Goal: Communication & Community: Answer question/provide support

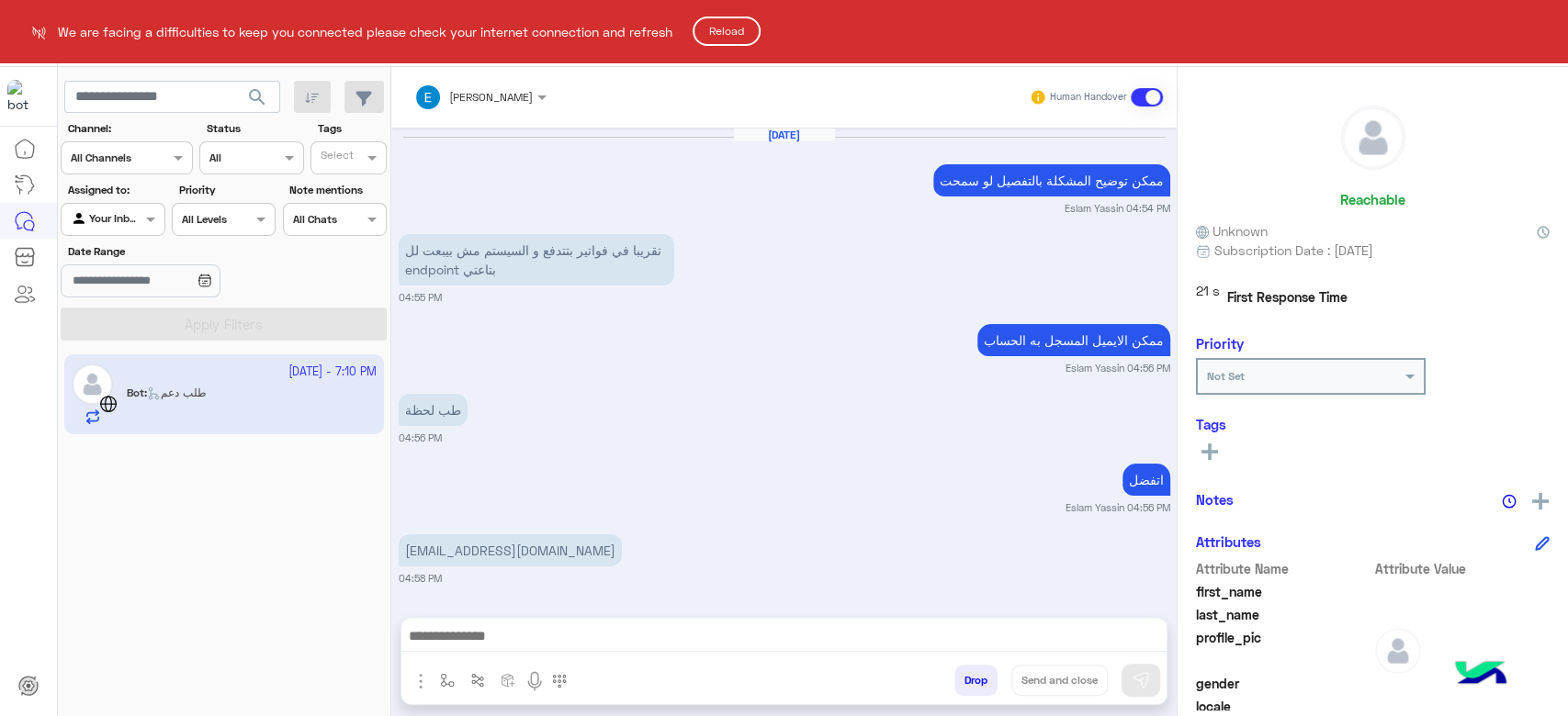
scroll to position [1176, 0]
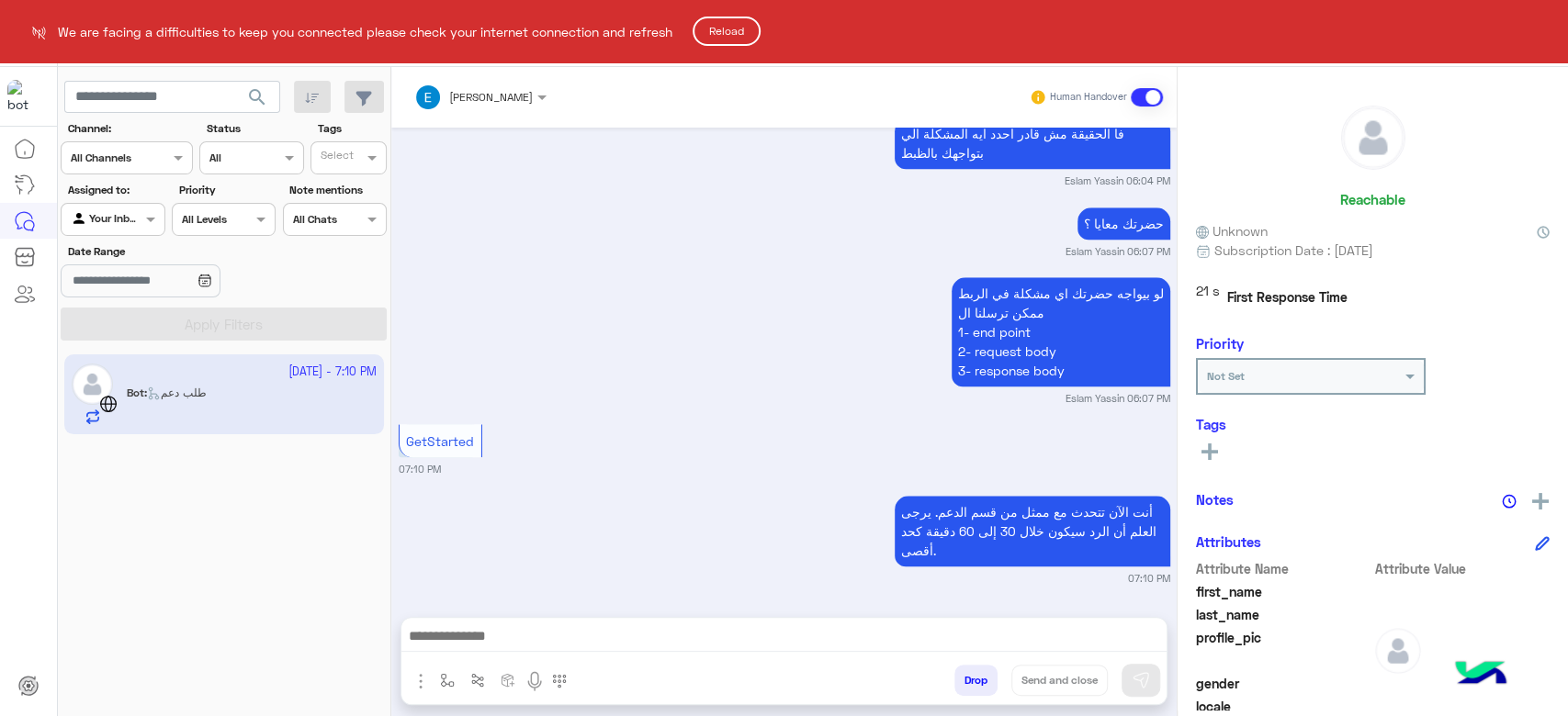
click at [724, 22] on button "Reload" at bounding box center [726, 32] width 68 height 30
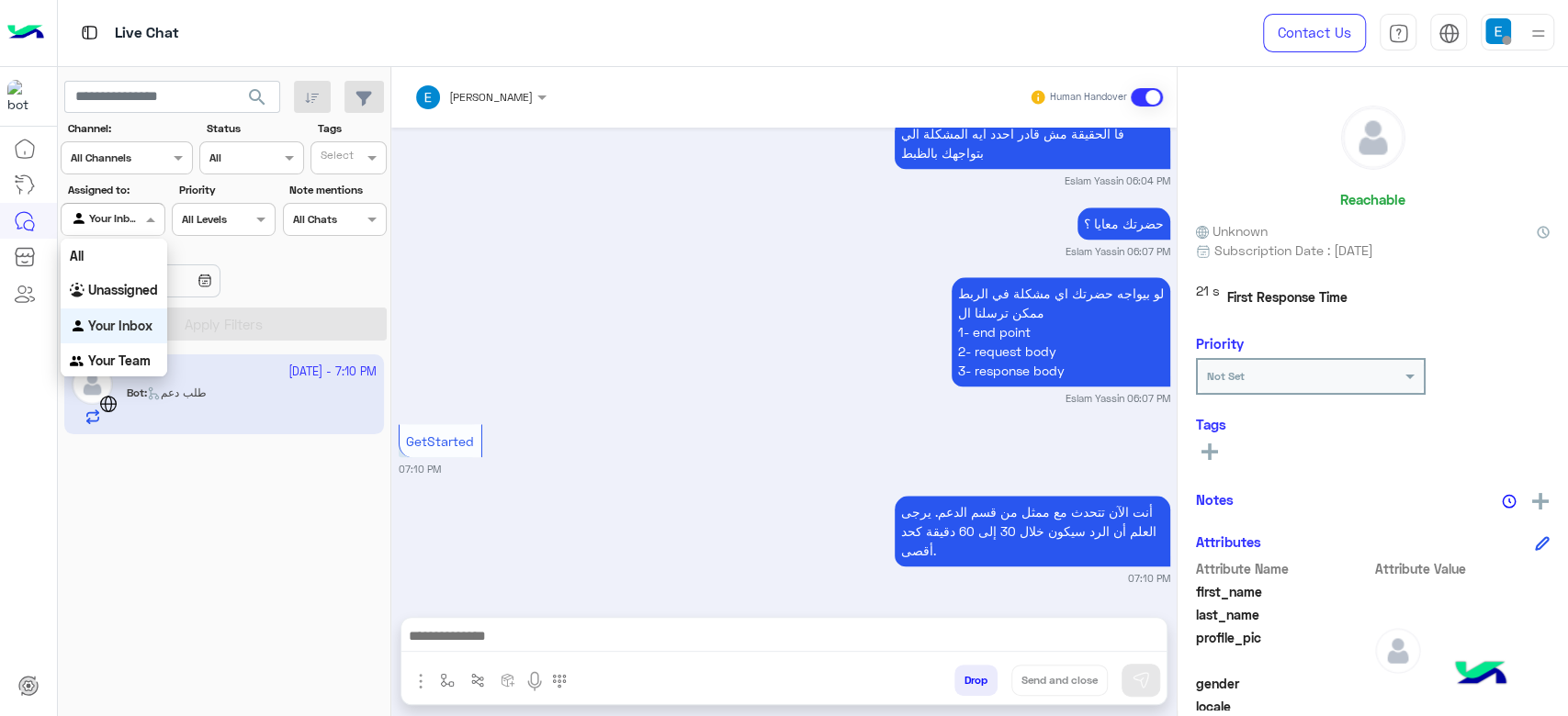
click at [105, 224] on input "text" at bounding box center [92, 217] width 42 height 17
click at [113, 262] on div "All" at bounding box center [113, 255] width 107 height 34
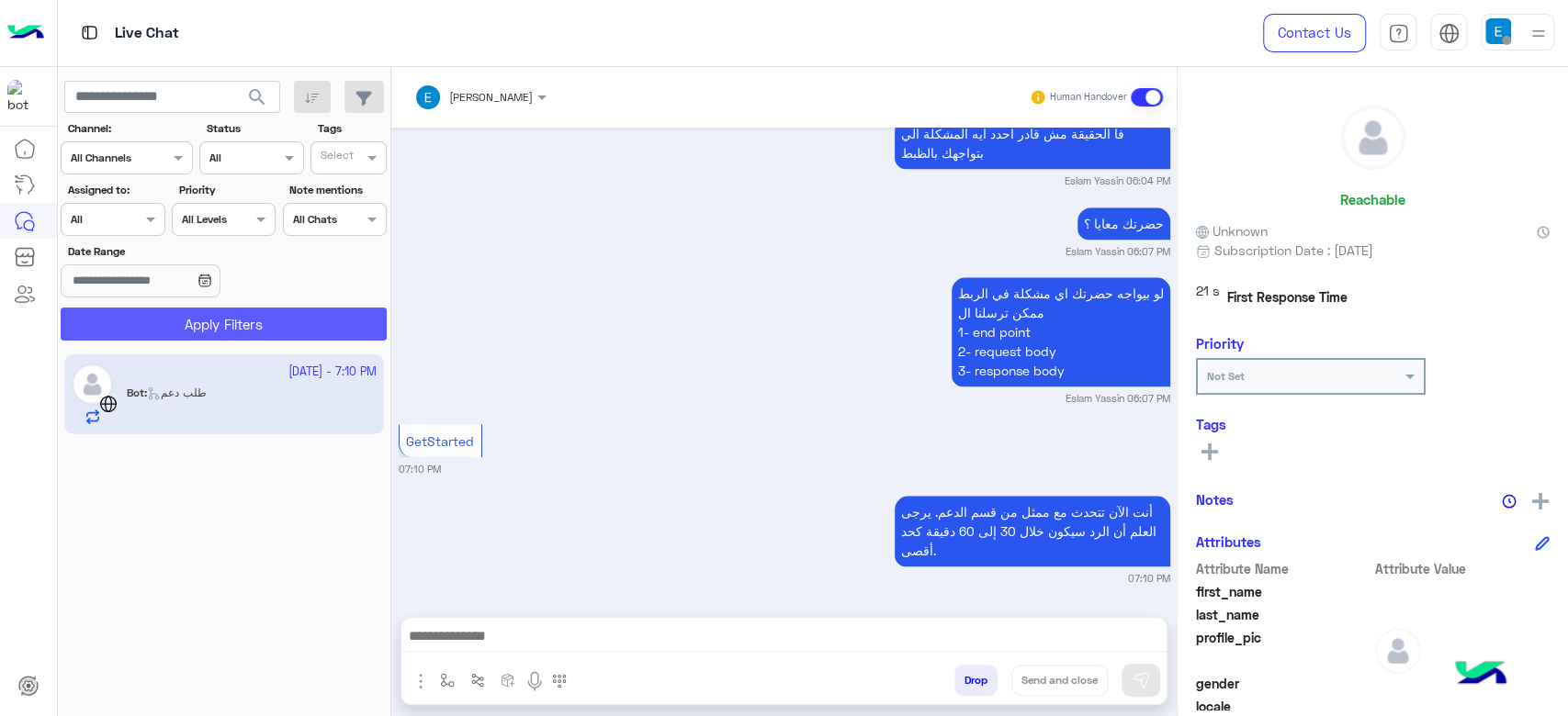
click at [167, 319] on button "Apply Filters" at bounding box center [223, 324] width 326 height 34
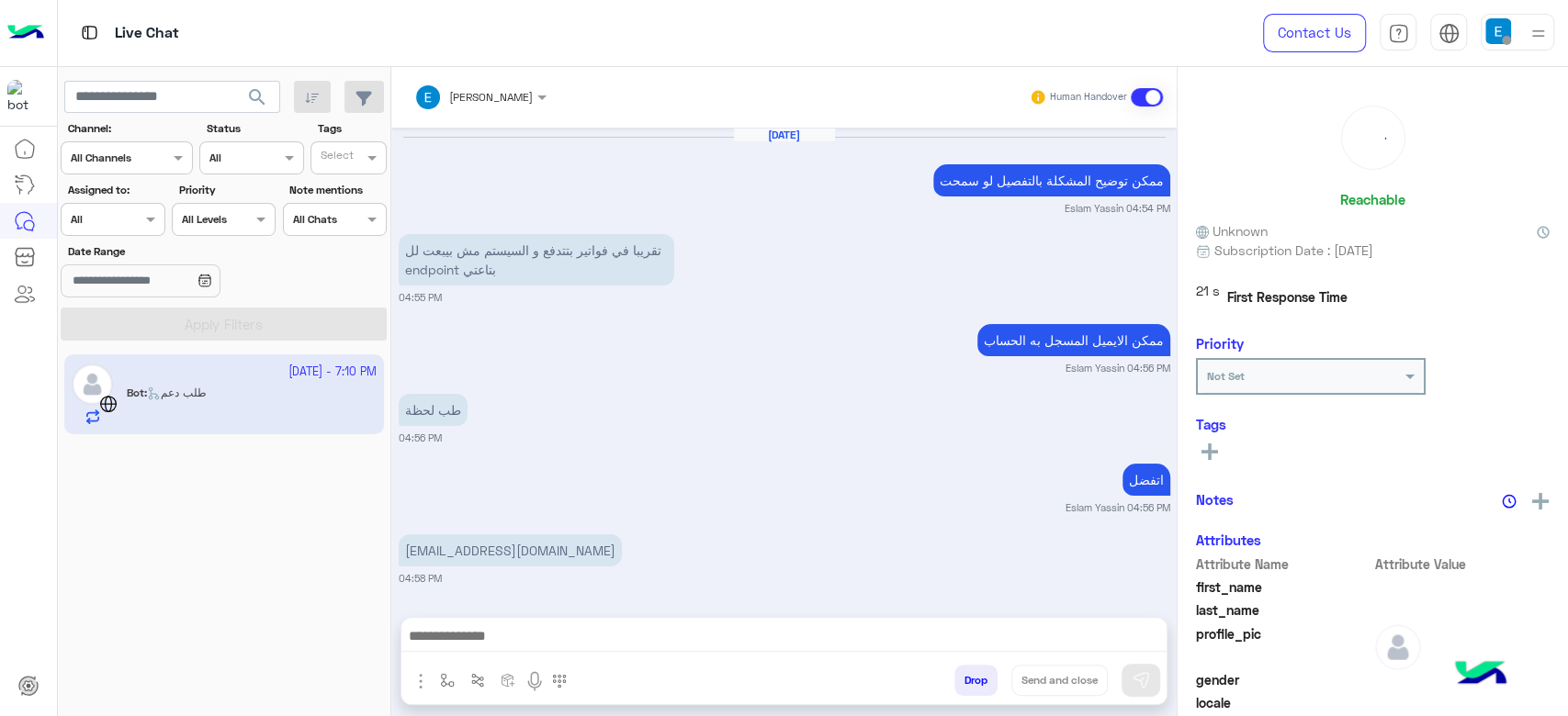
scroll to position [1176, 0]
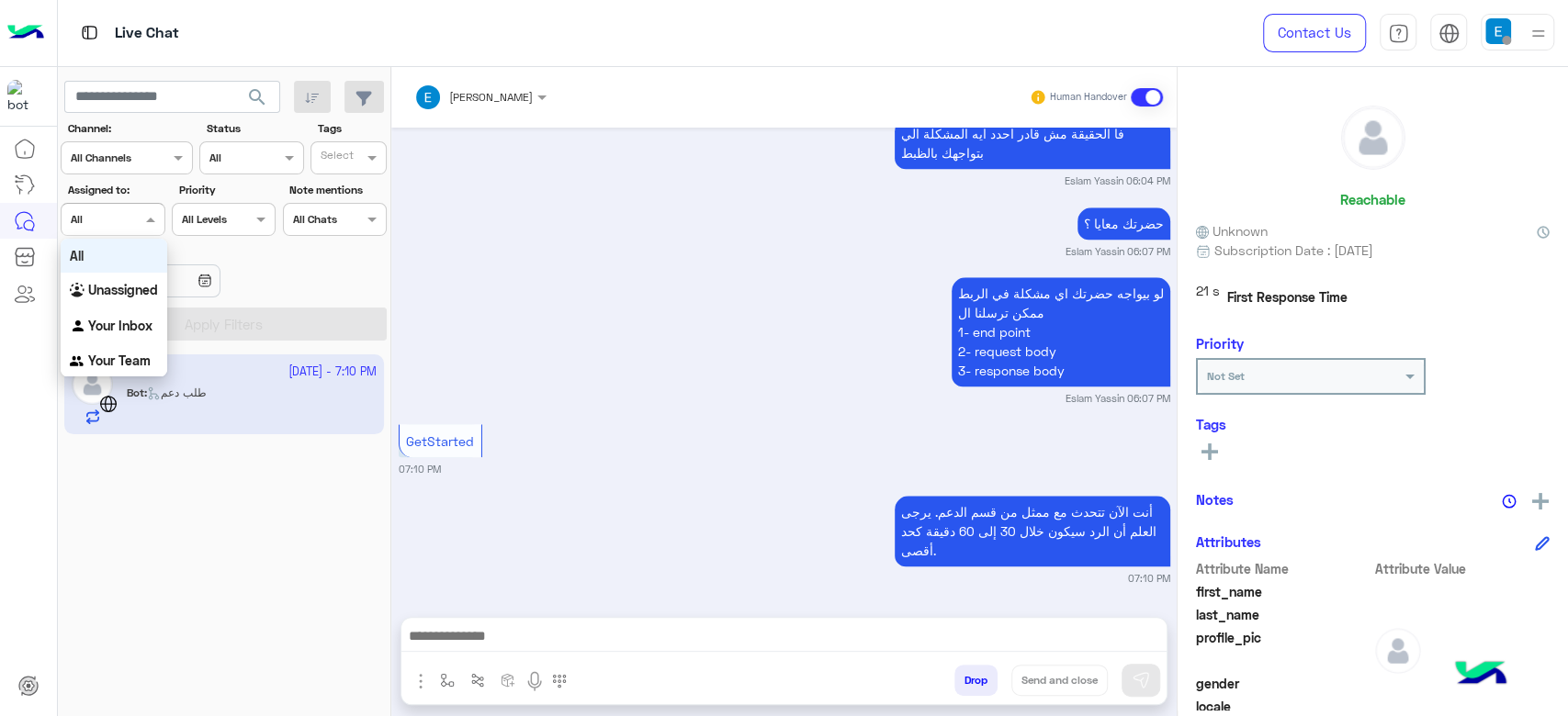
click at [123, 219] on div at bounding box center [112, 217] width 102 height 18
click at [134, 313] on div "Your Inbox" at bounding box center [113, 326] width 107 height 36
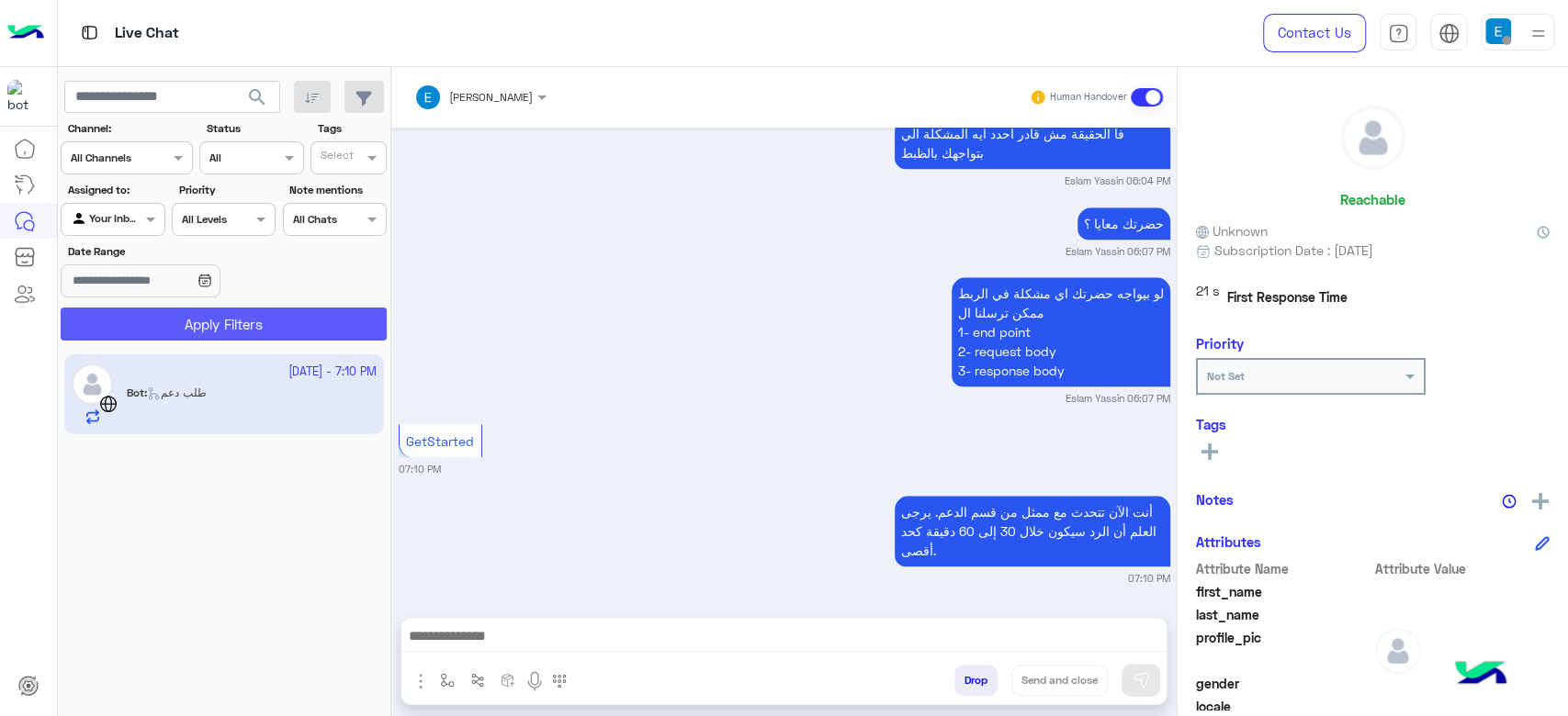
click at [210, 319] on button "Apply Filters" at bounding box center [223, 324] width 326 height 34
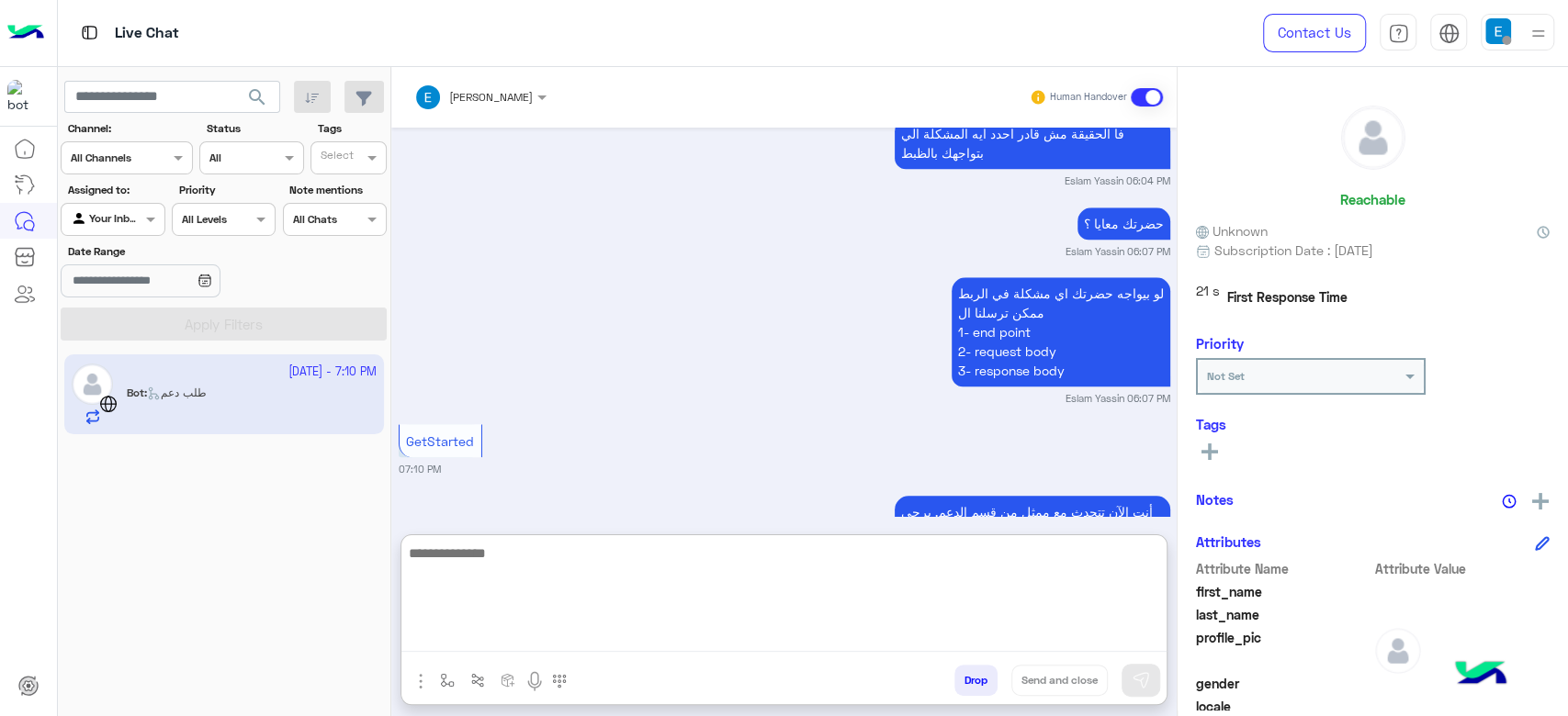
click at [698, 639] on textarea at bounding box center [784, 597] width 765 height 110
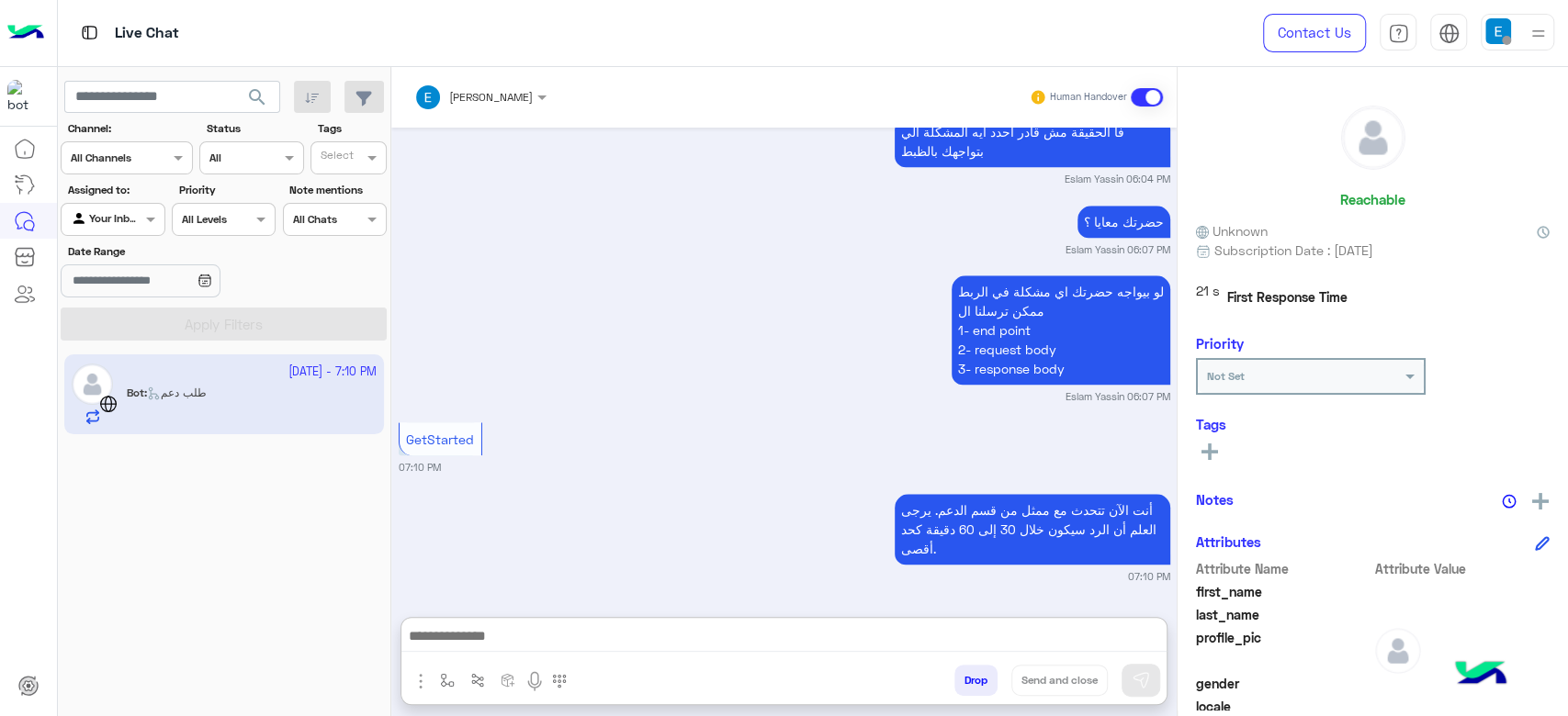
click at [121, 211] on div at bounding box center [112, 217] width 102 height 18
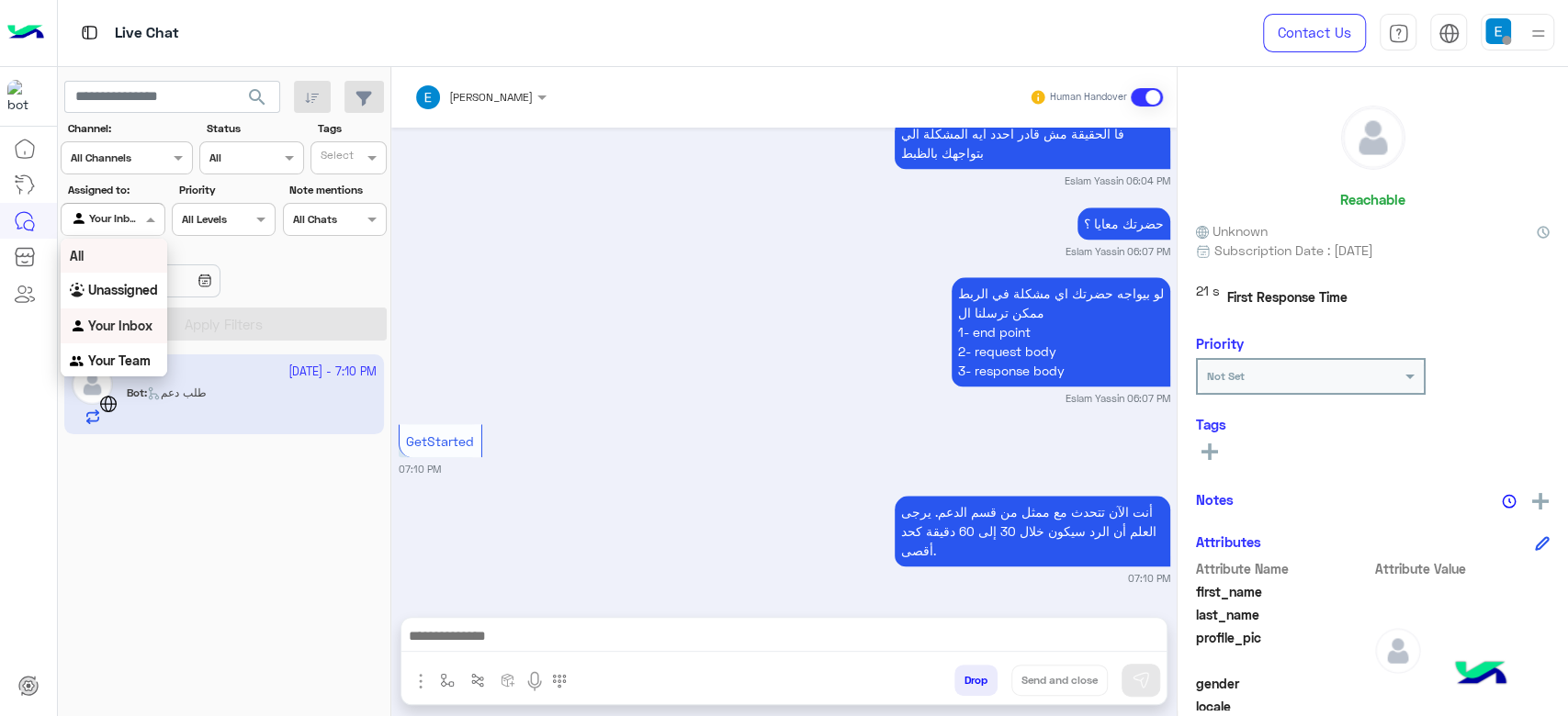
click at [132, 272] on div "All" at bounding box center [113, 255] width 107 height 34
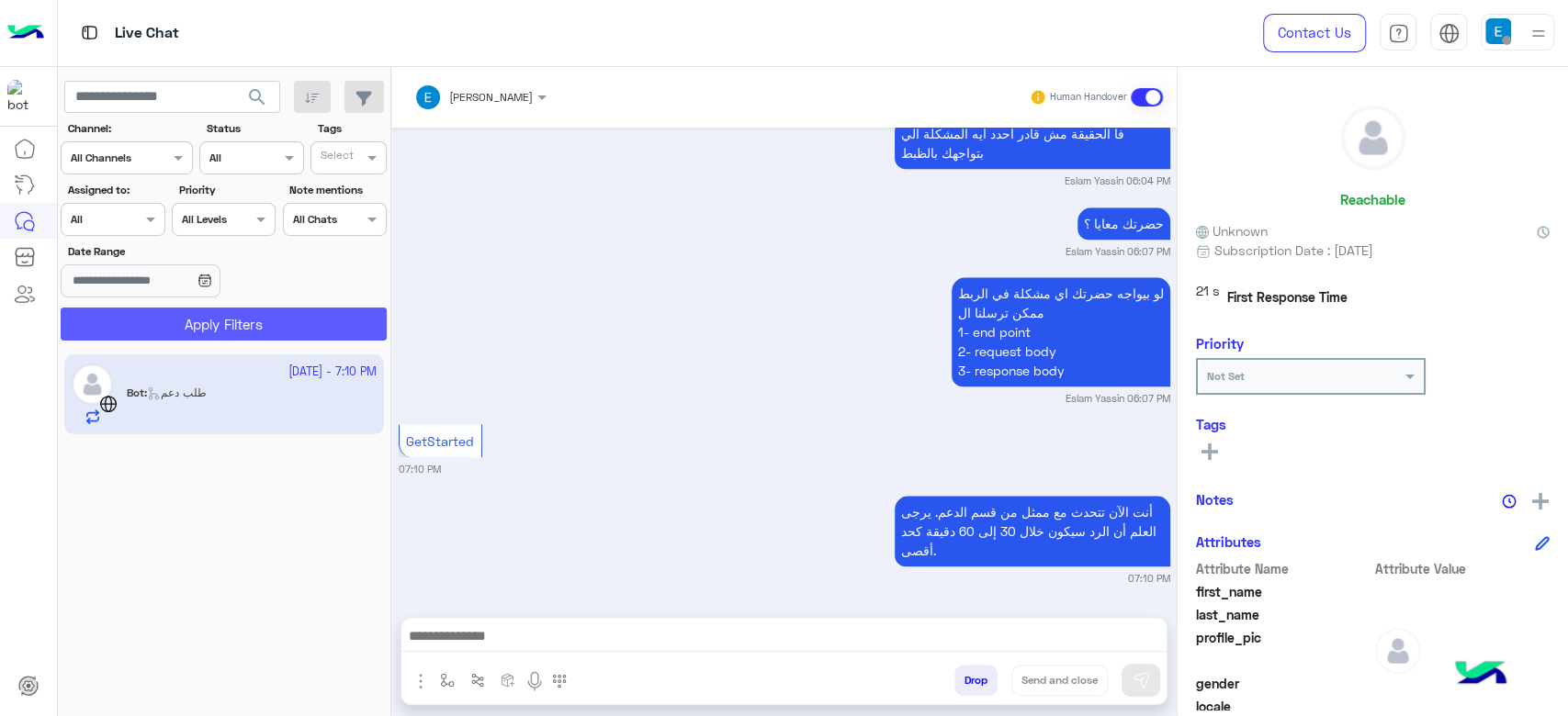
click at [203, 313] on button "Apply Filters" at bounding box center [223, 324] width 326 height 34
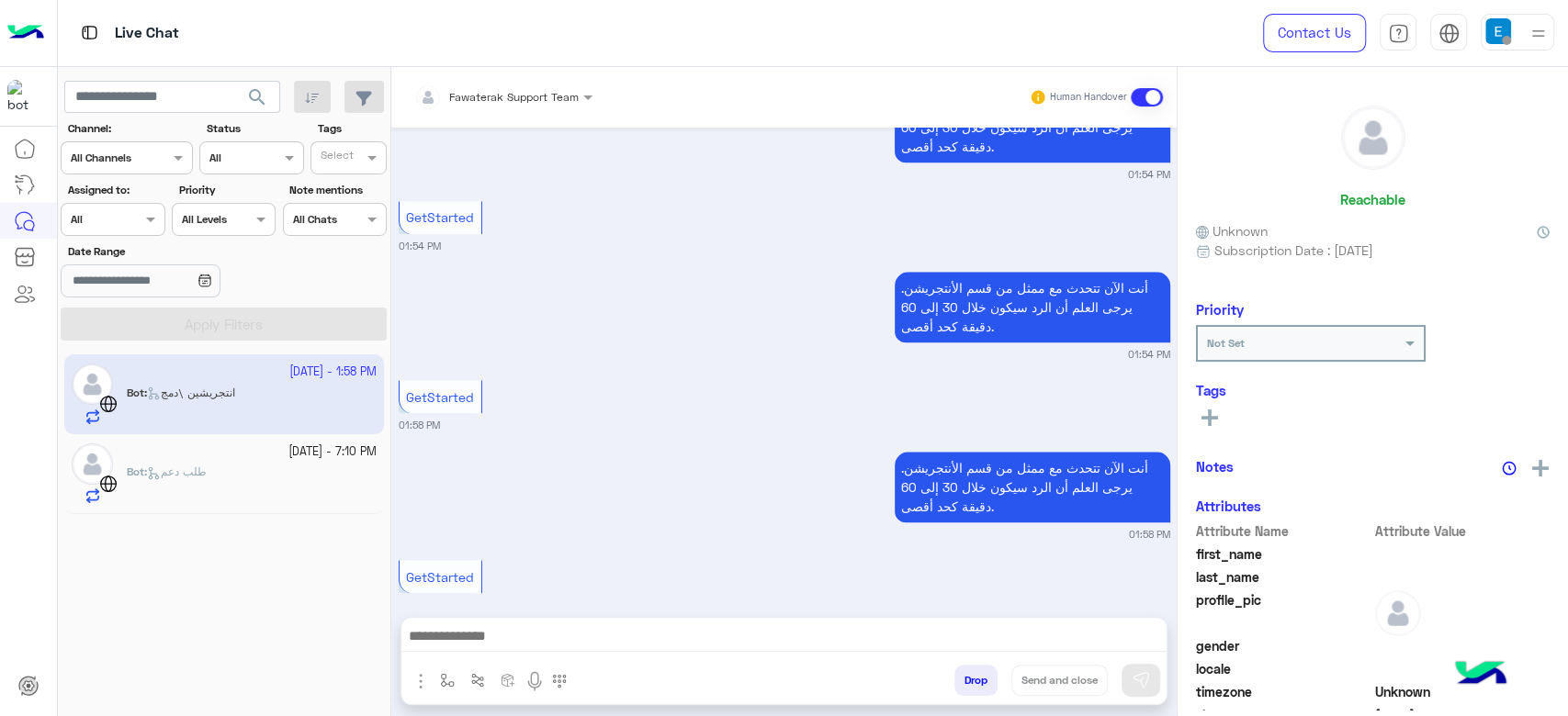
scroll to position [1471, 0]
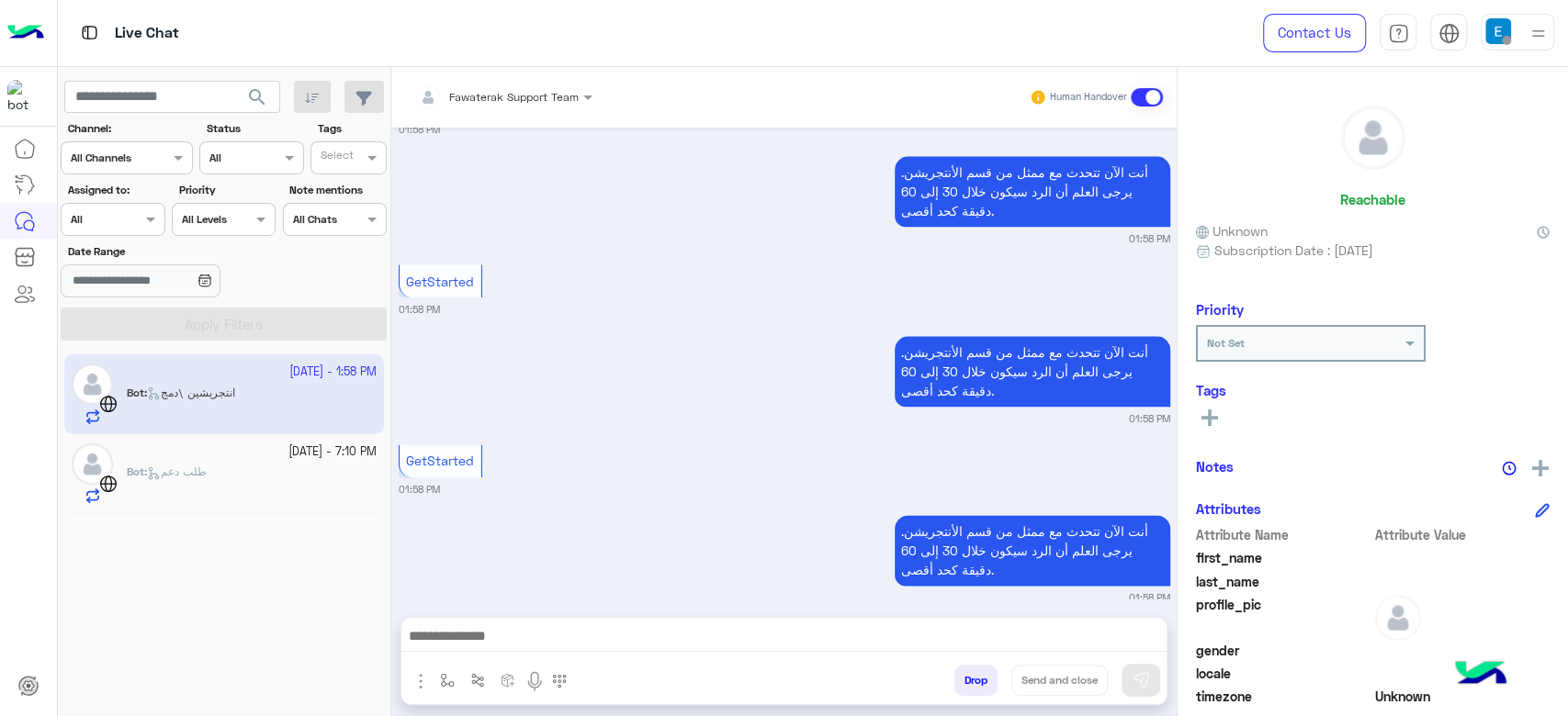
click at [225, 402] on app-inbox-user "30 September - 1:58 PM Bot : انتجريشين \دمج" at bounding box center [224, 394] width 320 height 79
click at [300, 377] on app-inbox-user "30 September - 1:58 PM Bot : انتجريشين \دمج" at bounding box center [224, 394] width 320 height 79
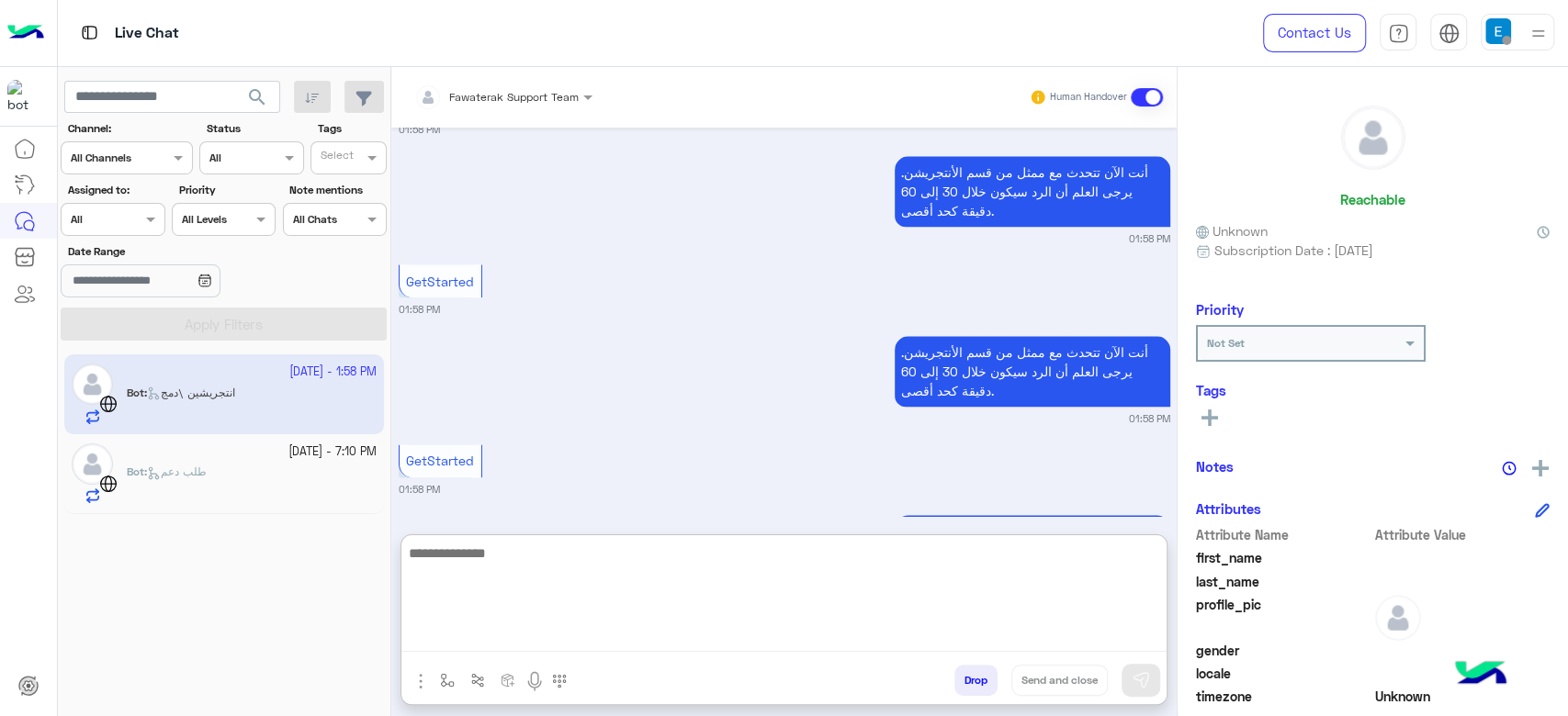
scroll to position [1508, 0]
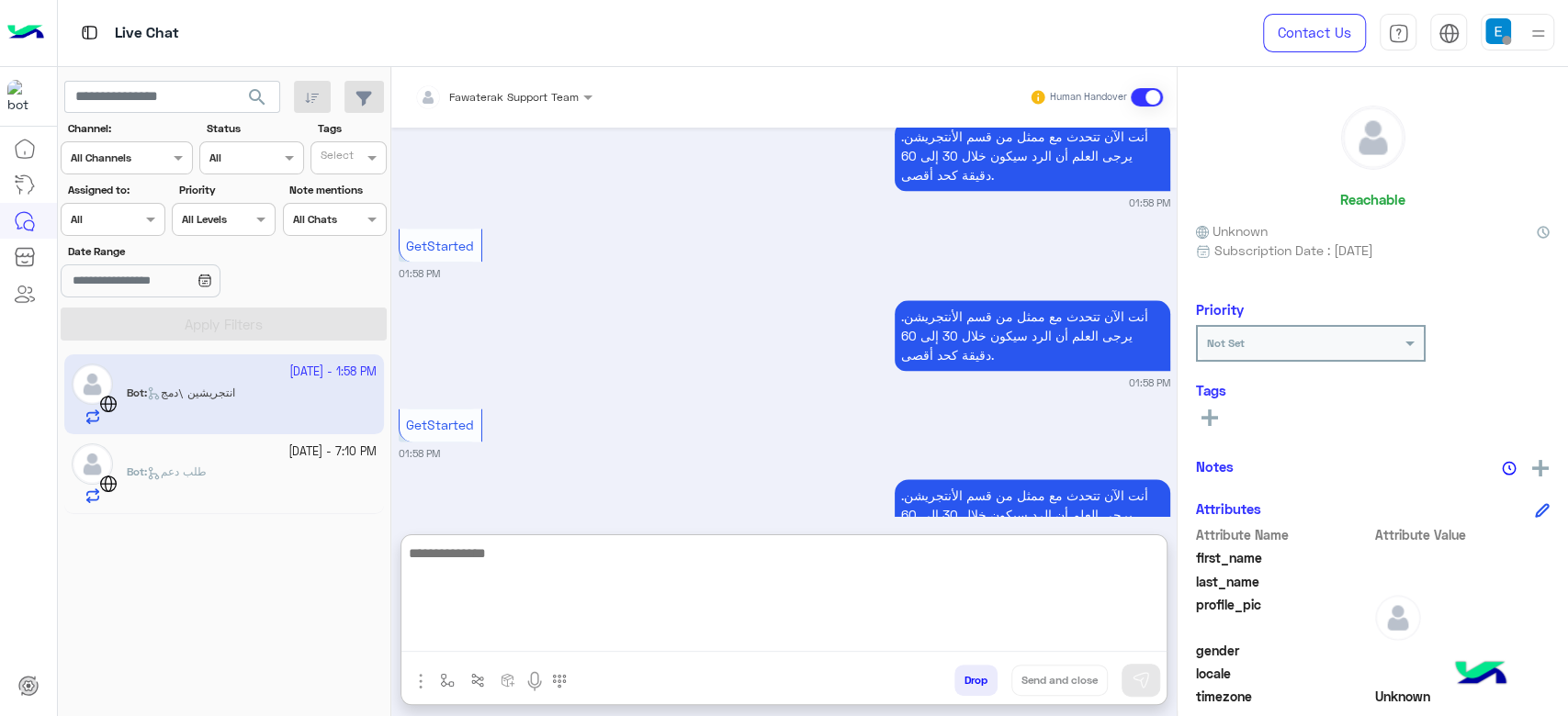
click at [624, 641] on textarea at bounding box center [784, 597] width 765 height 110
type textarea "**********"
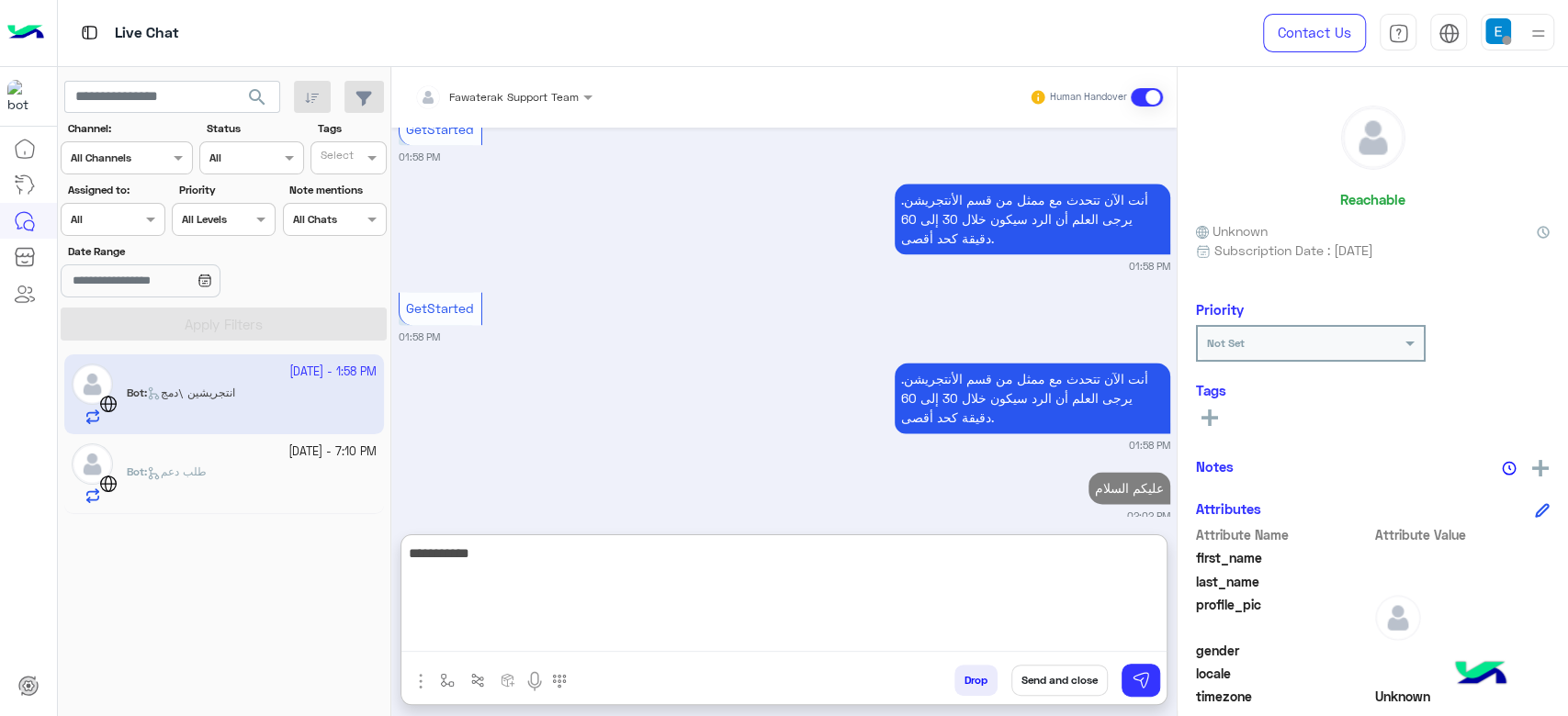
type textarea "**********"
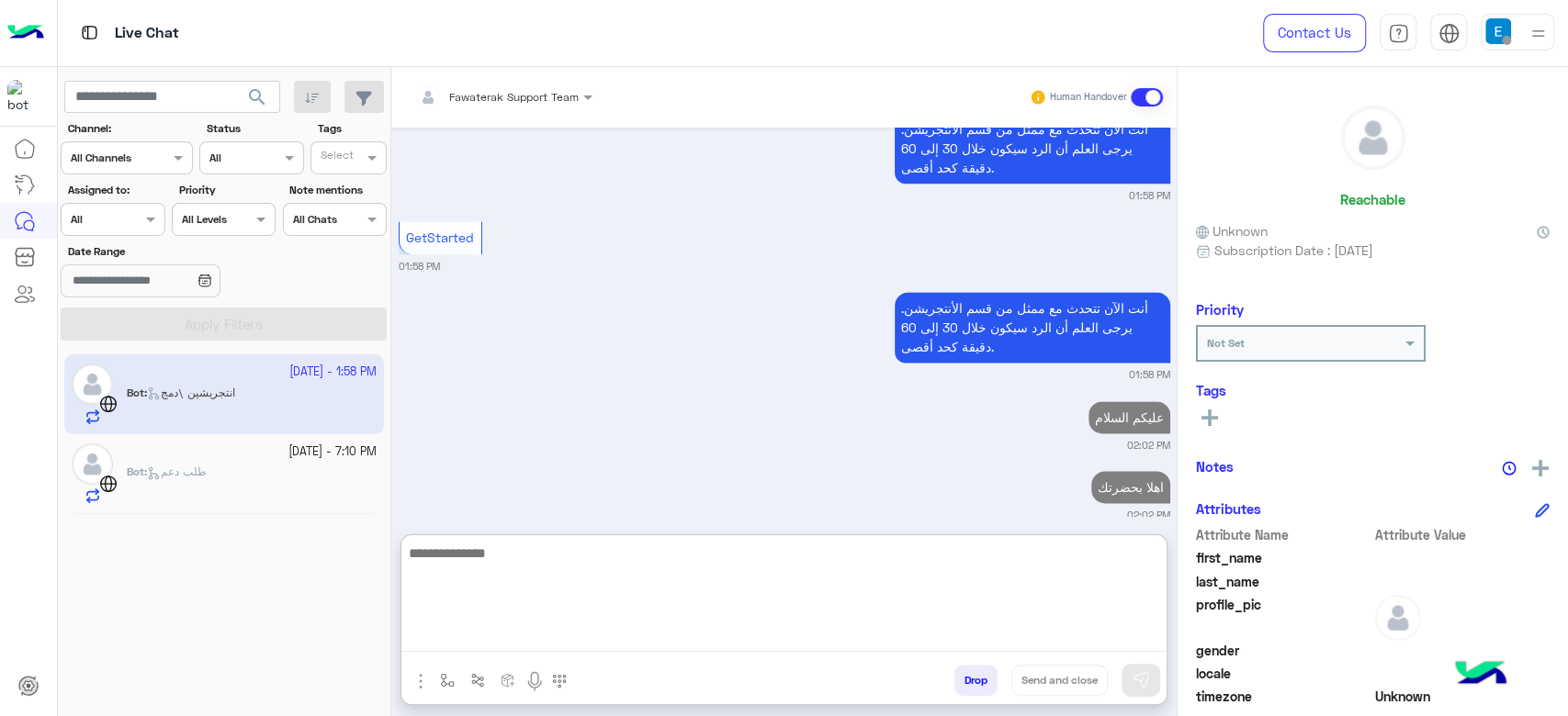
type textarea "*"
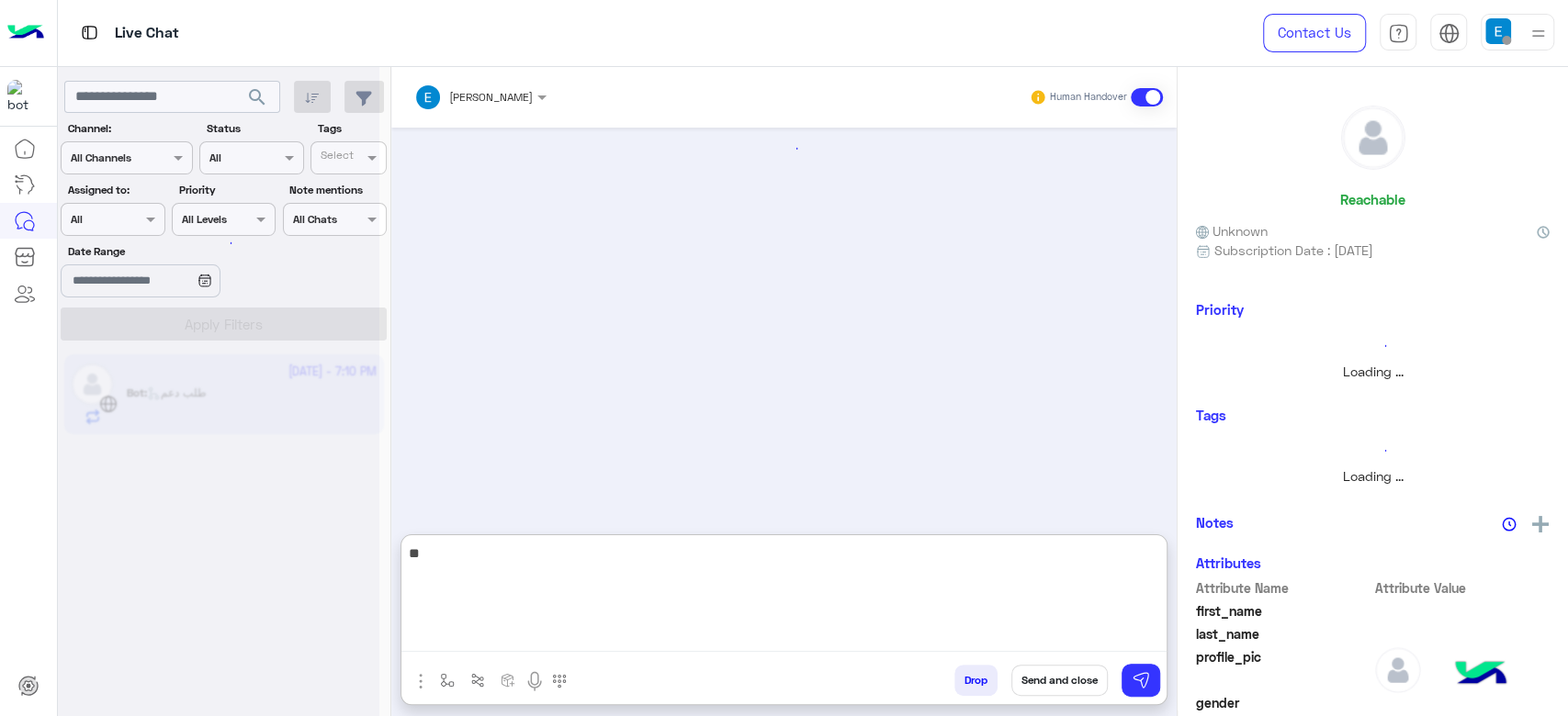
type textarea "*"
type textarea "**********"
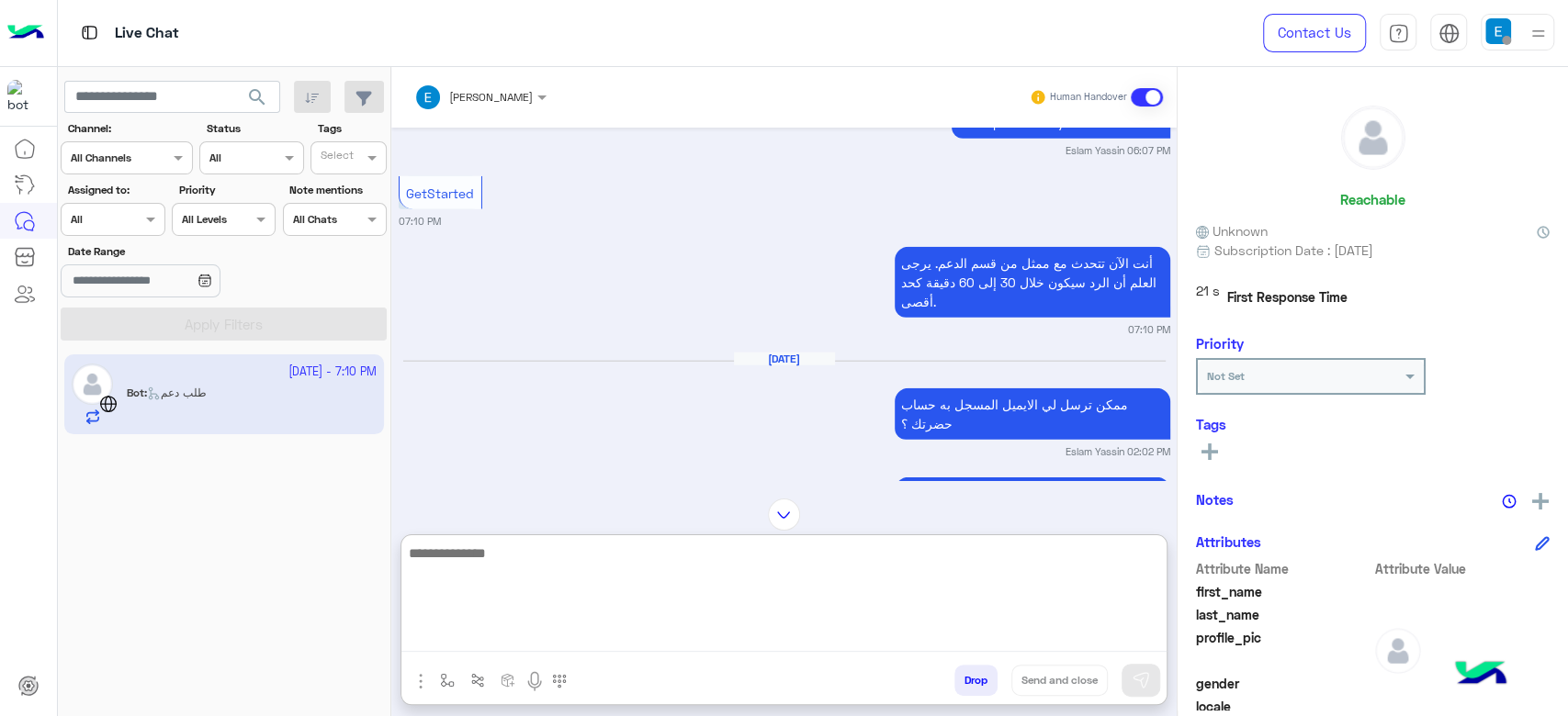
scroll to position [3125, 0]
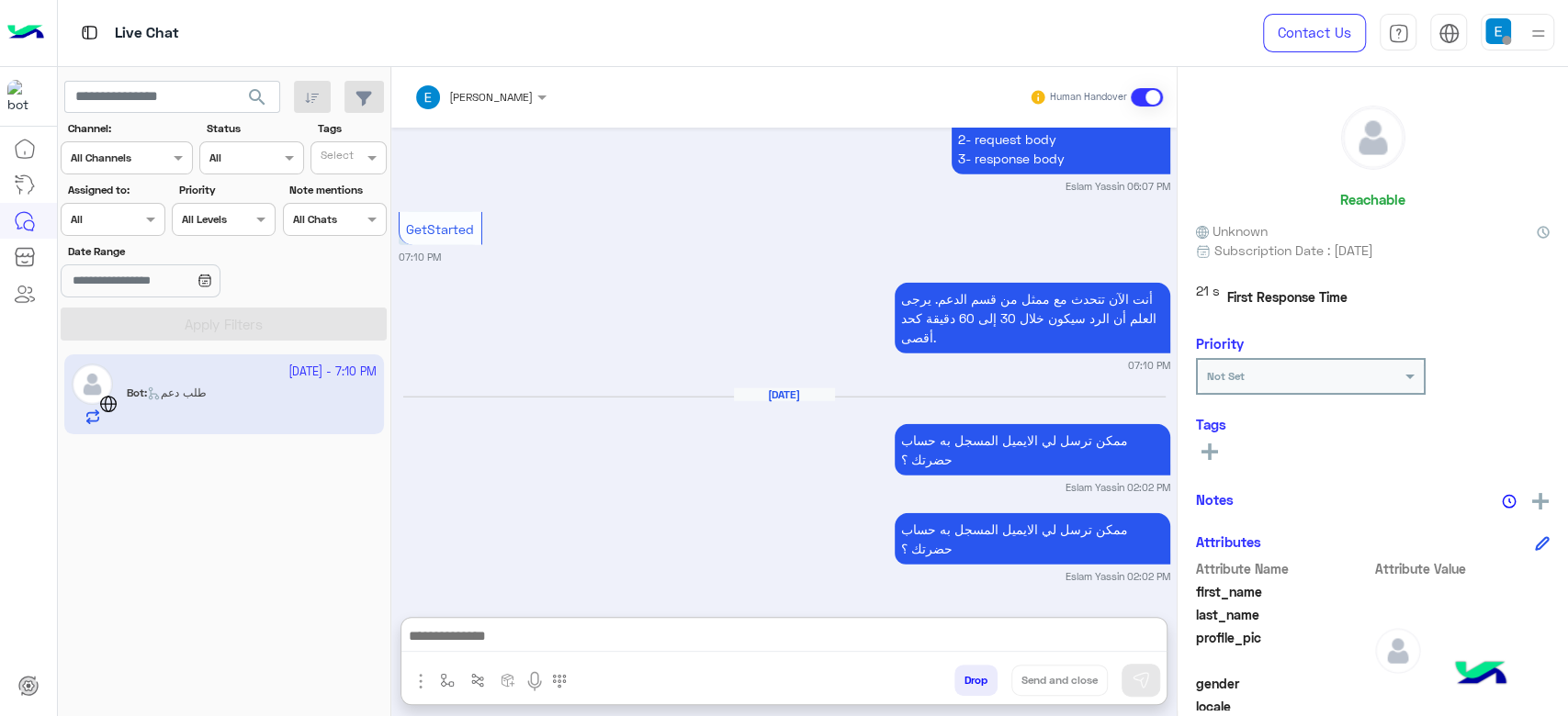
click at [245, 389] on app-inbox-user "29 September - 7:10 PM Bot : طلب دعم" at bounding box center [224, 394] width 320 height 79
click at [120, 217] on div at bounding box center [112, 217] width 102 height 18
click at [122, 315] on div "Your Inbox" at bounding box center [113, 326] width 107 height 36
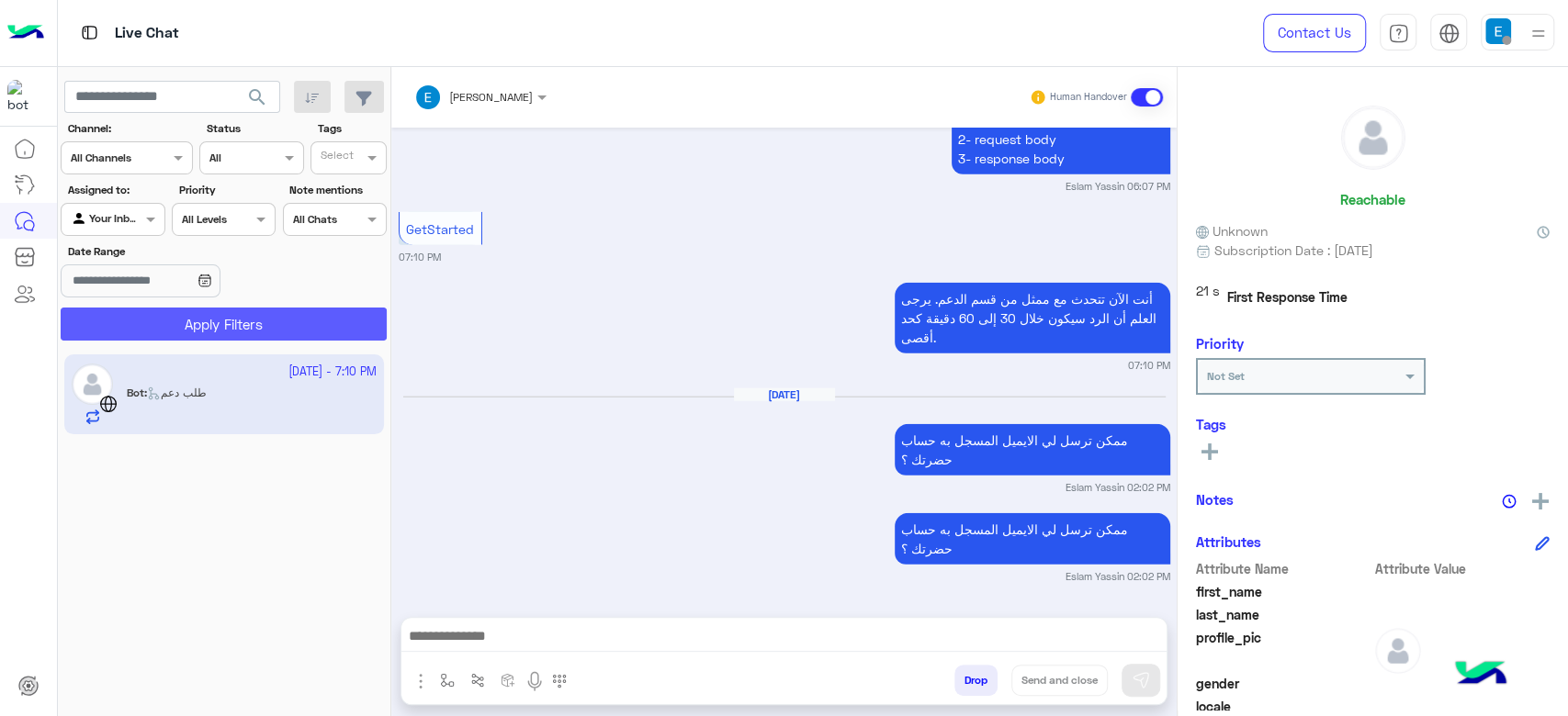
click at [125, 314] on button "Apply Filters" at bounding box center [223, 324] width 326 height 34
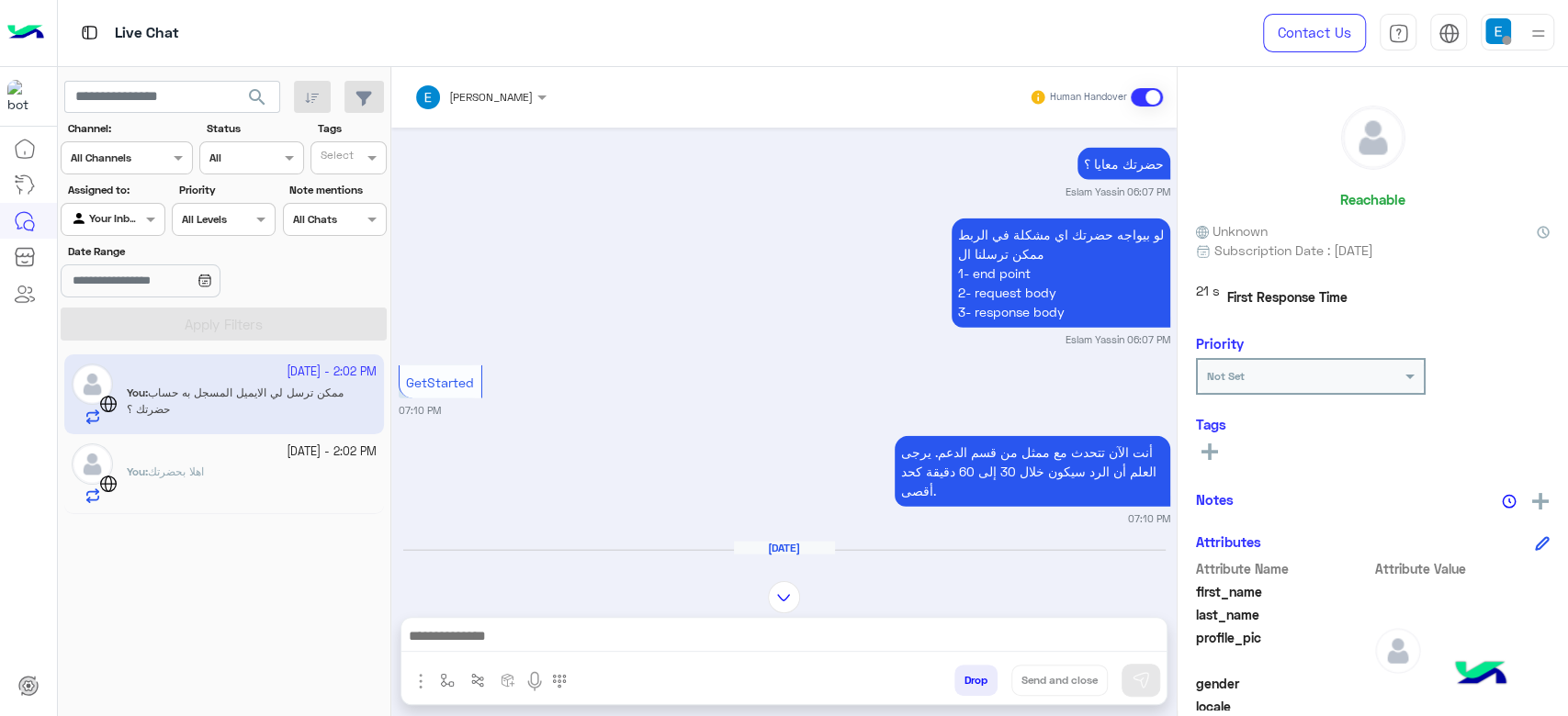
scroll to position [2953, 0]
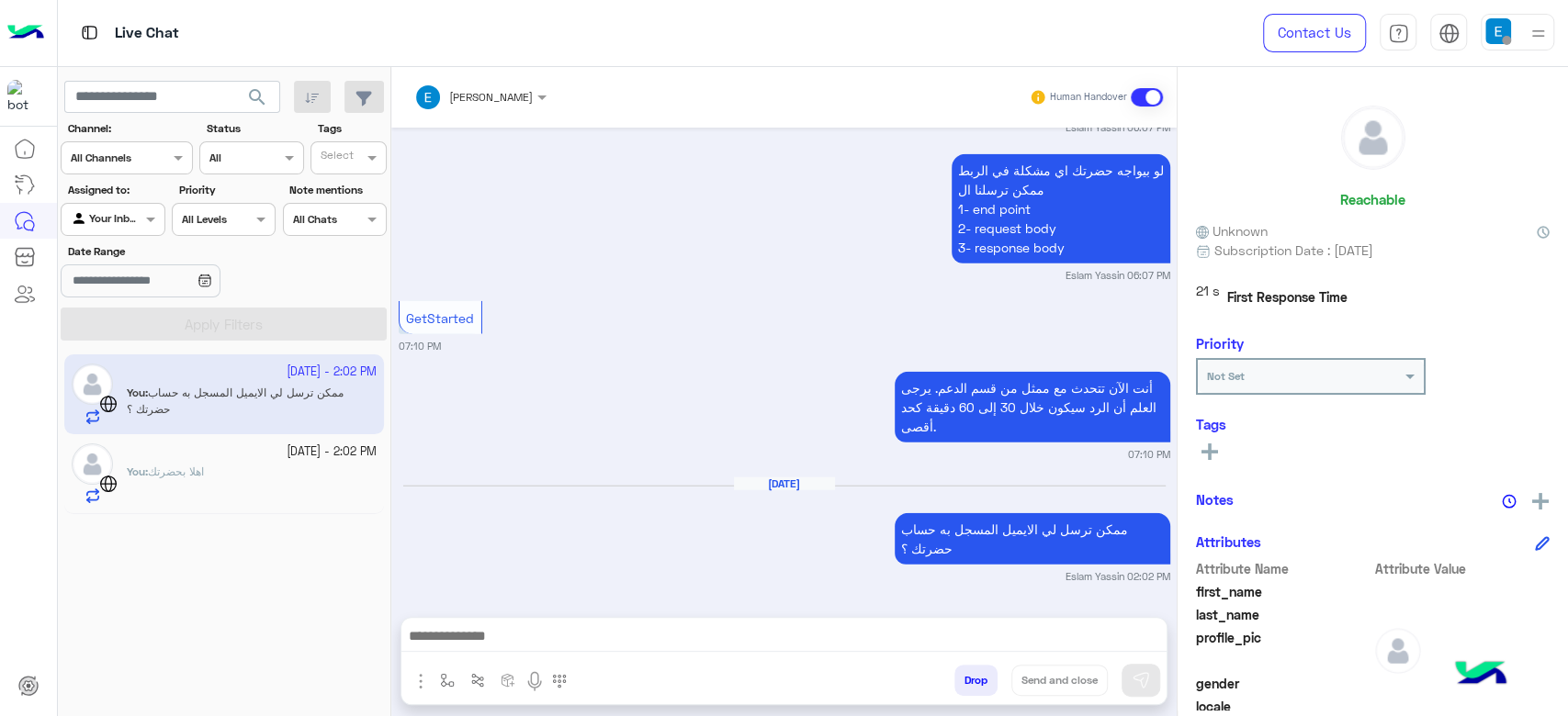
click at [261, 393] on app-inbox-user "30 September - 2:02 PM You : ممكن ترسل لي الايميل المسجل به حساب حضرتك ؟" at bounding box center [224, 394] width 320 height 79
click at [236, 466] on div "You : اهلا بحضرتك" at bounding box center [251, 483] width 250 height 40
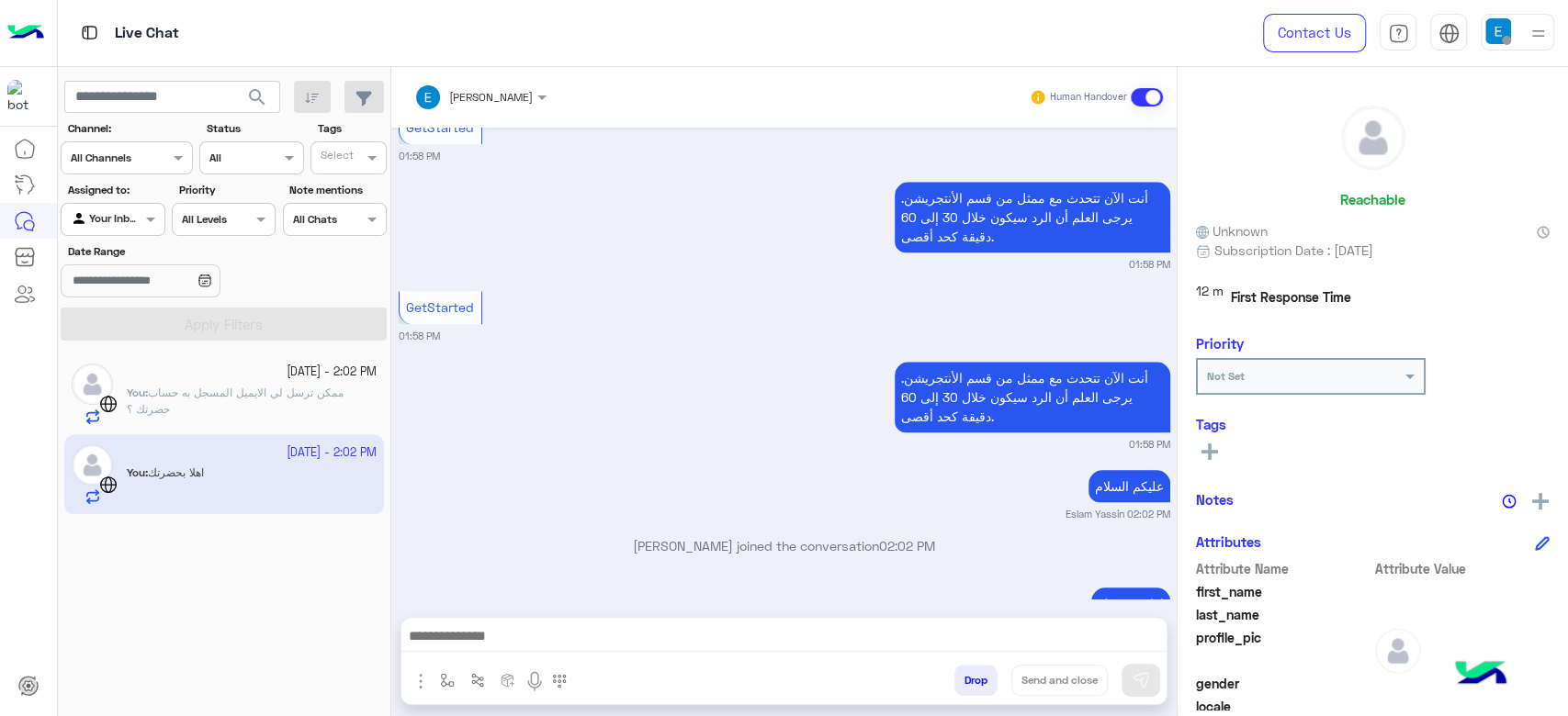
scroll to position [1321, 0]
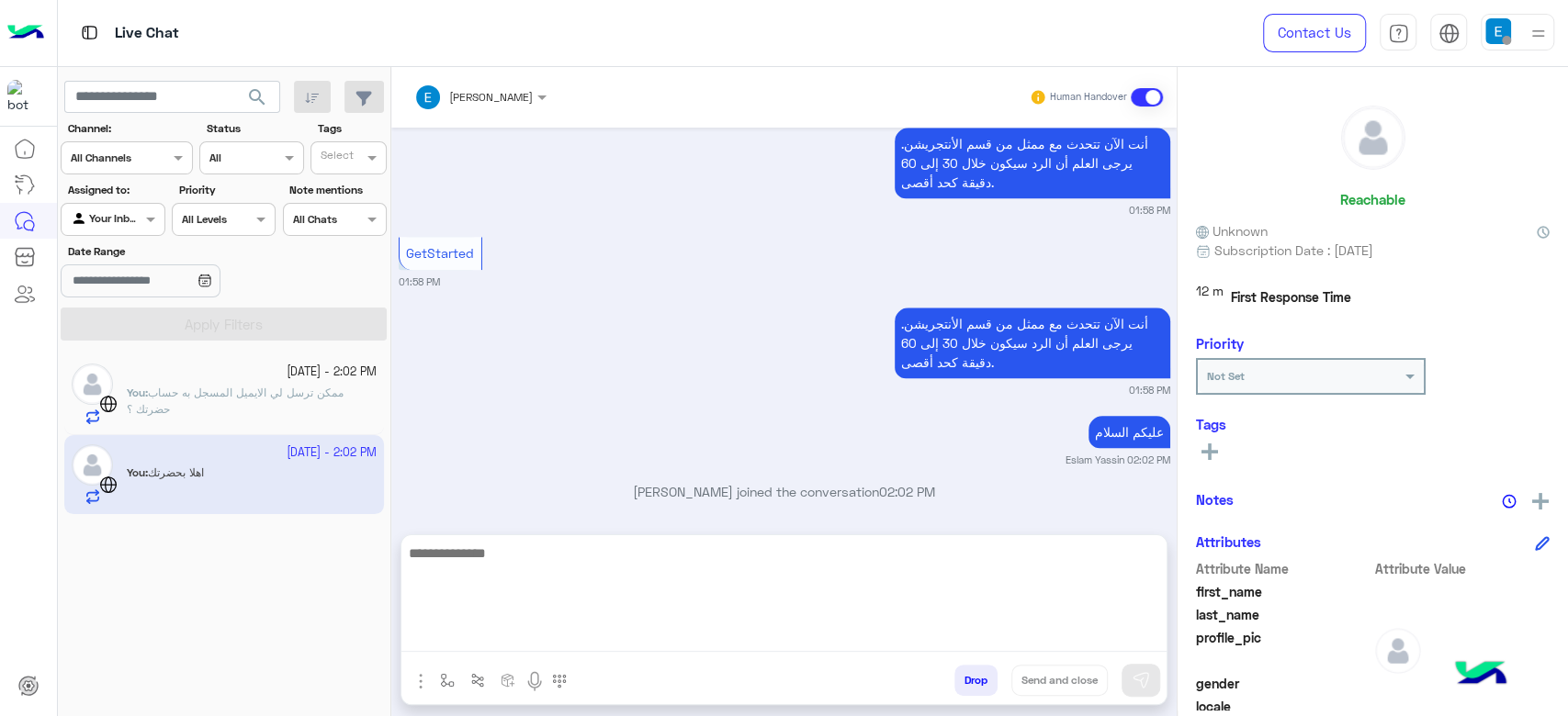
click at [639, 632] on textarea at bounding box center [784, 597] width 765 height 110
type textarea "**********"
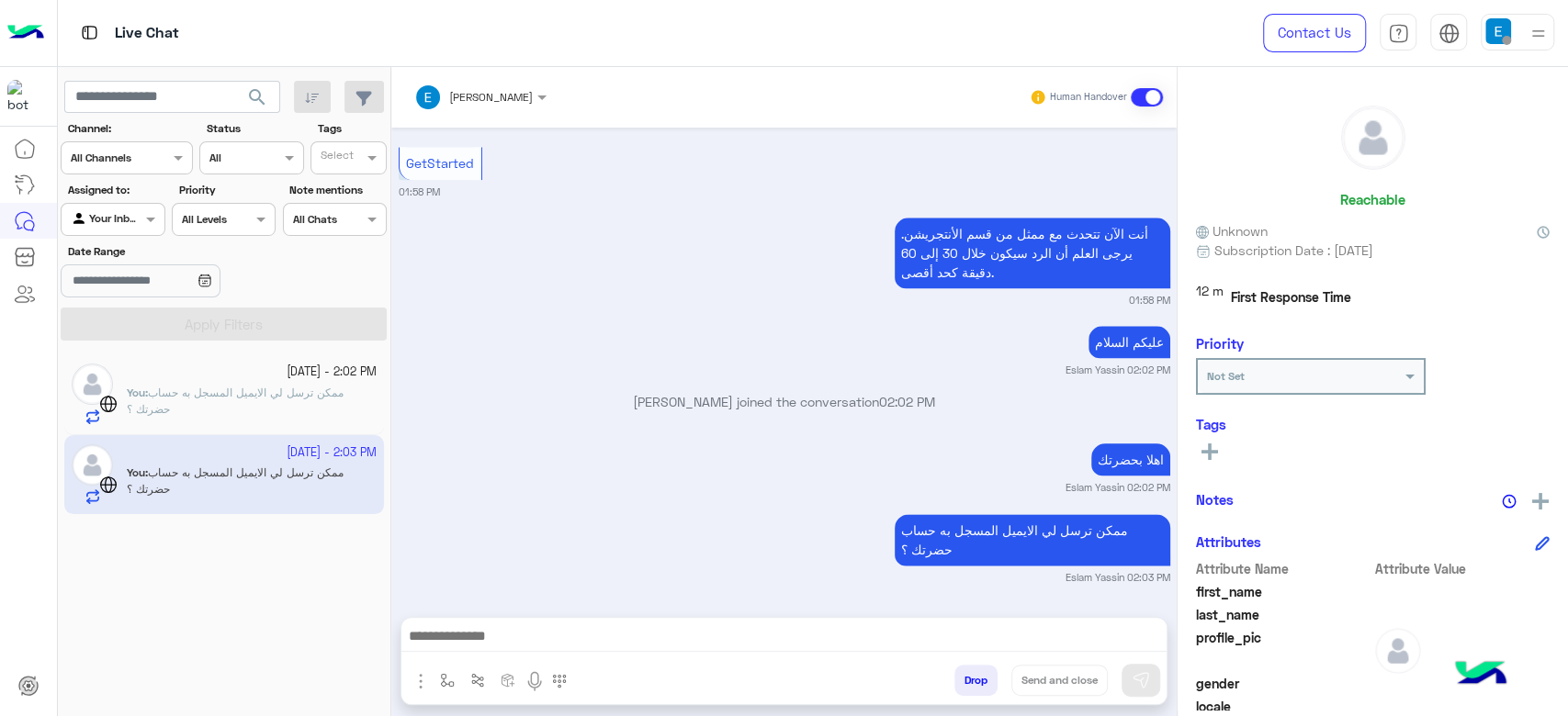
scroll to position [1415, 0]
click at [242, 361] on div "30 September - 2:02 PM You : ممكن ترسل لي الايميل المسجل به حساب حضرتك ؟" at bounding box center [224, 394] width 320 height 80
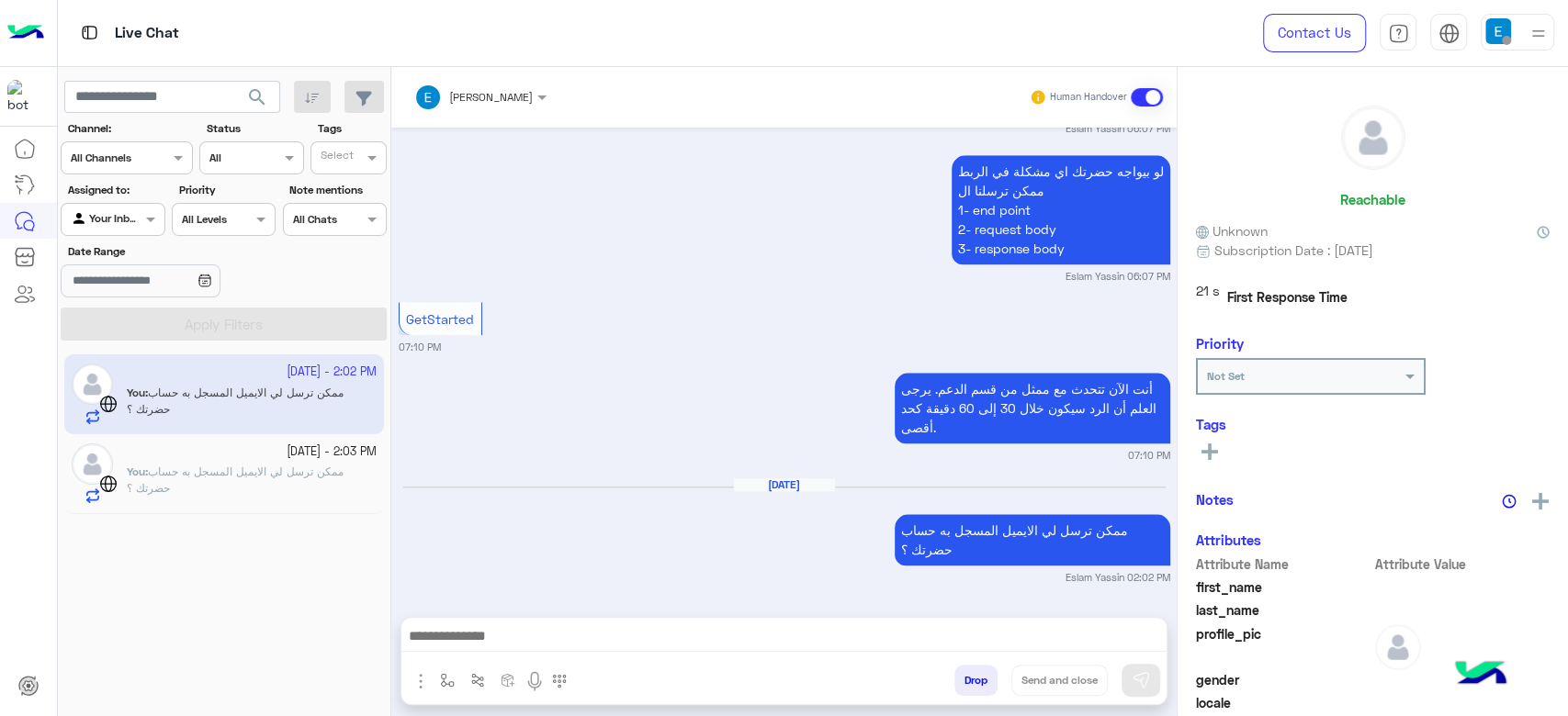
scroll to position [1228, 0]
click at [279, 467] on span "ممكن ترسل لي الايميل المسجل به حساب حضرتك ؟" at bounding box center [235, 479] width 217 height 31
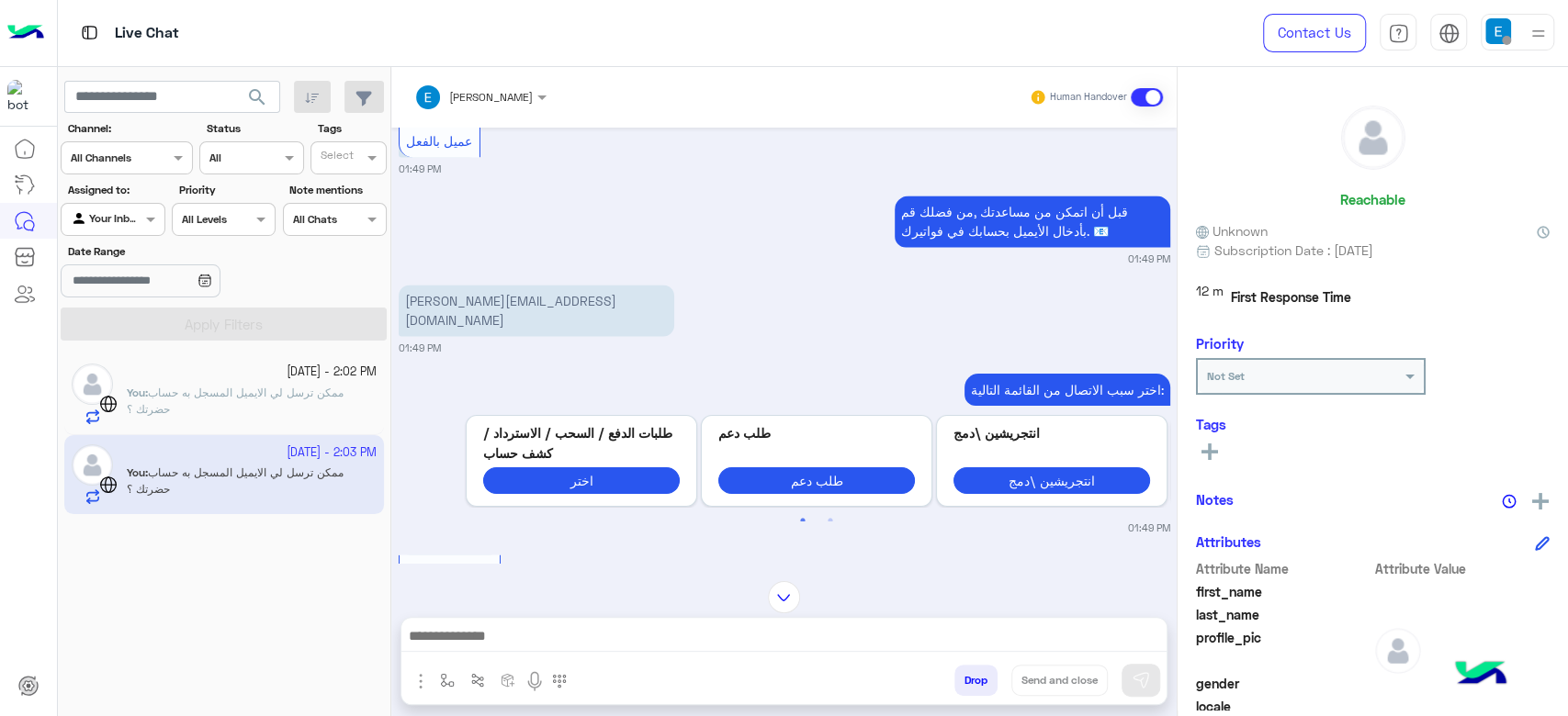
scroll to position [1808, 0]
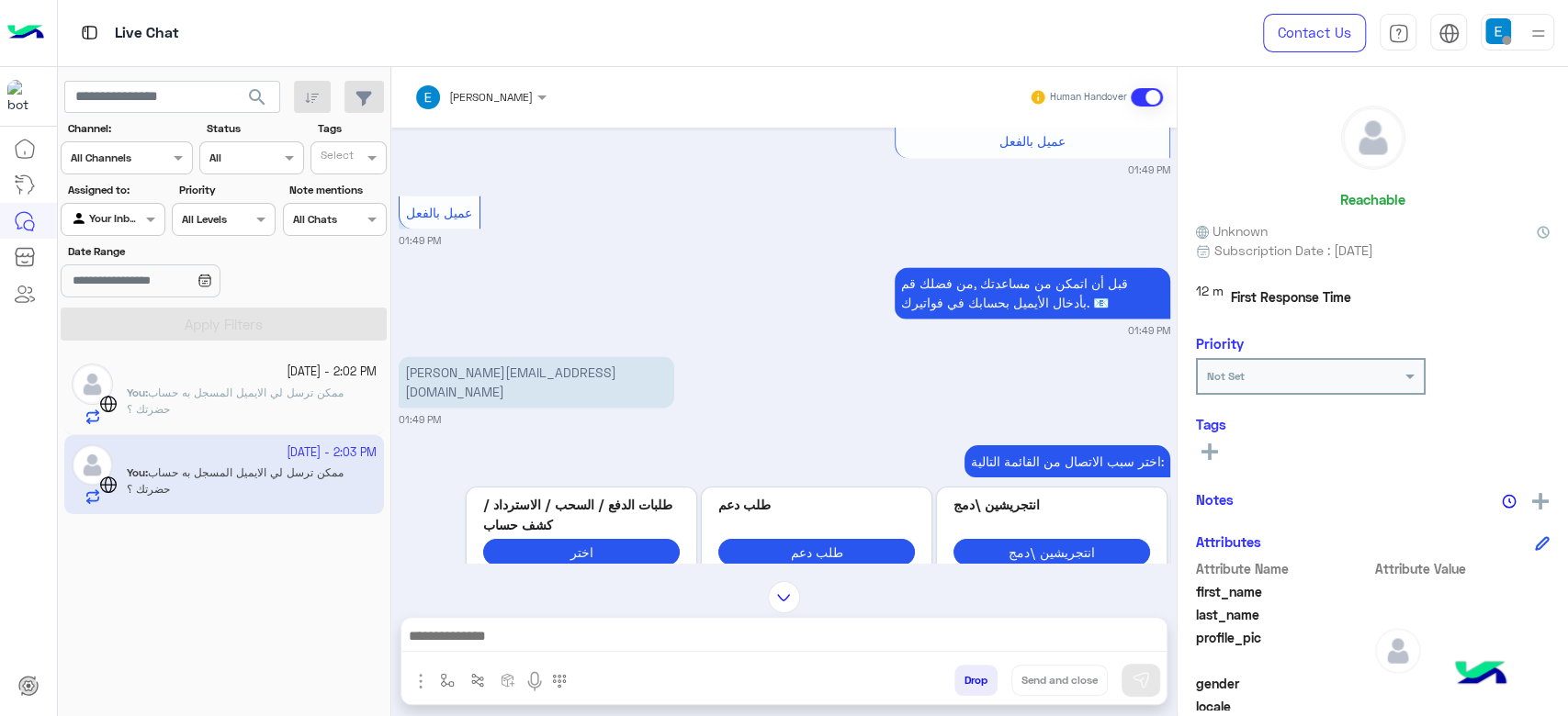
click at [502, 382] on p "mohamed.magedi.backend@gmail.com" at bounding box center [536, 382] width 275 height 51
copy app-message "mohamed.magedi.backend@gmail.com"
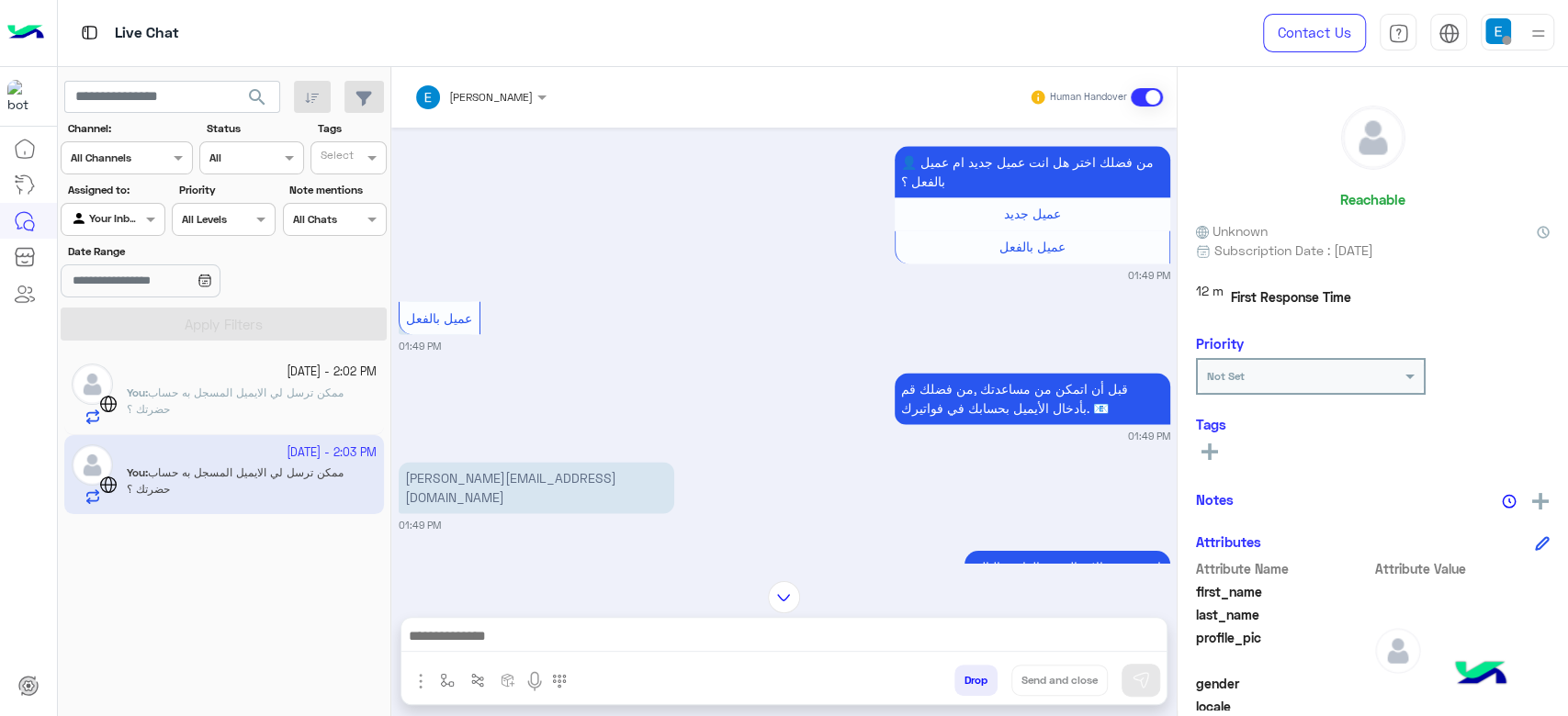
scroll to position [1707, 0]
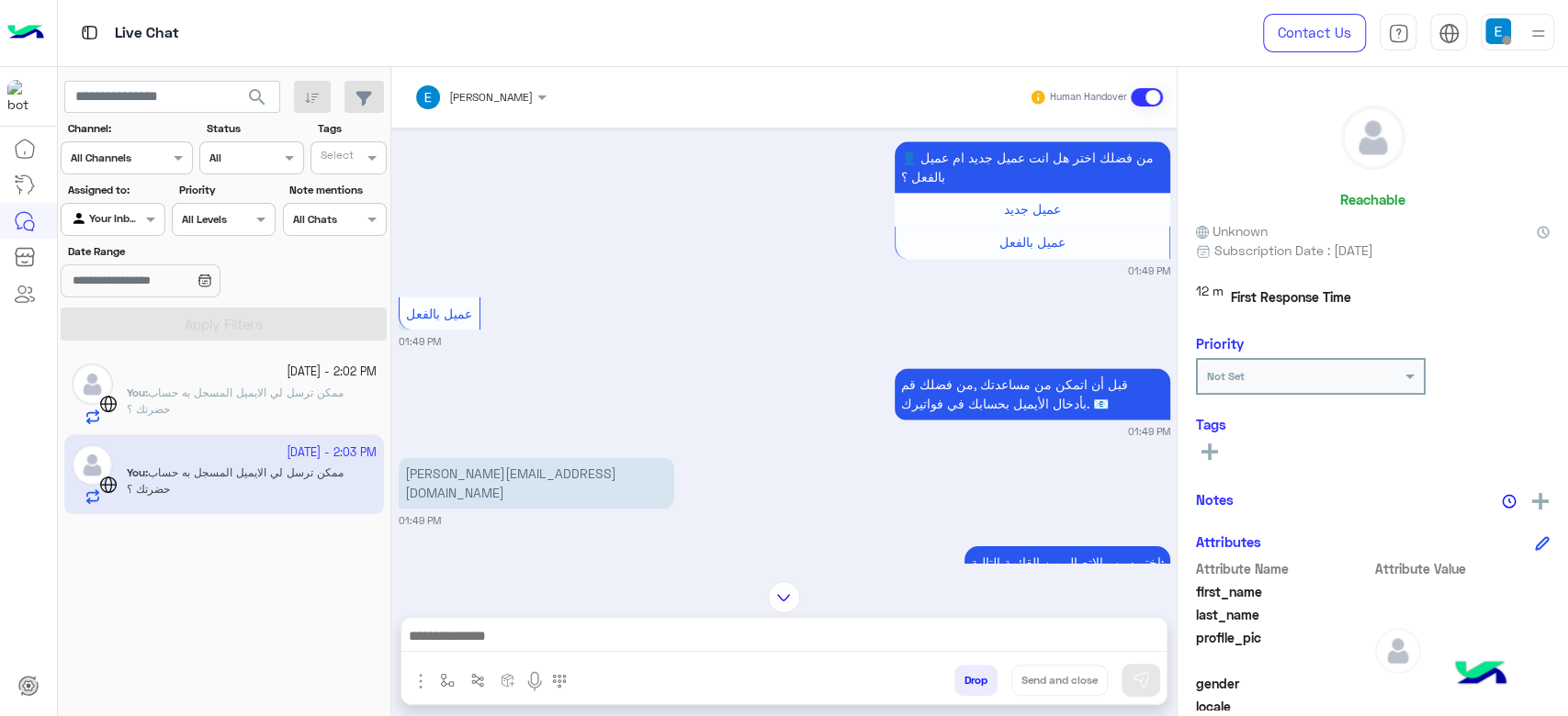
copy app-message "mohamed.magedi.backend@gmail.com"
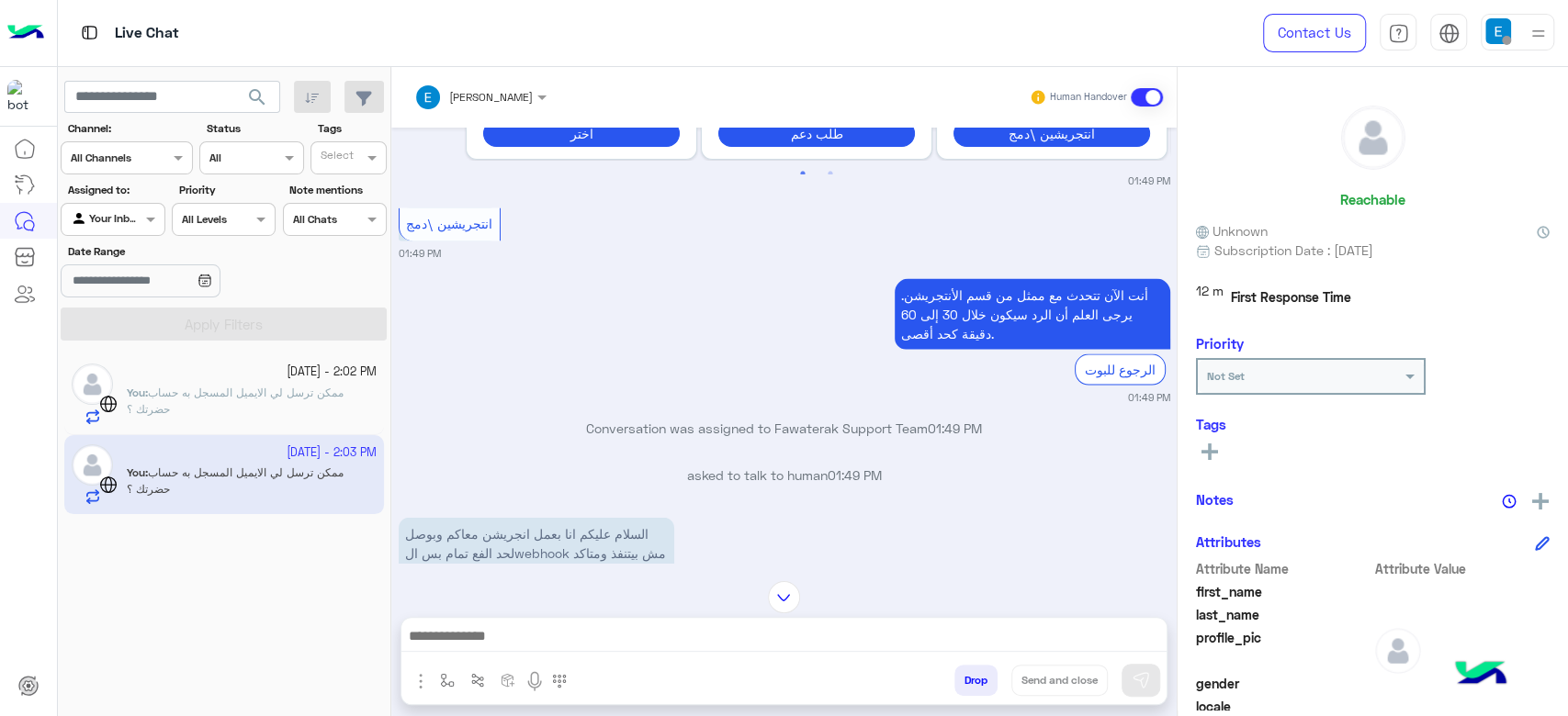
scroll to position [3659, 0]
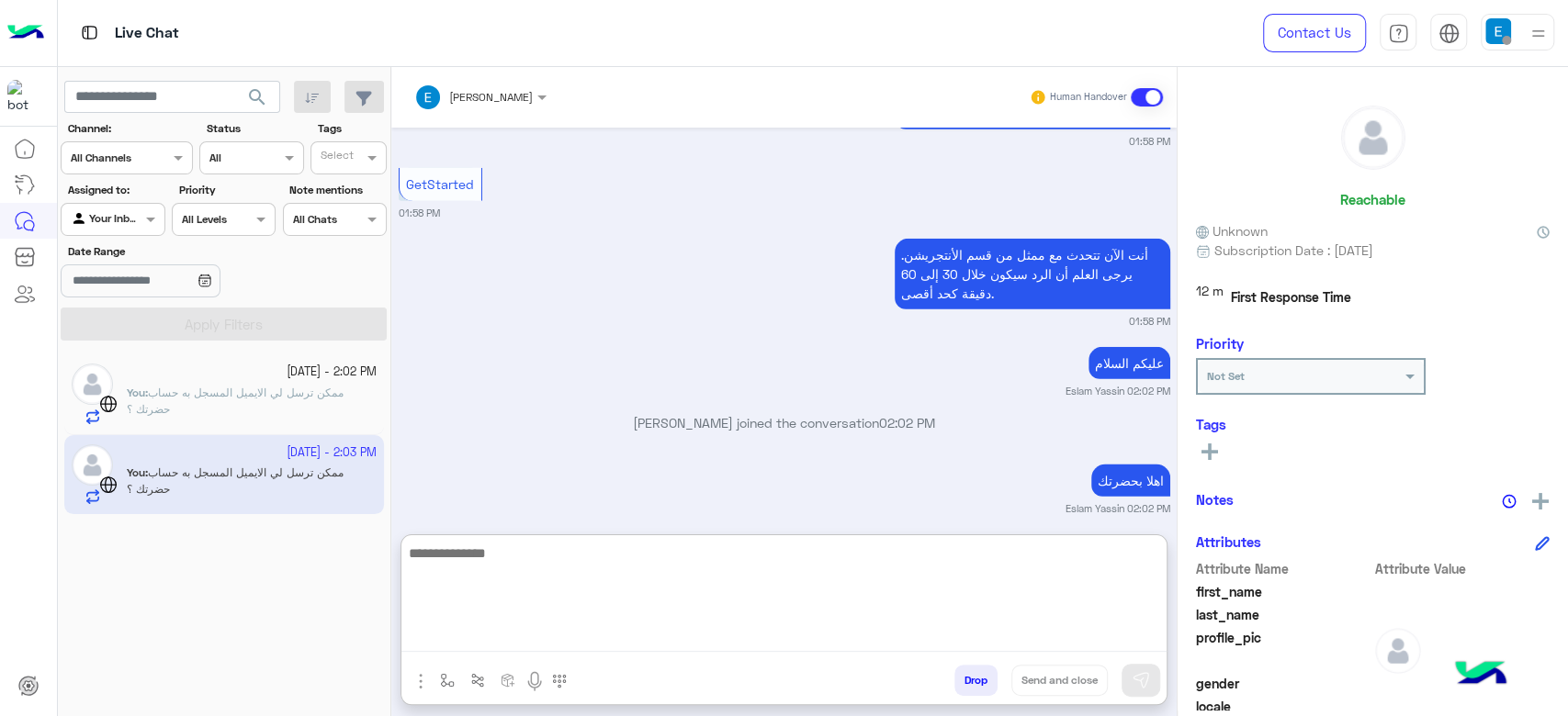
click at [618, 638] on textarea at bounding box center [784, 597] width 765 height 110
type textarea "**********"
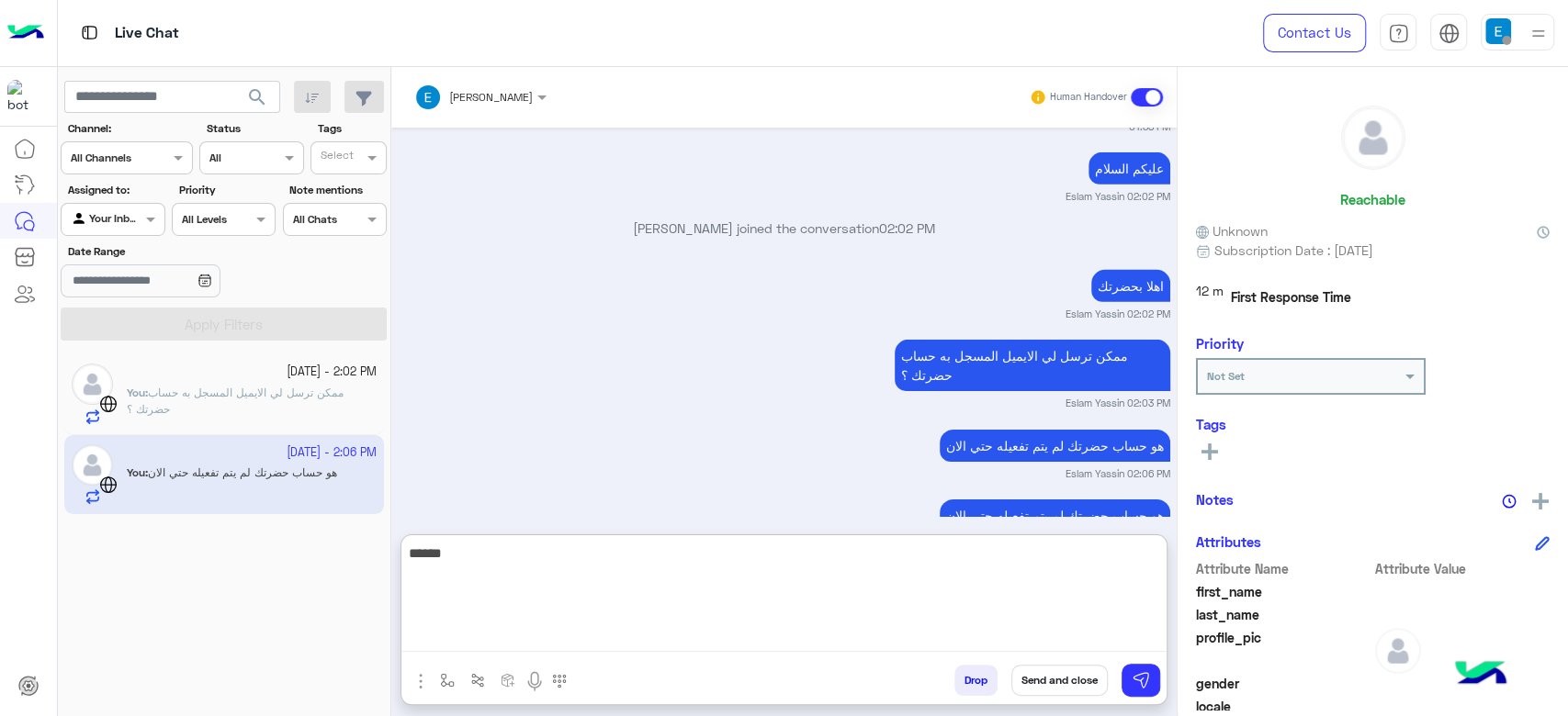
scroll to position [3882, 0]
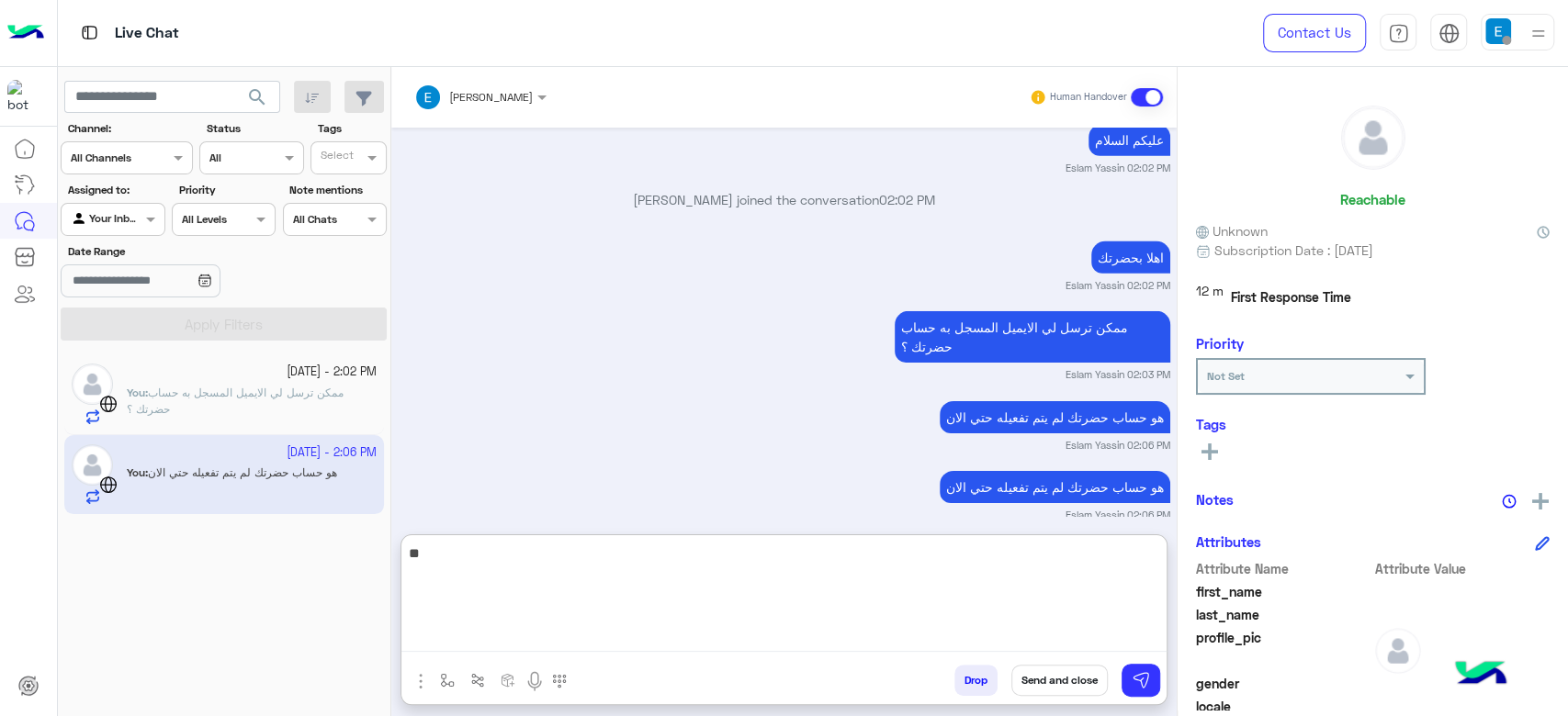
type textarea "*"
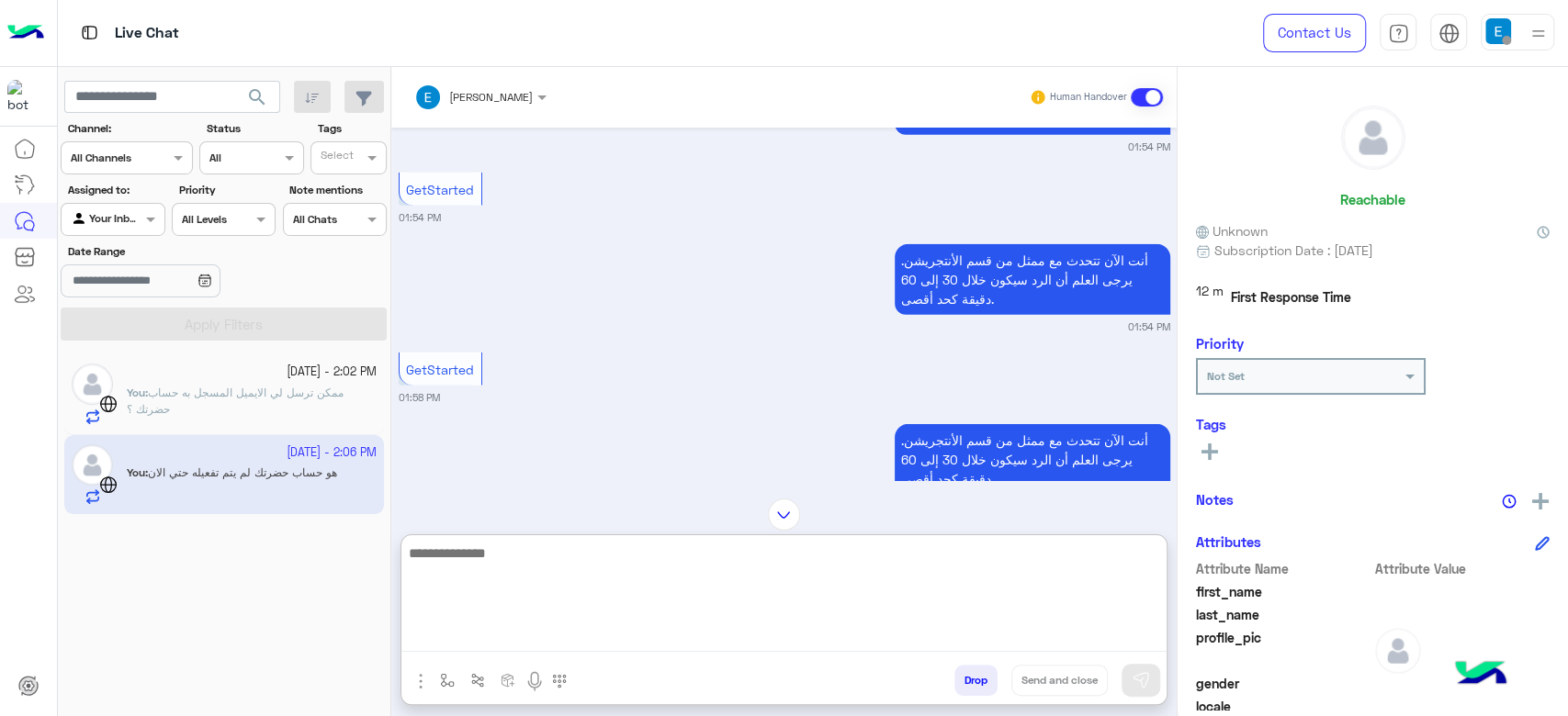
scroll to position [3033, 0]
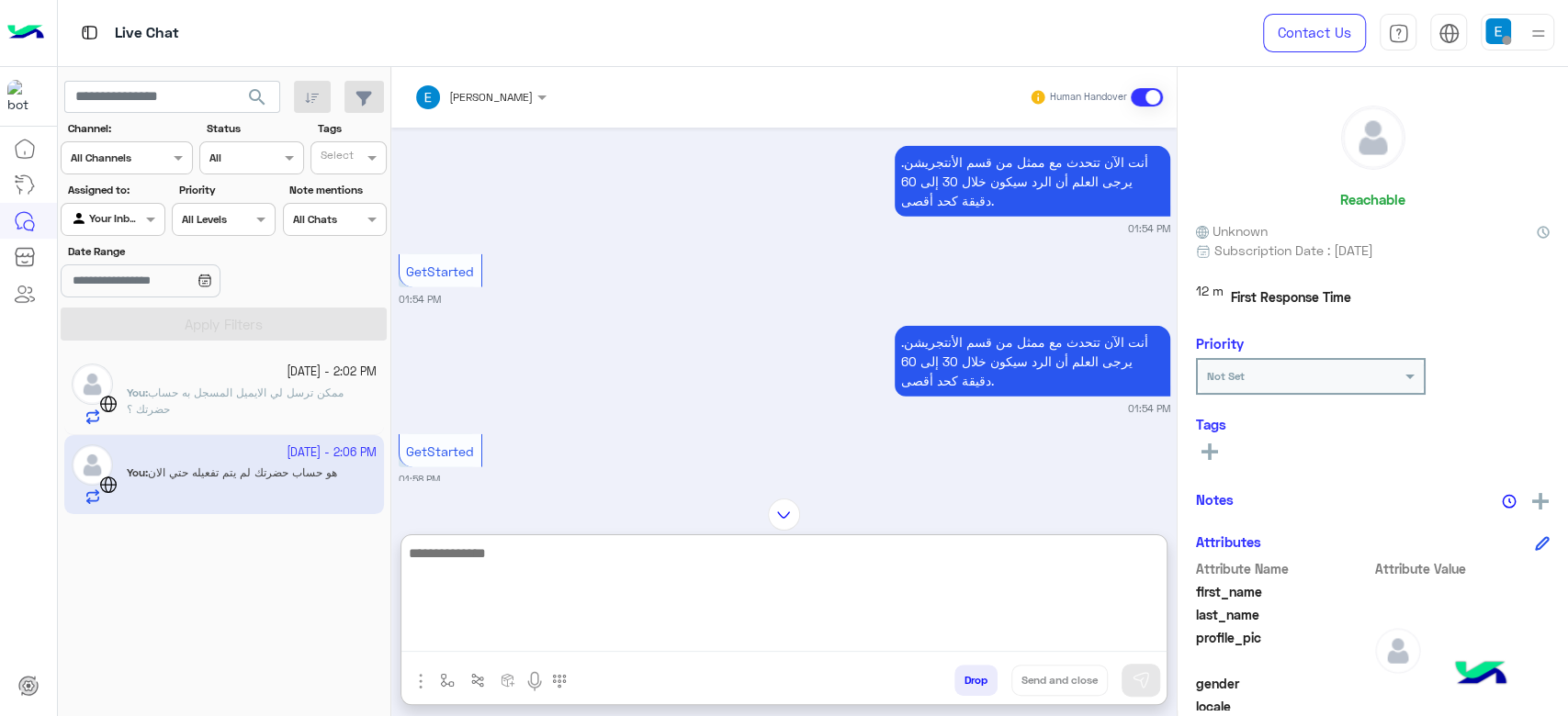
paste textarea "**********"
click at [668, 611] on textarea at bounding box center [784, 597] width 765 height 110
type textarea "**********"
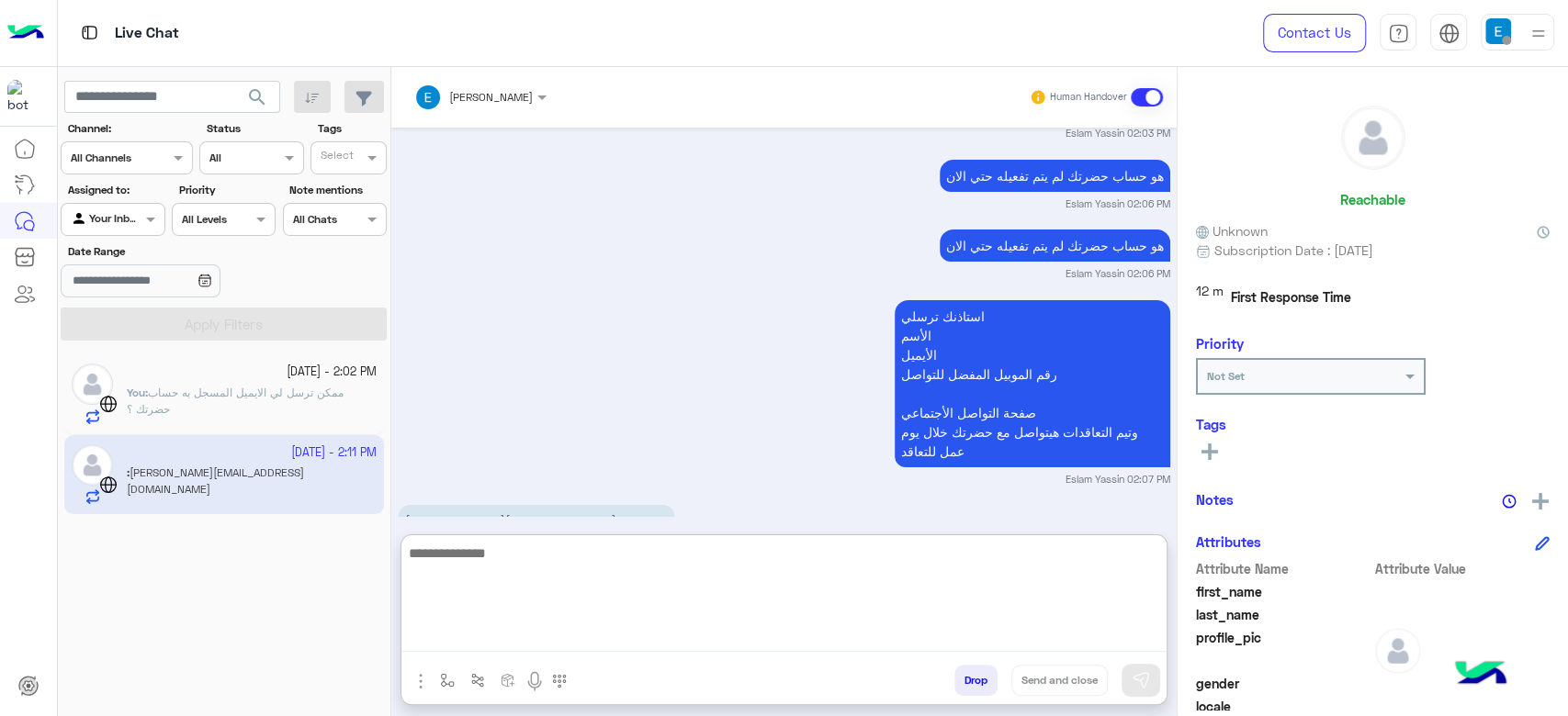
scroll to position [4157, 0]
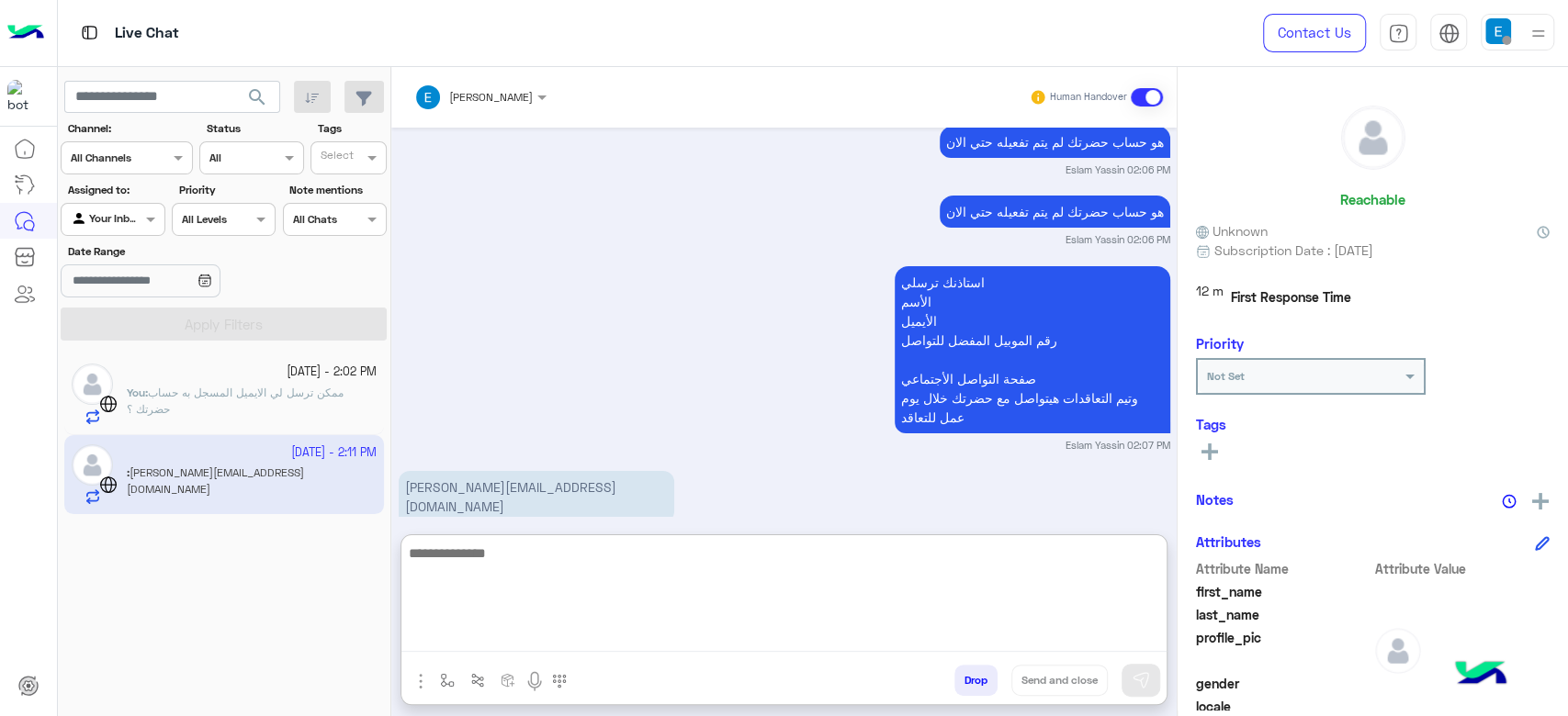
click at [552, 578] on textarea at bounding box center [784, 597] width 765 height 110
click at [673, 579] on textarea at bounding box center [784, 597] width 765 height 110
type textarea "*"
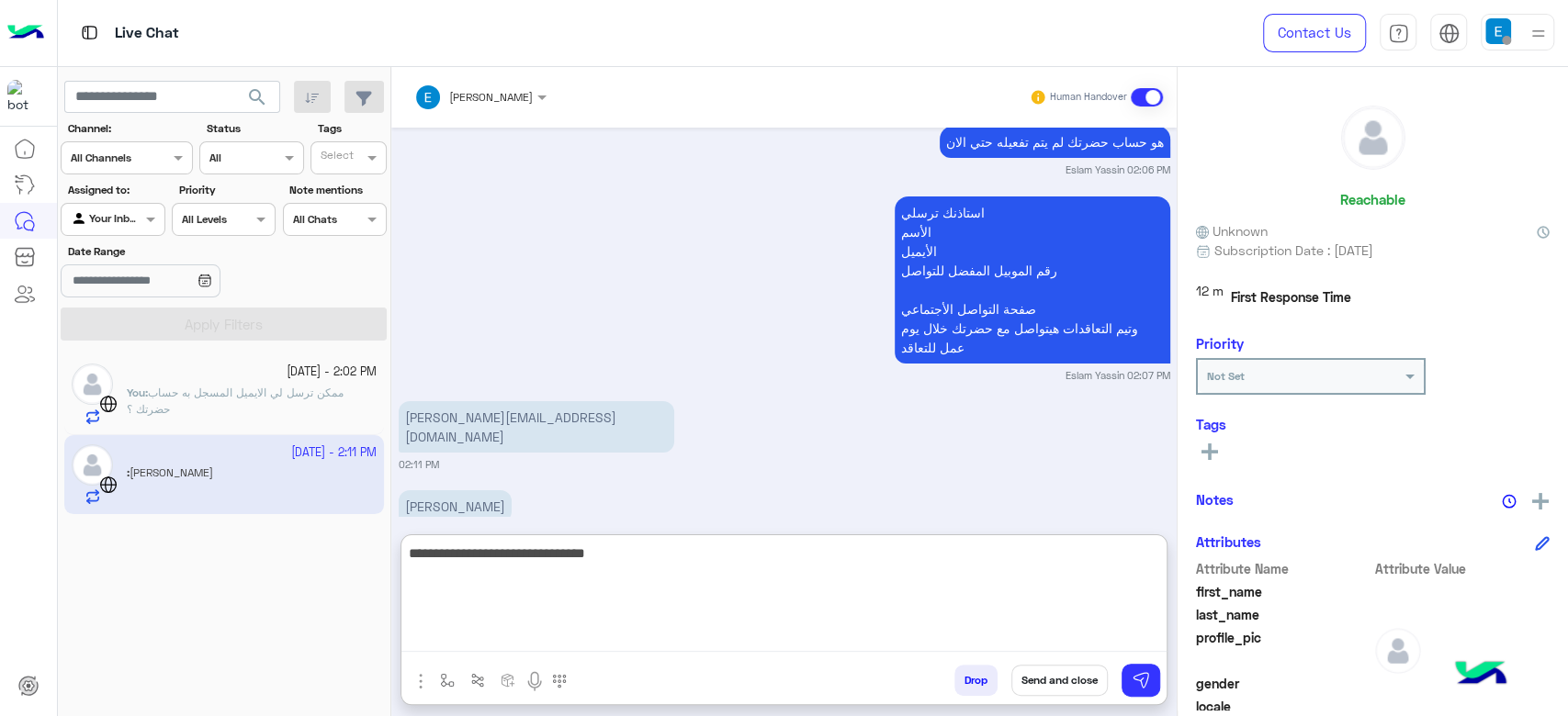
type textarea "**********"
click at [671, 566] on textarea at bounding box center [784, 597] width 765 height 110
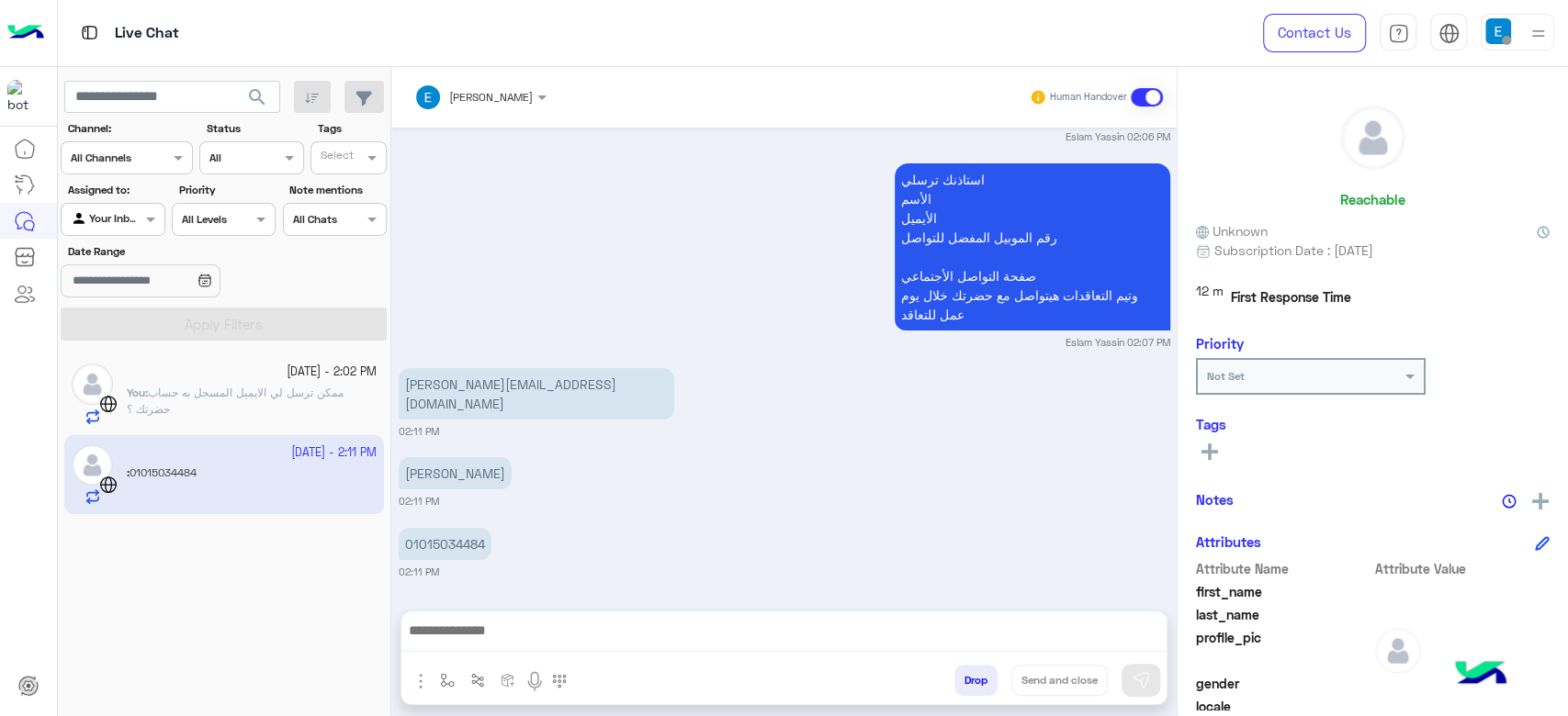
click at [499, 471] on div "Sep 30, 2025 Please enter your Full name And your email: 12:32 PM moahamed magd…" at bounding box center [784, 360] width 785 height 465
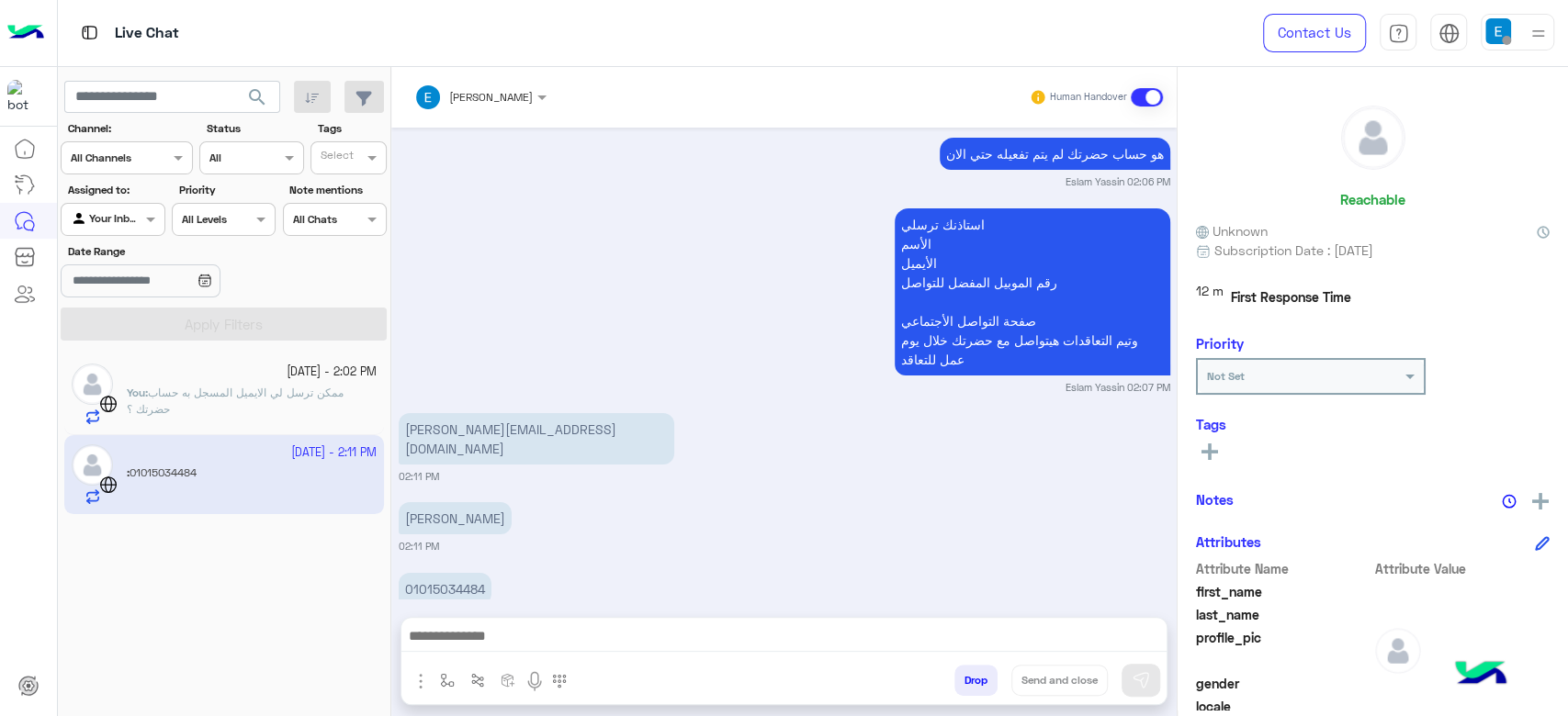
click at [446, 502] on p "mohamed magdy matter" at bounding box center [455, 518] width 113 height 33
copy app-message "mohamed magdy matter"
click at [444, 573] on p "01015034484" at bounding box center [445, 589] width 93 height 33
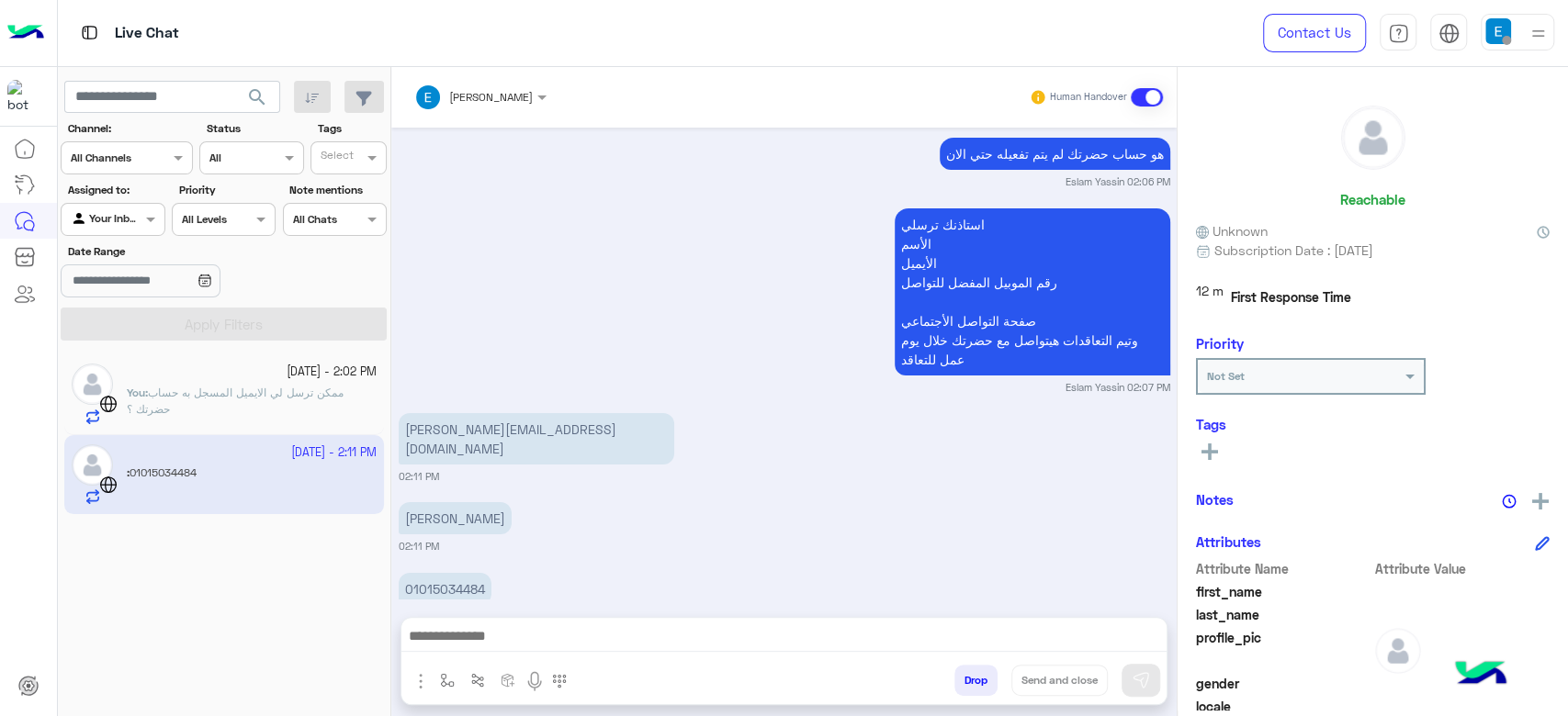
click at [444, 573] on p "01015034484" at bounding box center [445, 589] width 93 height 33
copy p "01015034484"
click at [955, 290] on p "استاذنك ترسلي الأسم الأيميل رقم الموبيل المفضل للتواصل صفحة التواصل الأجتماعي و…" at bounding box center [1032, 291] width 275 height 167
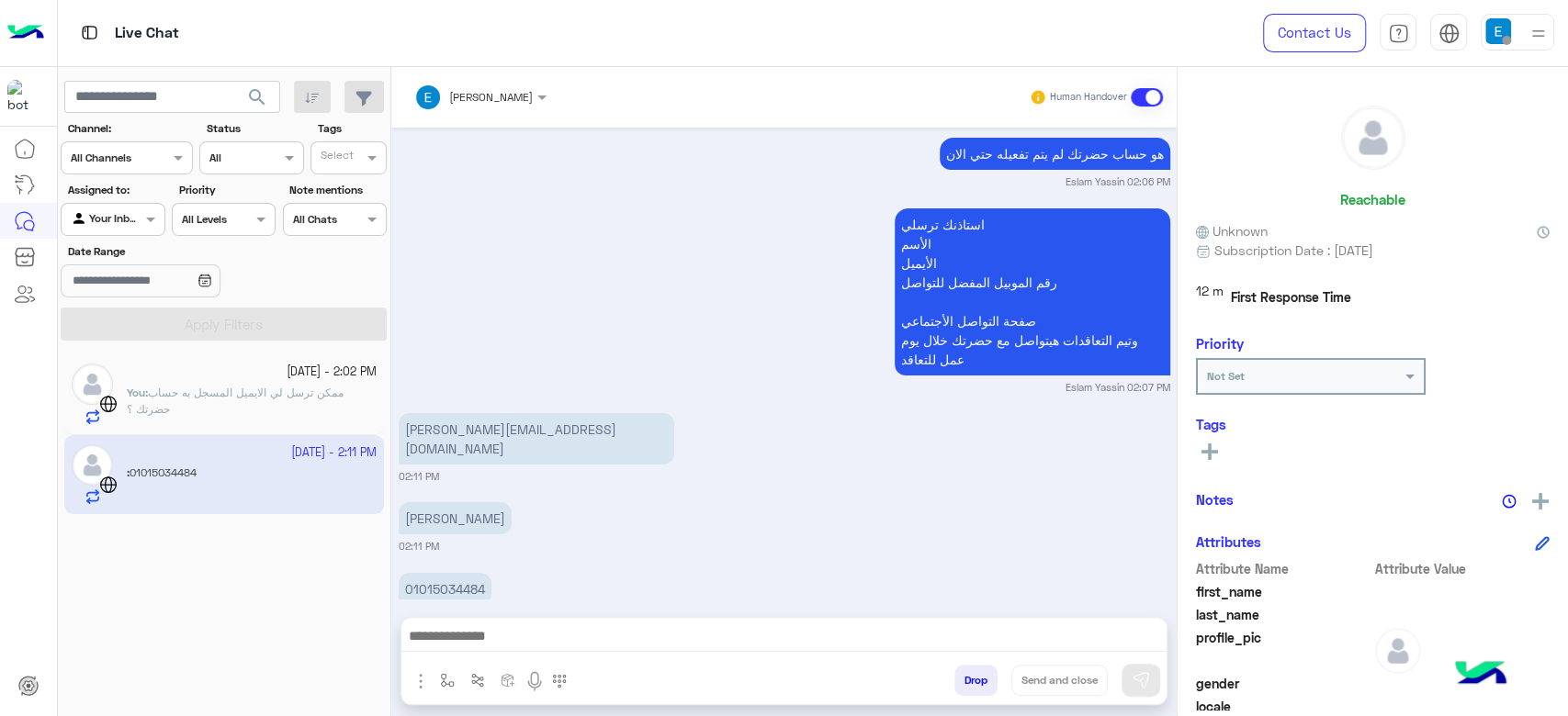
scroll to position [4285, 0]
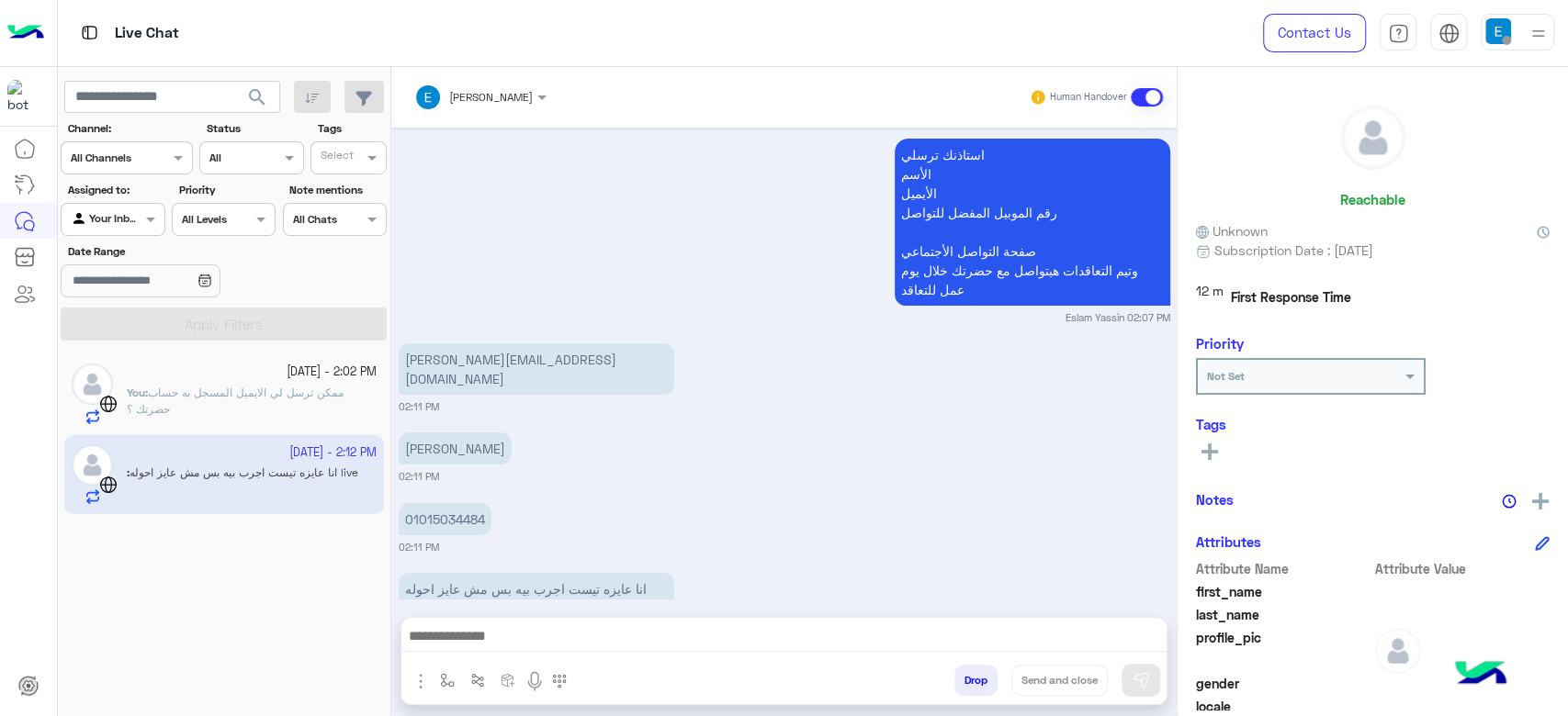
click at [955, 311] on small "Eslam Yassin 02:07 PM" at bounding box center [784, 318] width 772 height 15
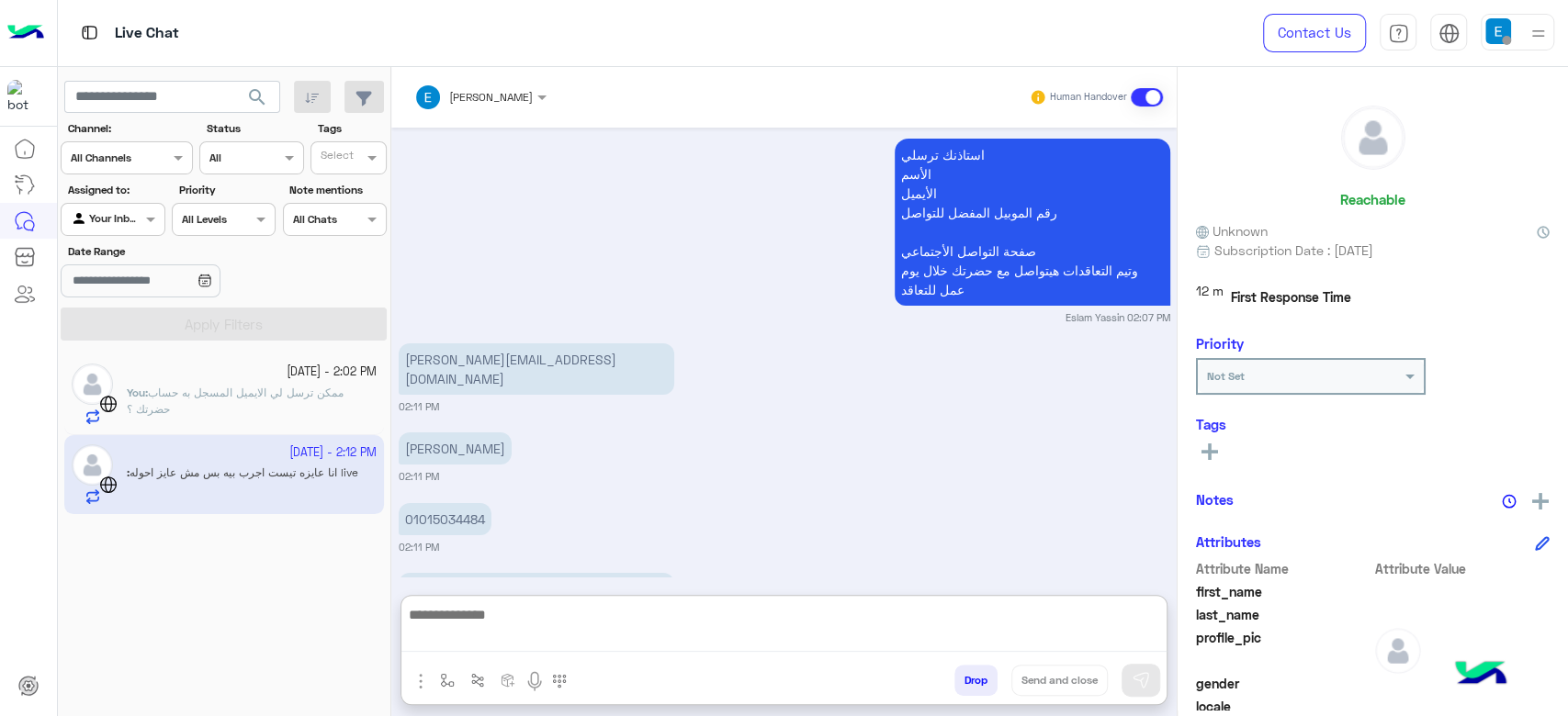
scroll to position [4297, 0]
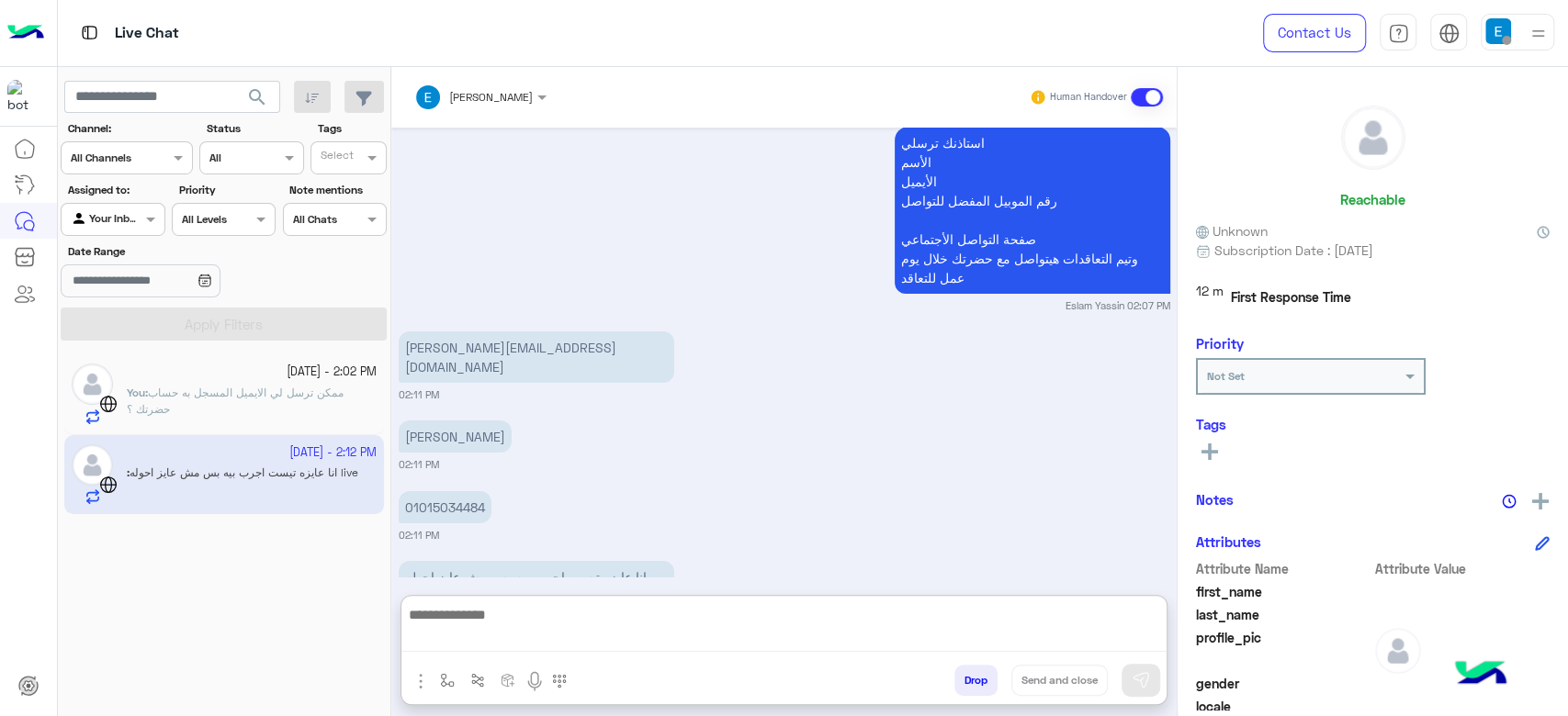
click at [474, 637] on textarea at bounding box center [784, 627] width 765 height 48
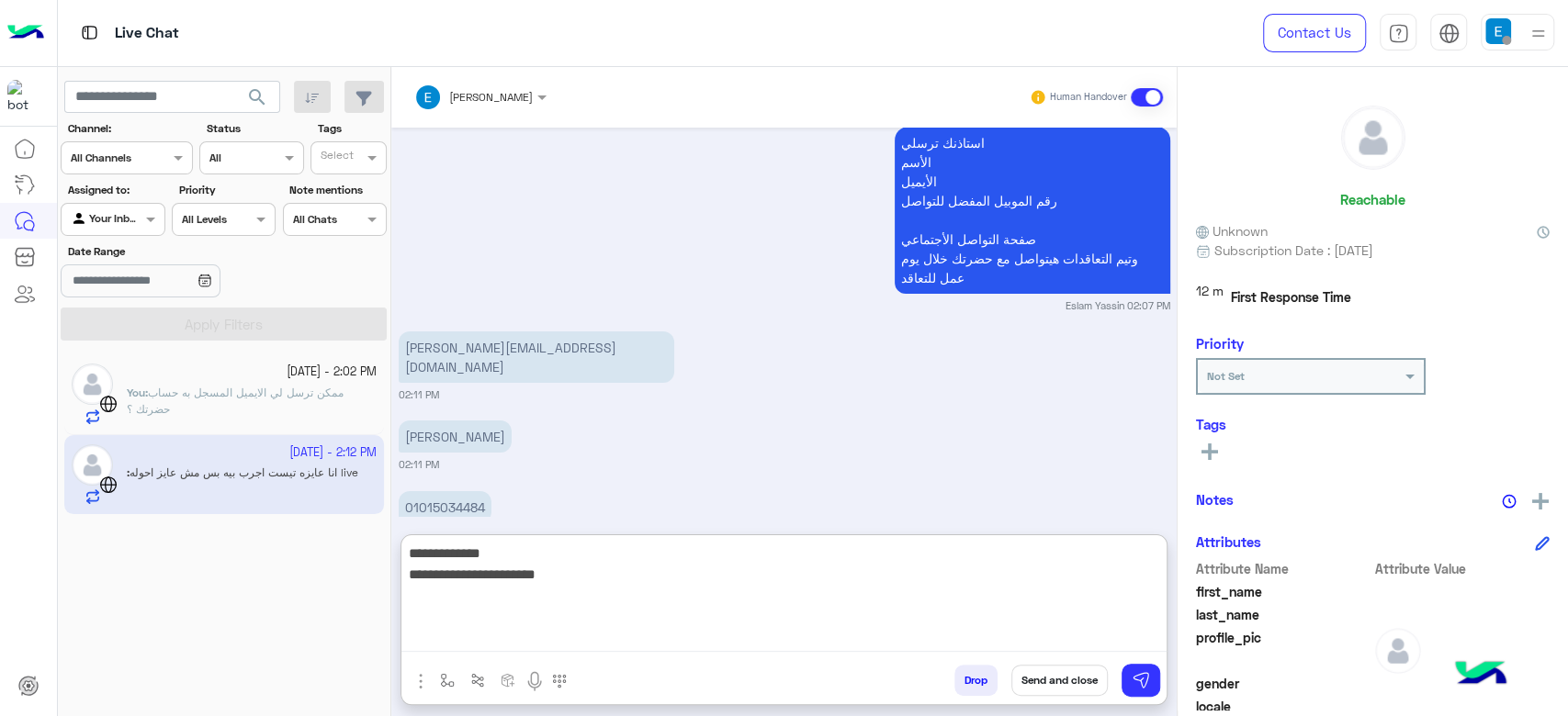
type textarea "**********"
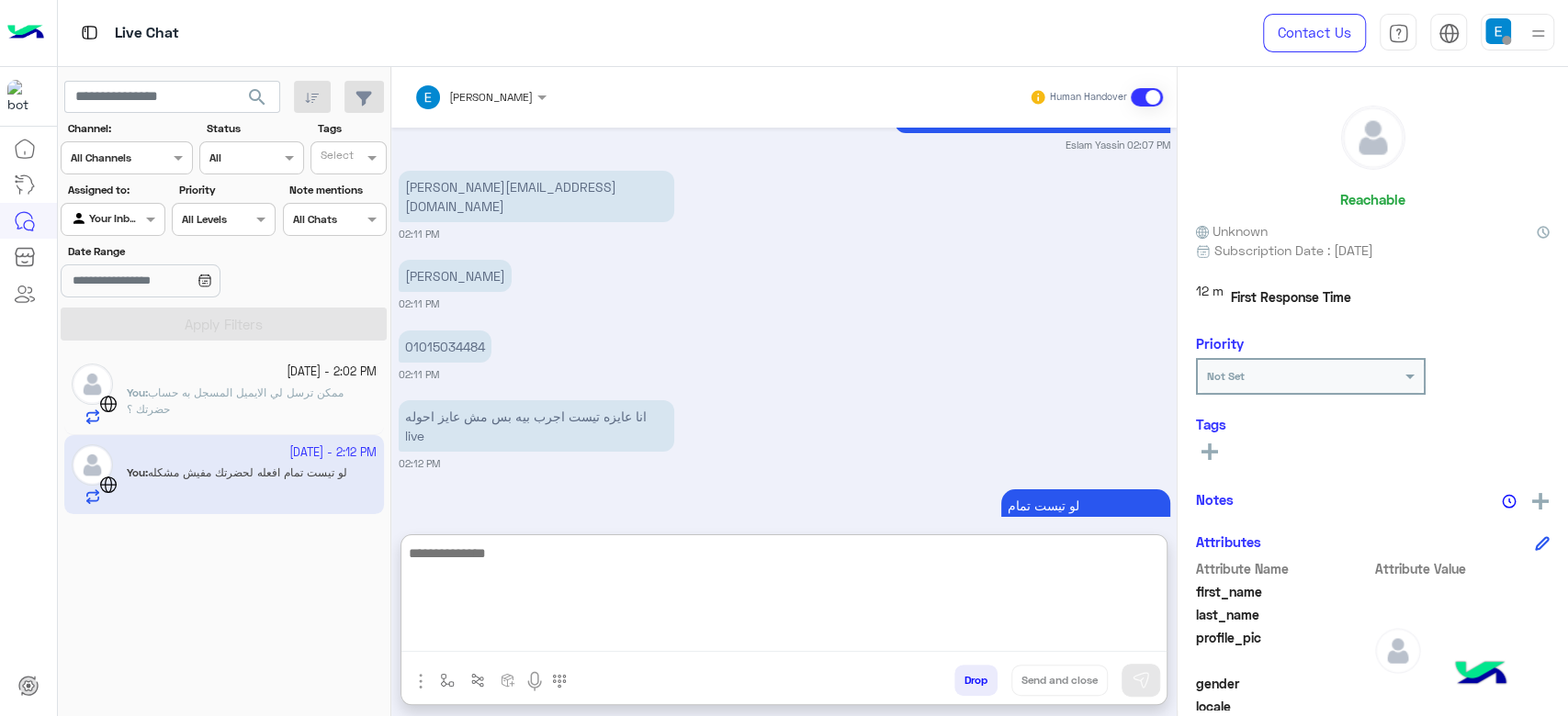
click at [592, 568] on textarea at bounding box center [784, 597] width 765 height 110
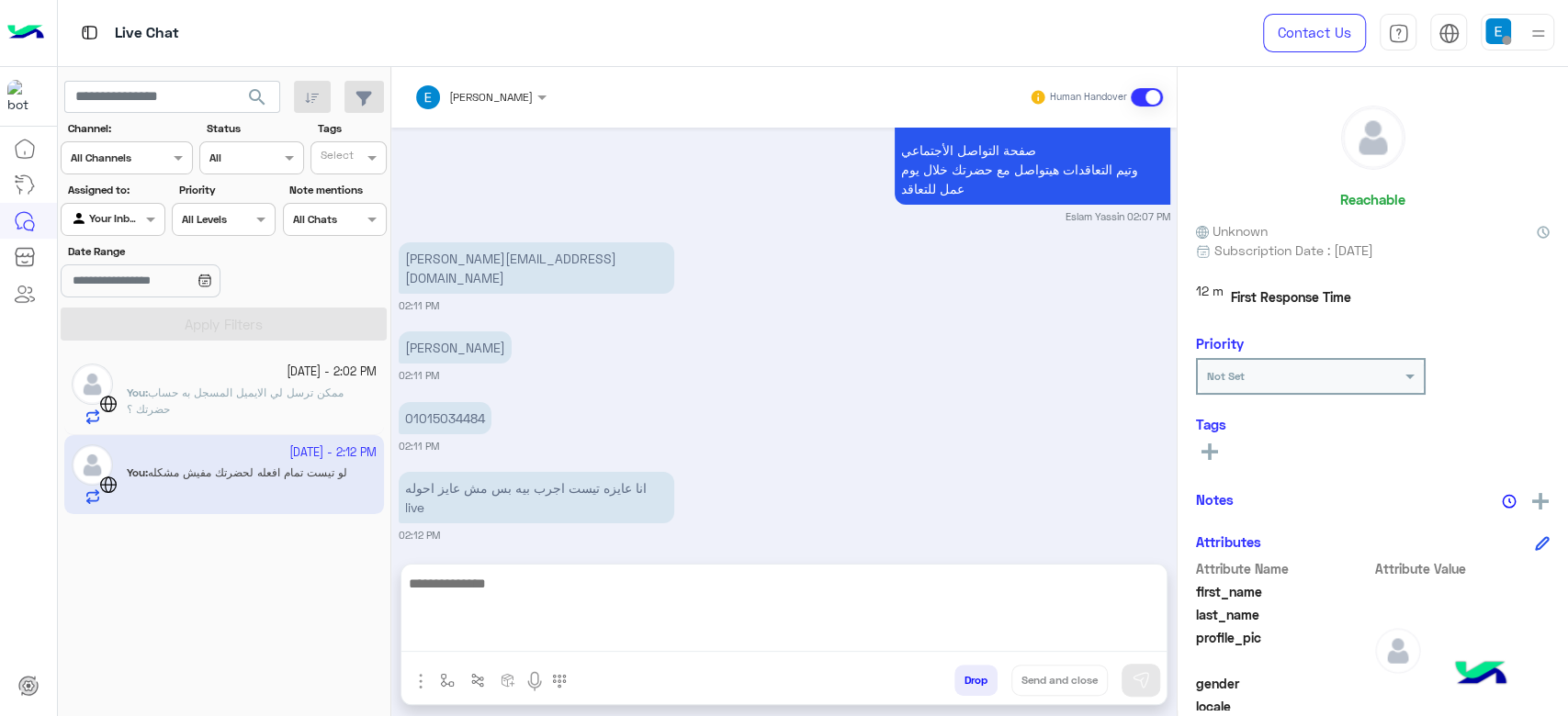
click at [510, 248] on p "mohamed.magedi.backend@gmail.com" at bounding box center [536, 268] width 275 height 51
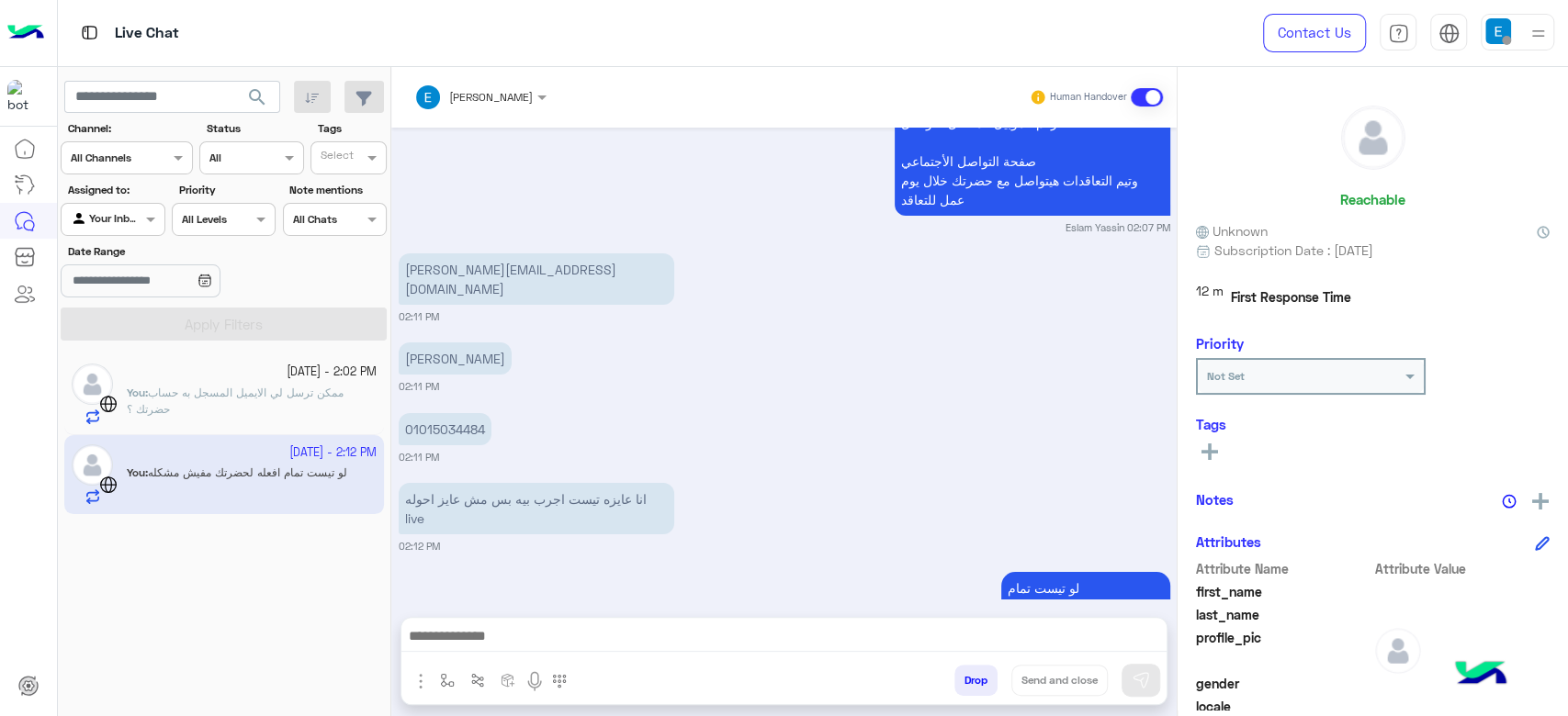
click at [510, 253] on p "mohamed.magedi.backend@gmail.com" at bounding box center [536, 279] width 275 height 51
copy app-message "mohamed.magedi.backend@gmail.com"
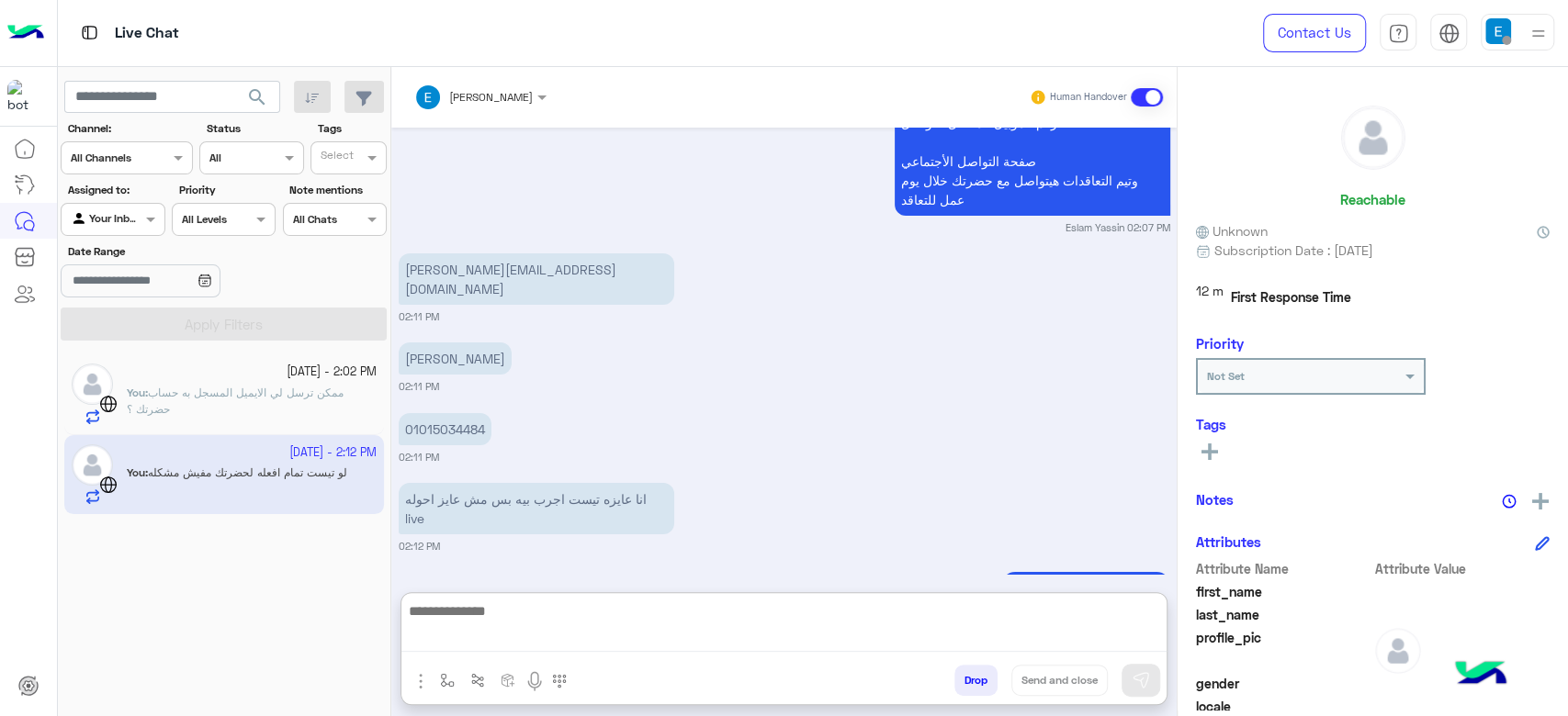
scroll to position [4386, 0]
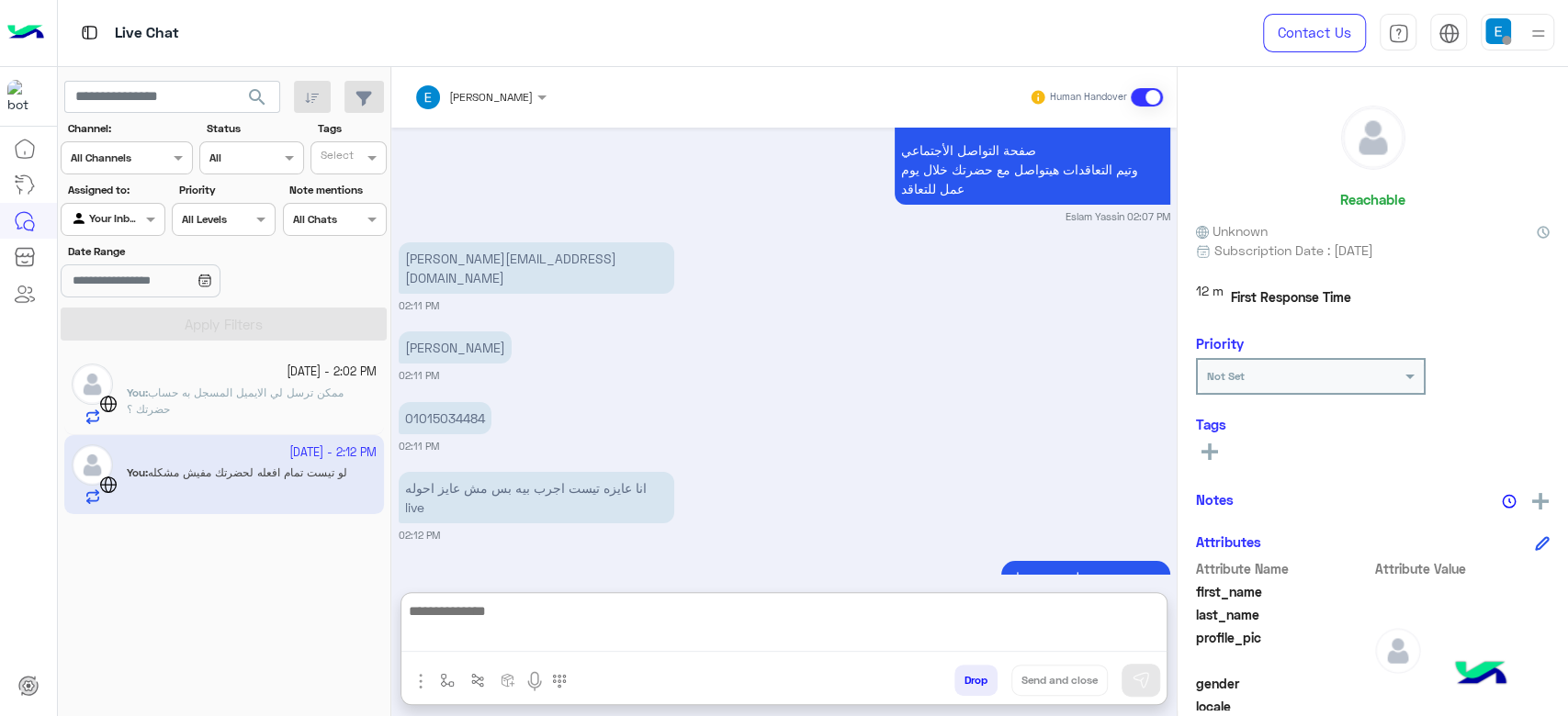
click at [664, 638] on textarea at bounding box center [784, 625] width 765 height 52
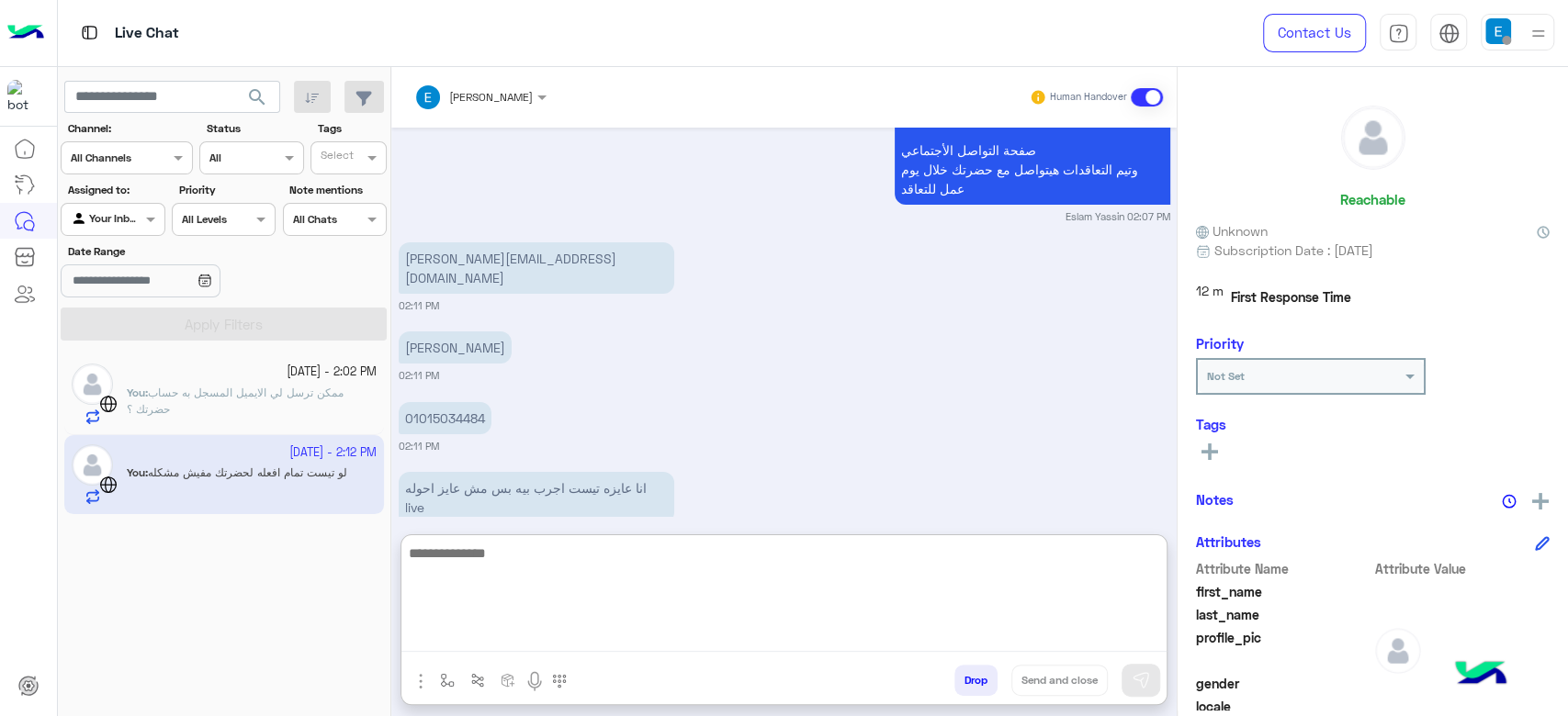
type textarea "*"
type textarea "**********"
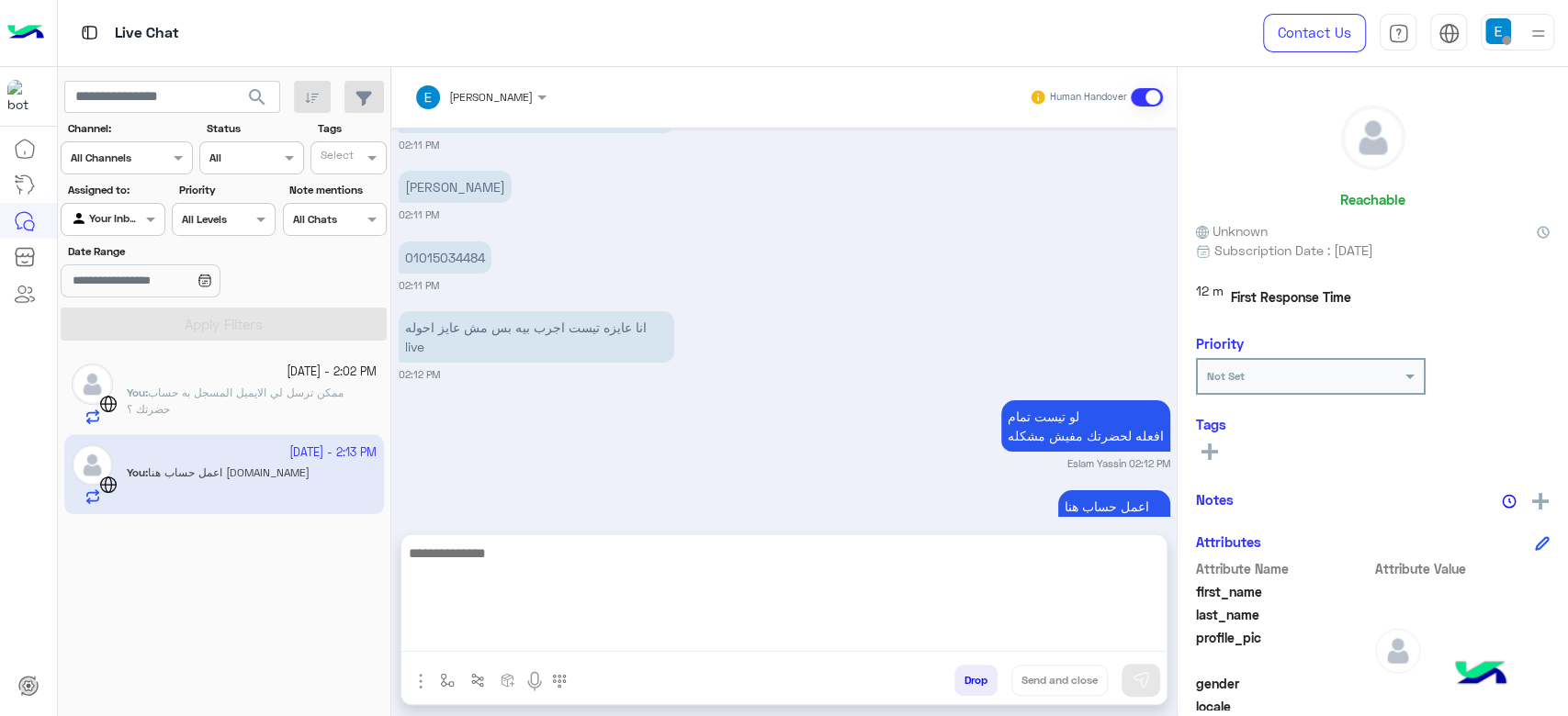
click at [1072, 466] on div "Sep 30, 2025 Please enter your Full name And your email: 12:32 PM moahamed magd…" at bounding box center [784, 322] width 785 height 389
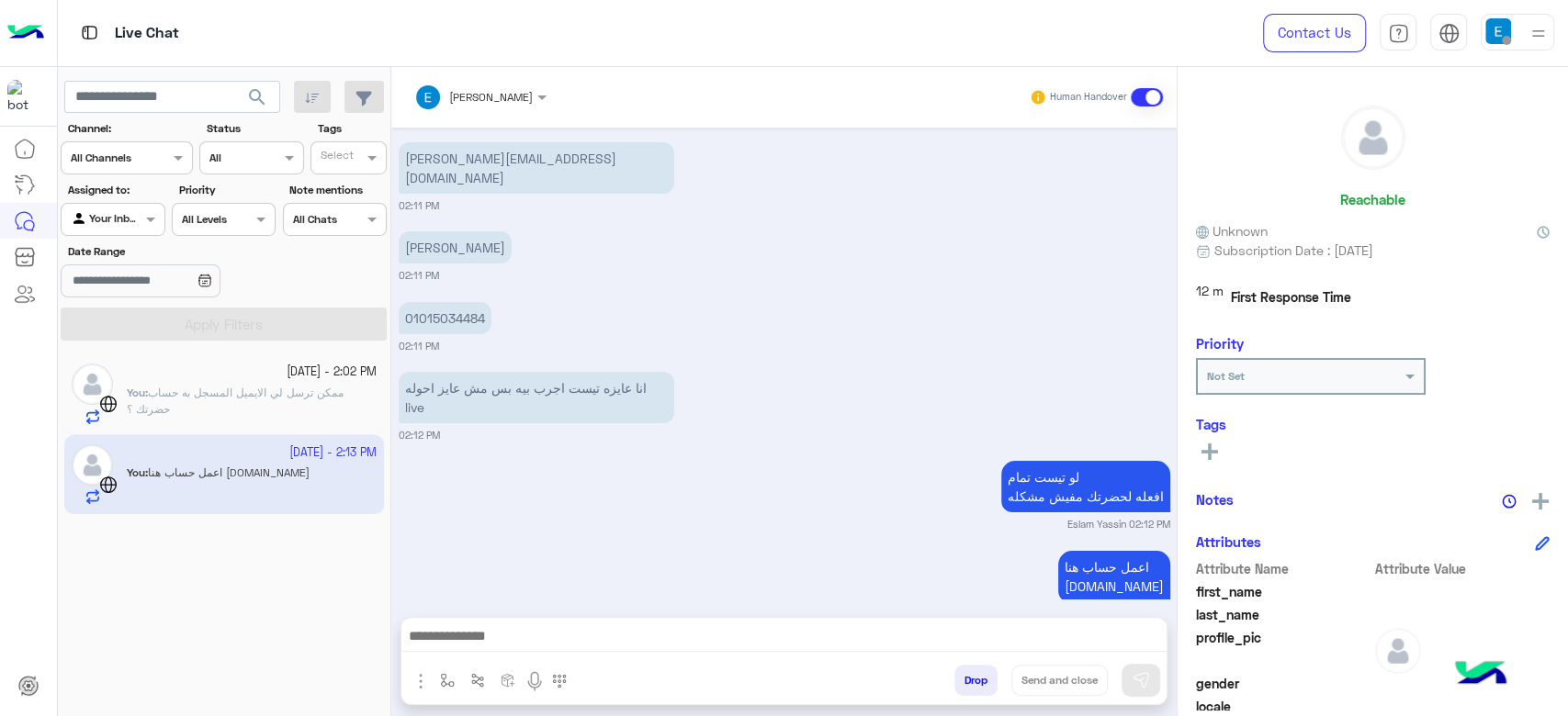
scroll to position [4464, 0]
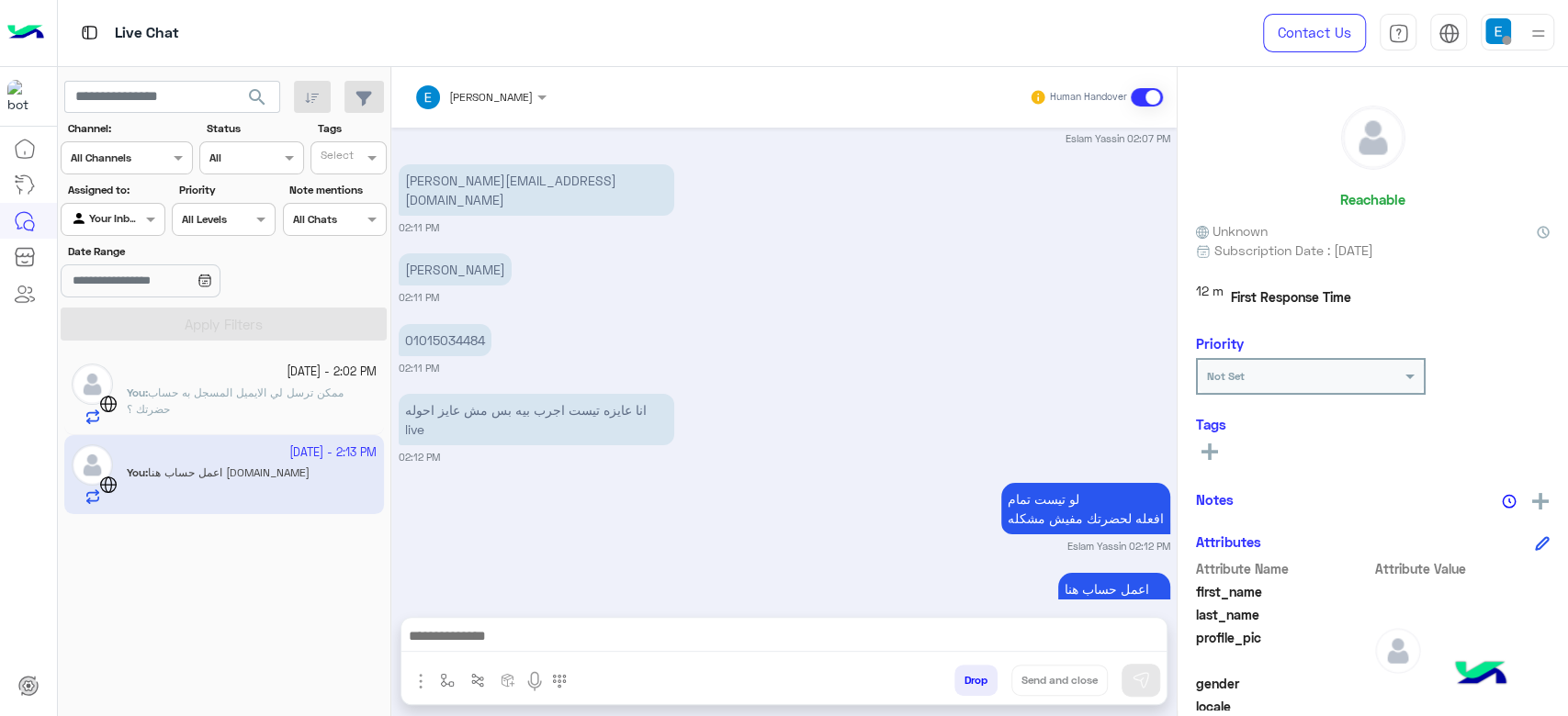
click at [1072, 466] on div "Sep 30, 2025 Please enter your Full name And your email: 12:32 PM moahamed magd…" at bounding box center [784, 363] width 785 height 471
click at [953, 478] on div "لو تيست تمام افعله لحضرتك مفيش مشكله Eslam Yassin 02:12 PM" at bounding box center [784, 516] width 772 height 75
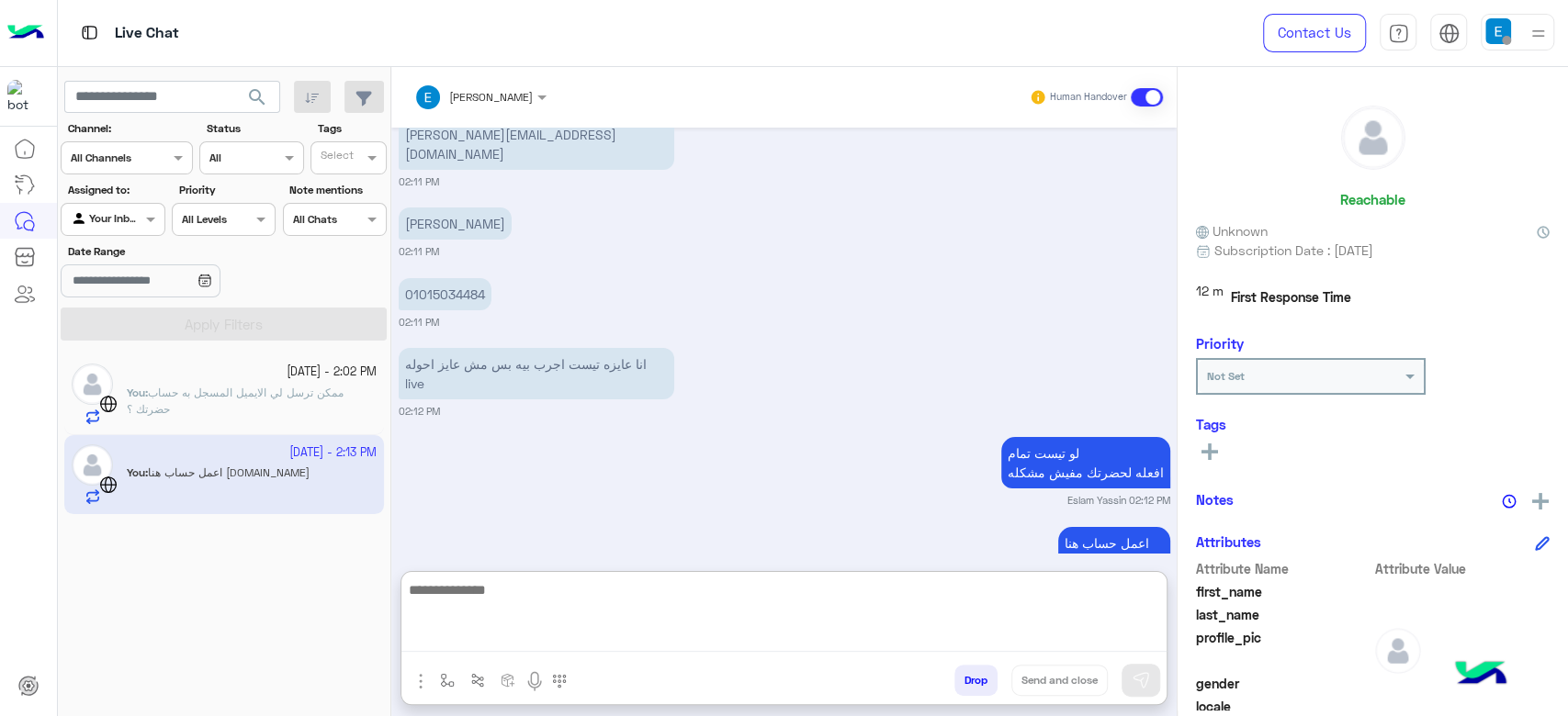
click at [671, 640] on textarea at bounding box center [784, 614] width 765 height 73
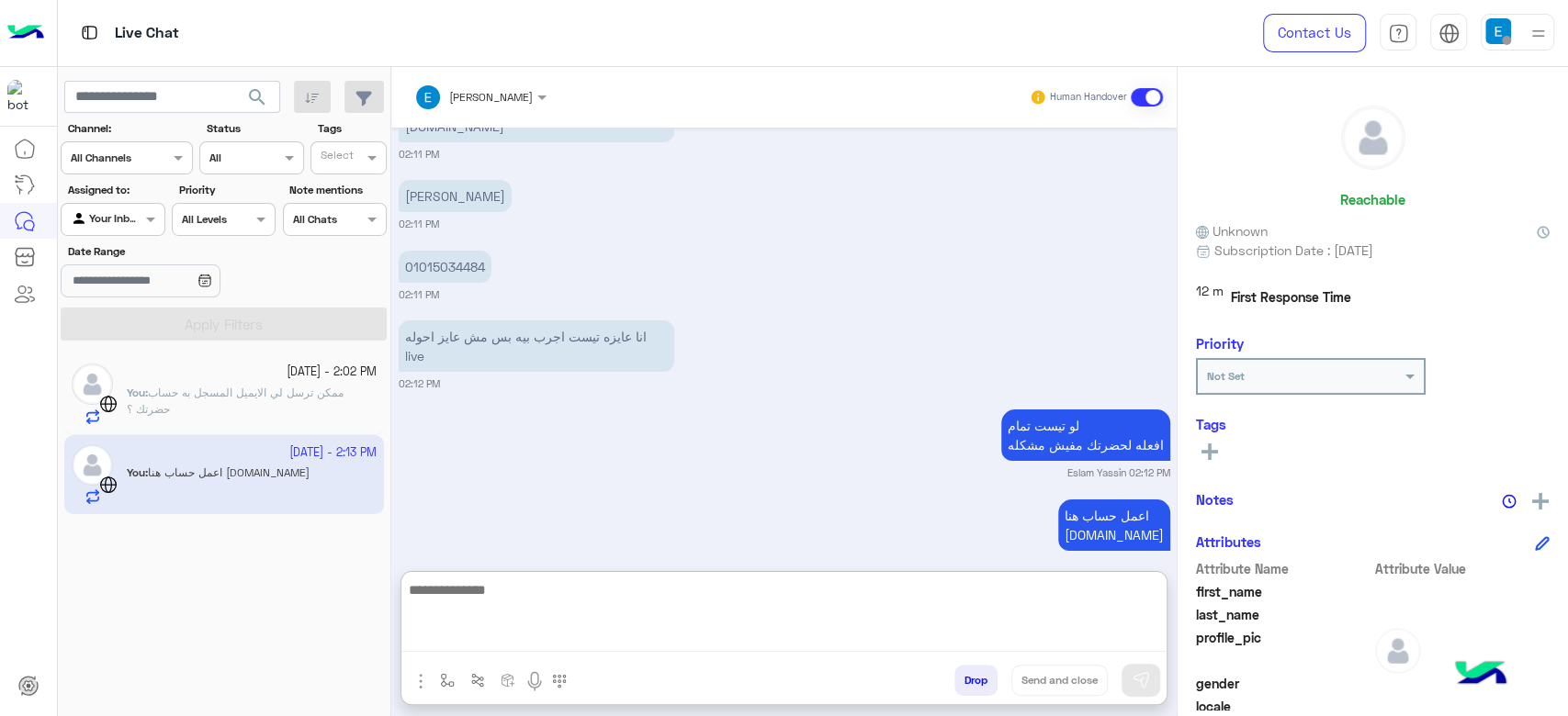
scroll to position [4547, 0]
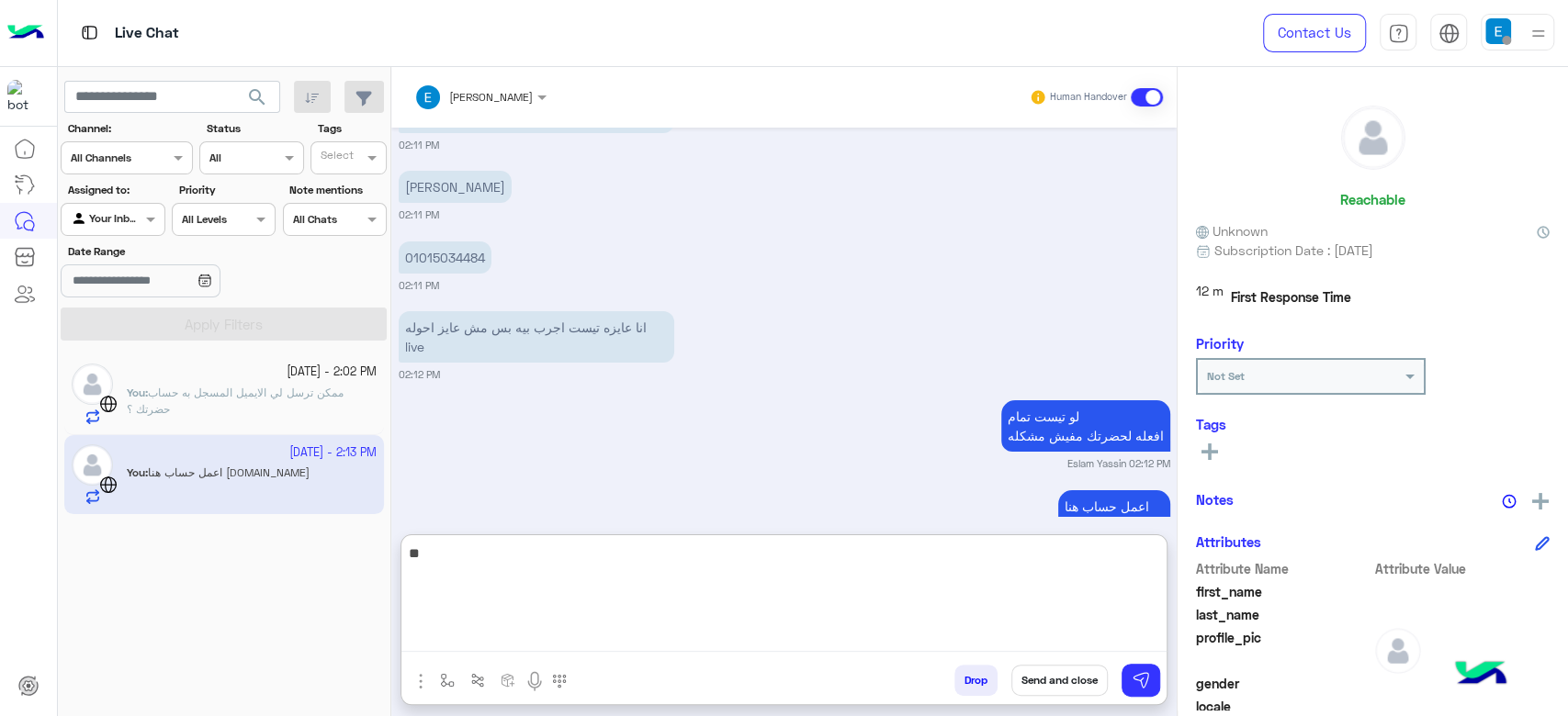
type textarea "*"
type textarea "**********"
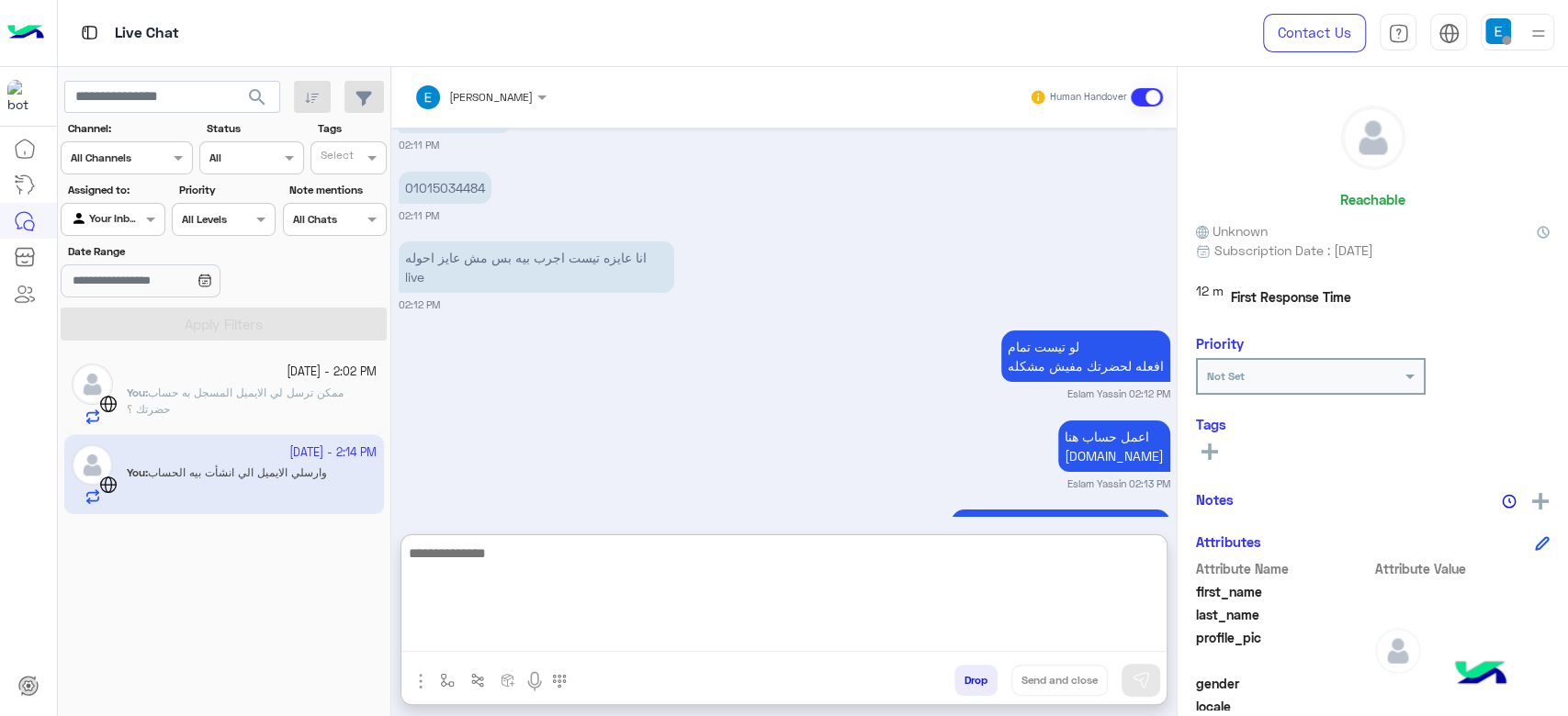
click at [681, 615] on textarea at bounding box center [784, 597] width 765 height 110
click at [534, 604] on textarea at bounding box center [784, 597] width 765 height 110
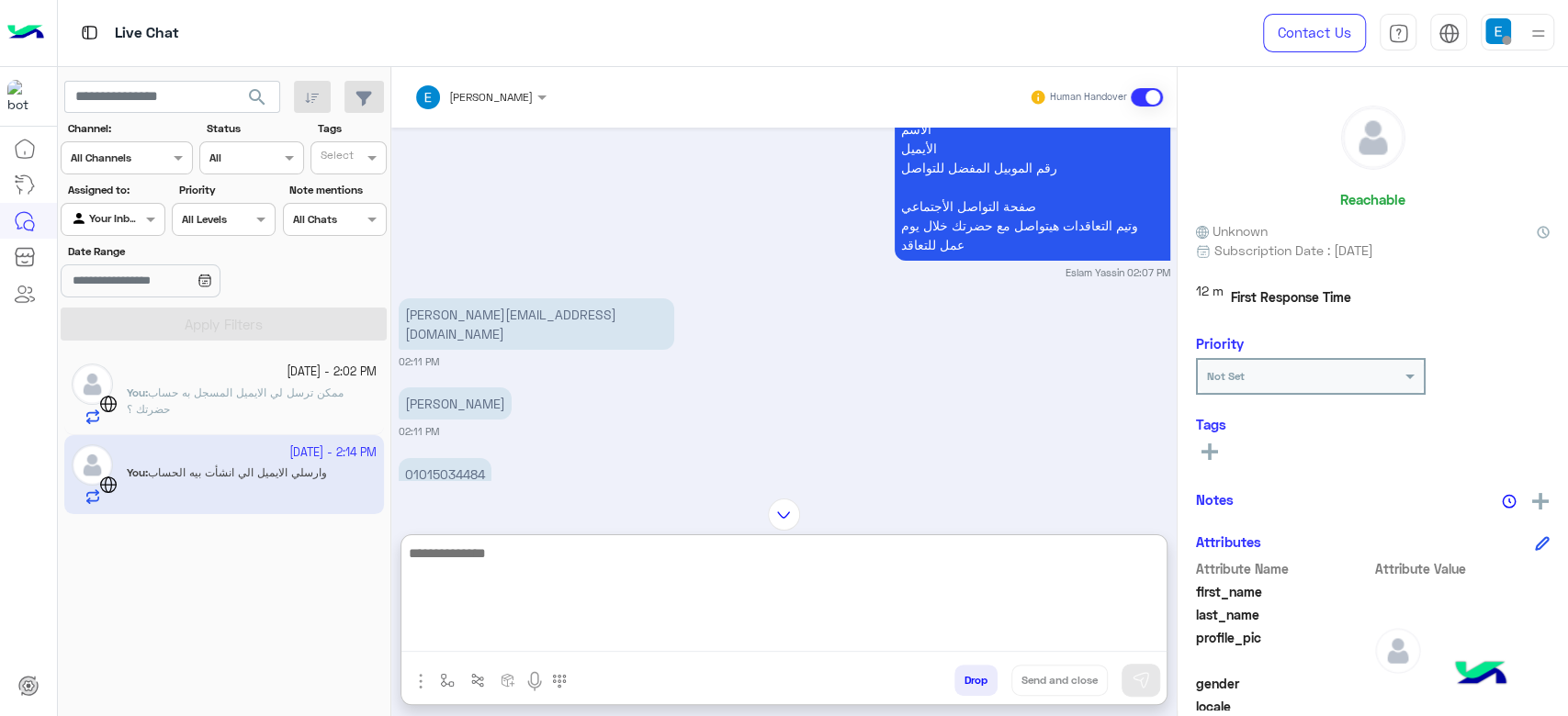
scroll to position [4327, 0]
click at [503, 301] on p "mohamed.magedi.backend@gmail.com" at bounding box center [536, 326] width 275 height 51
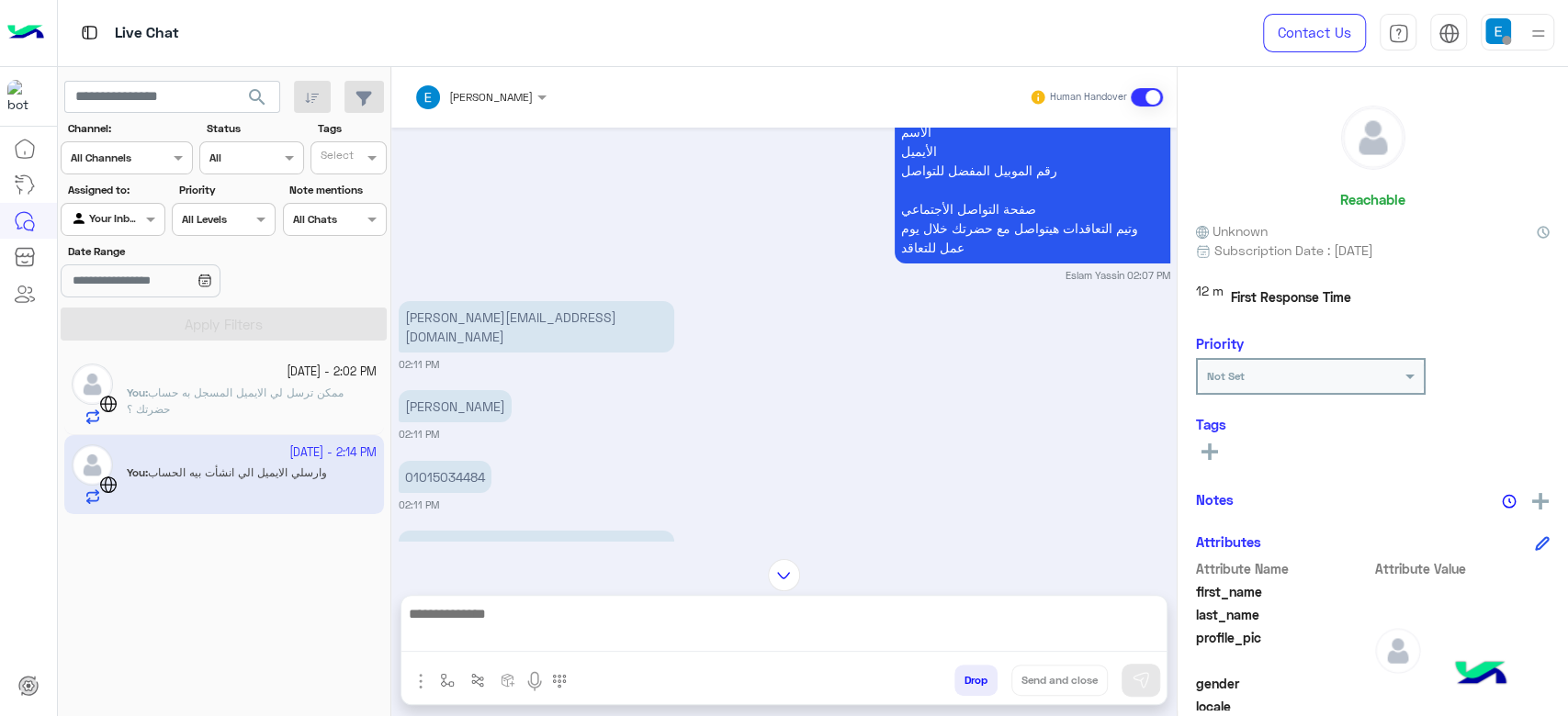
click at [503, 301] on p "mohamed.magedi.backend@gmail.com" at bounding box center [536, 326] width 275 height 51
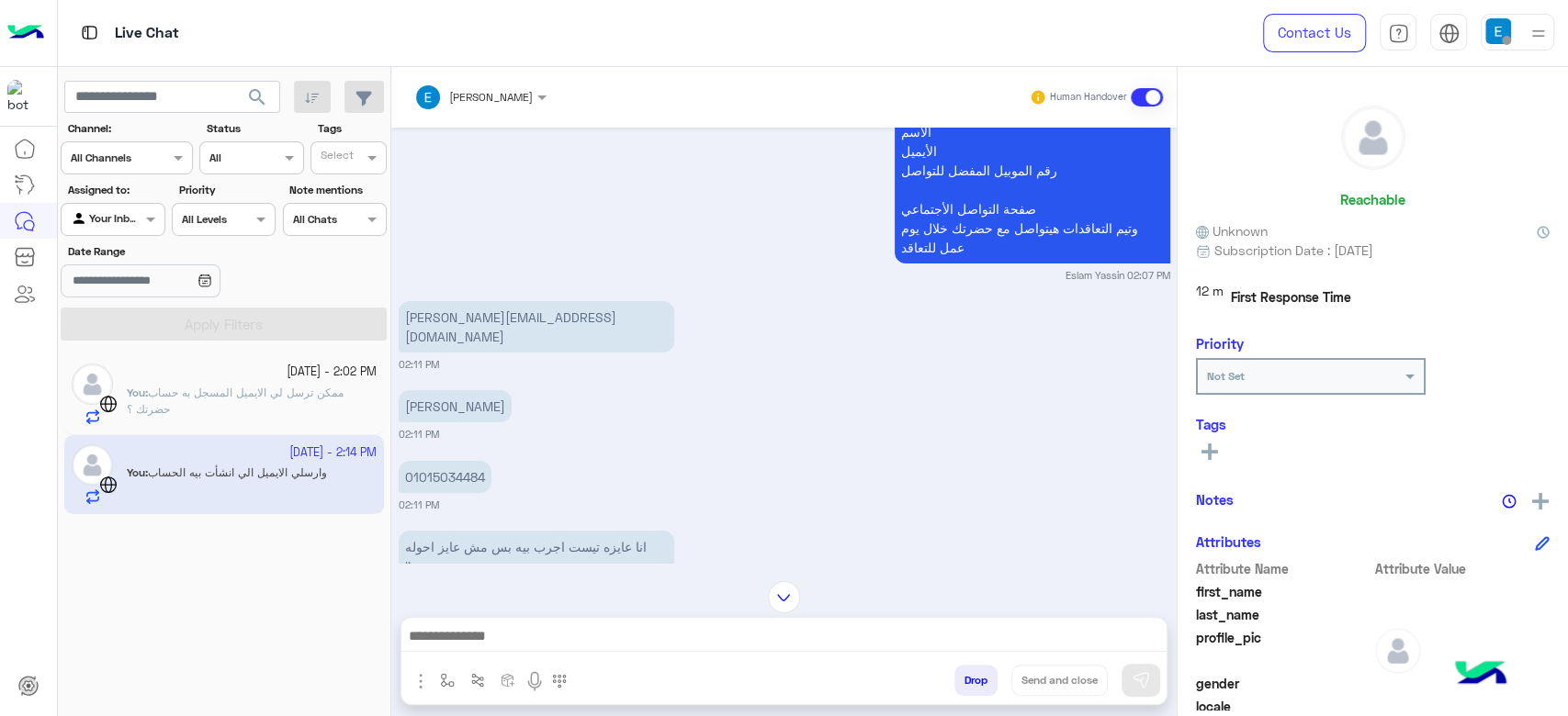
click at [503, 301] on p "mohamed.magedi.backend@gmail.com" at bounding box center [536, 326] width 275 height 51
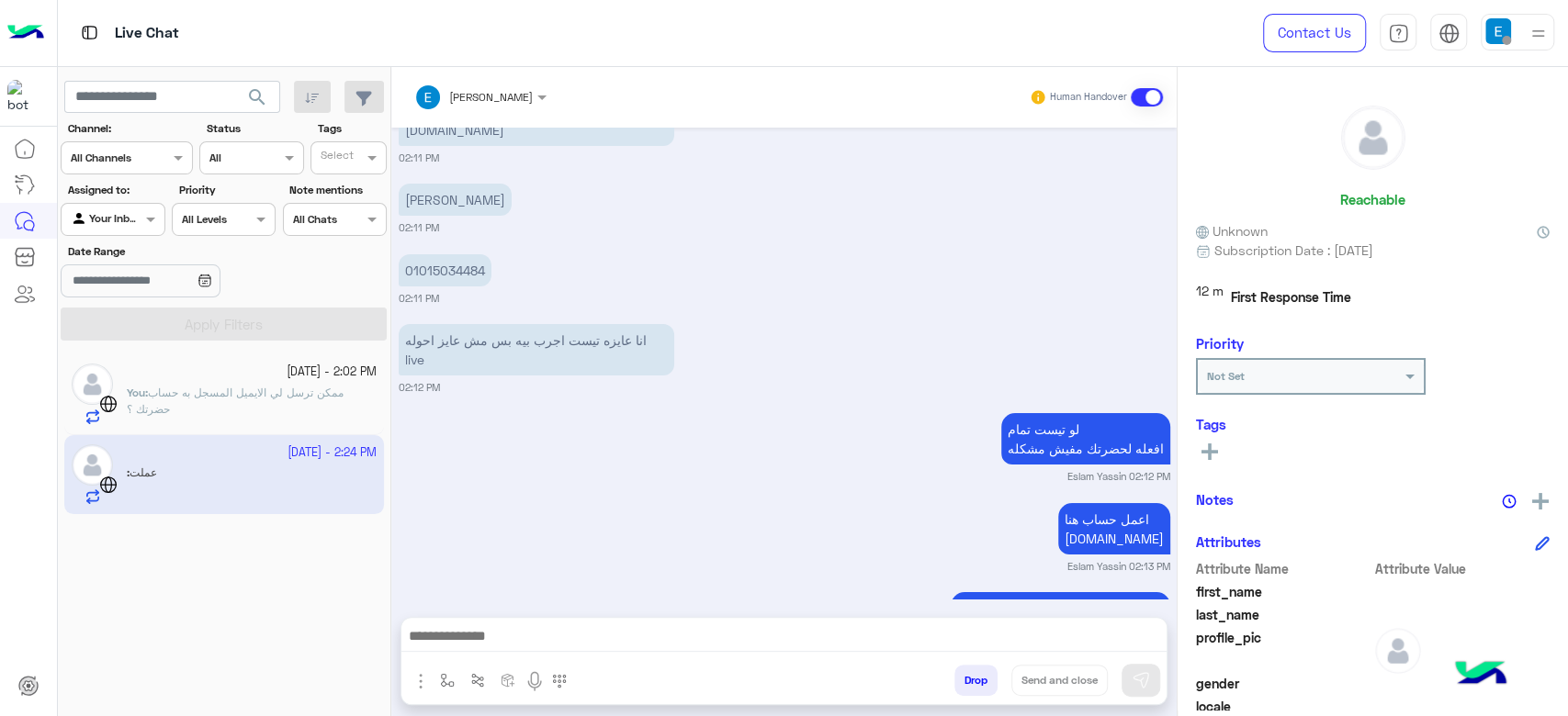
scroll to position [4745, 0]
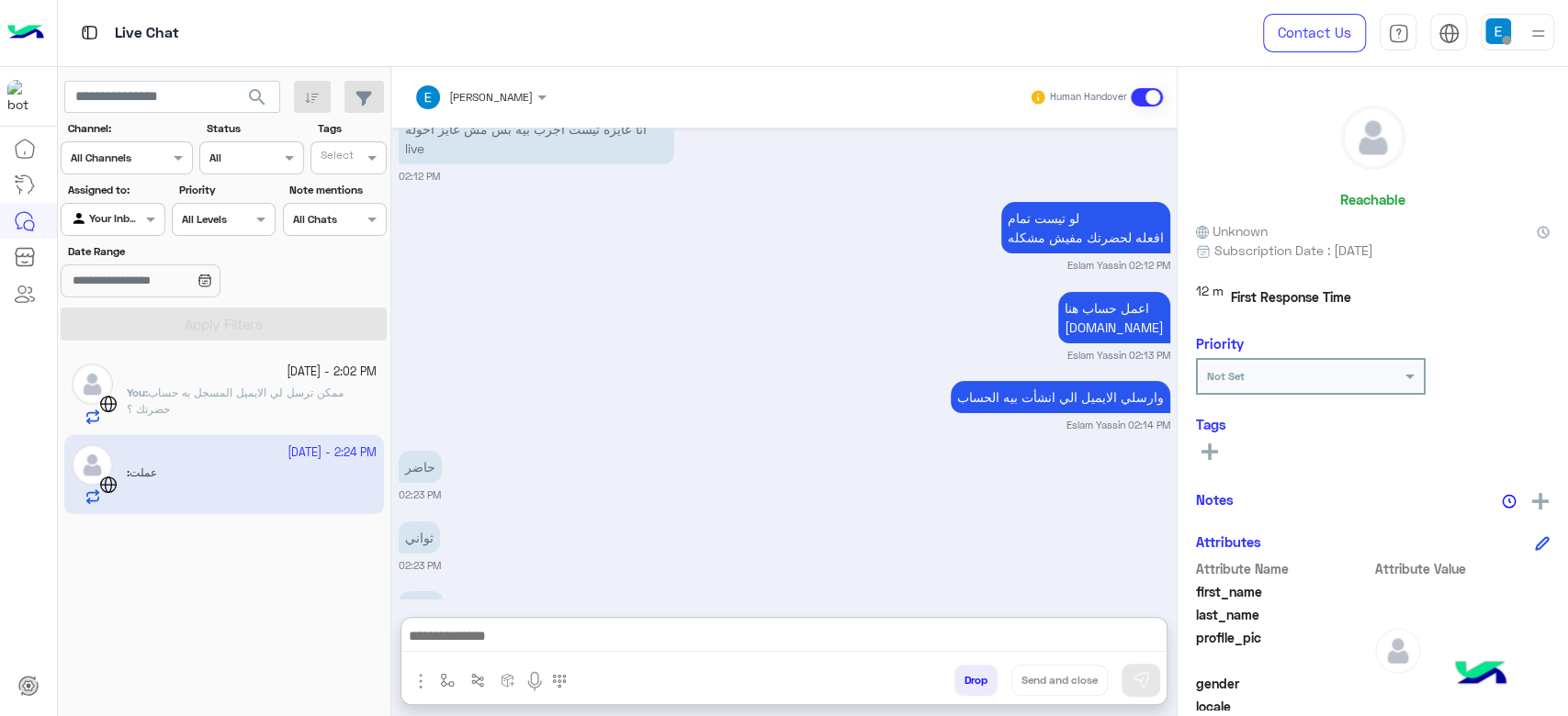
click at [544, 636] on textarea at bounding box center [784, 638] width 765 height 28
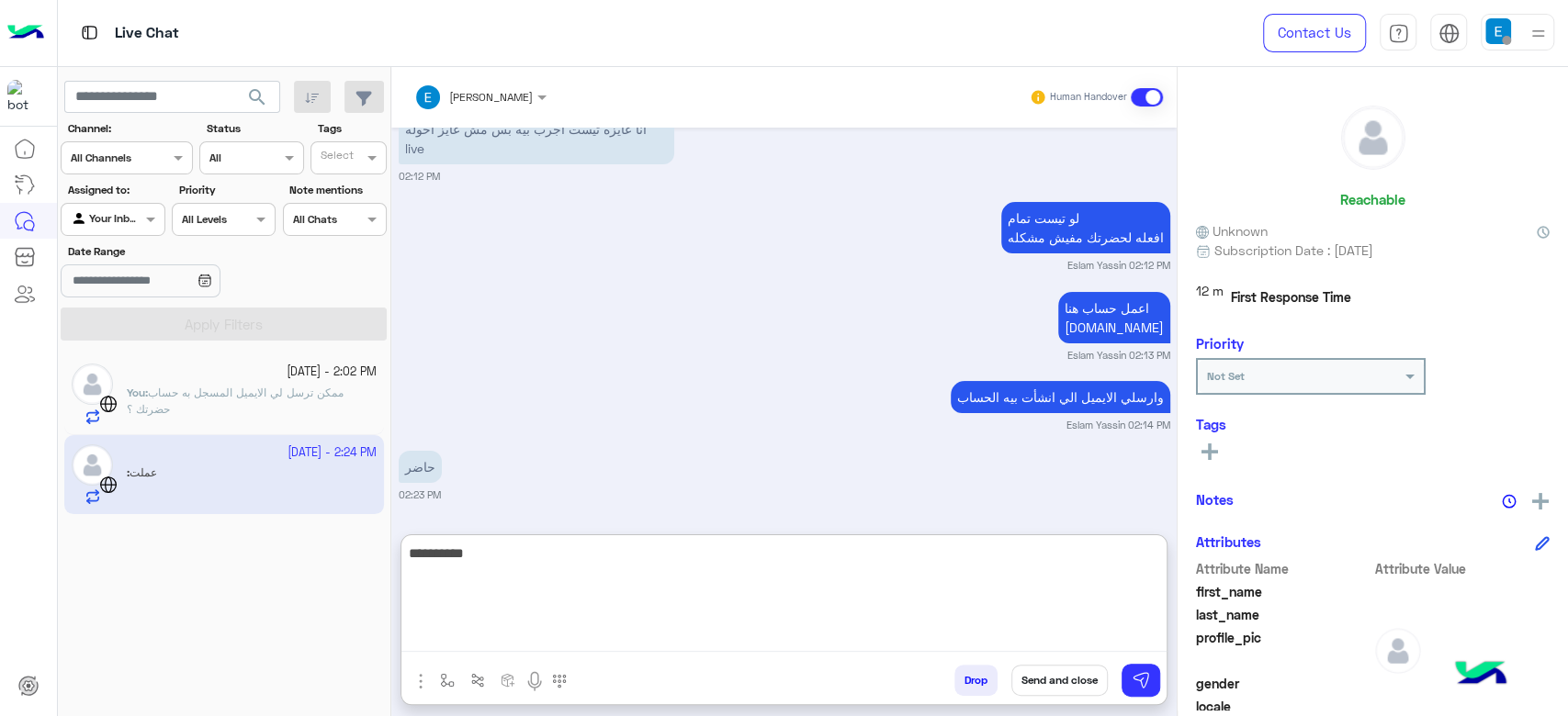
type textarea "**********"
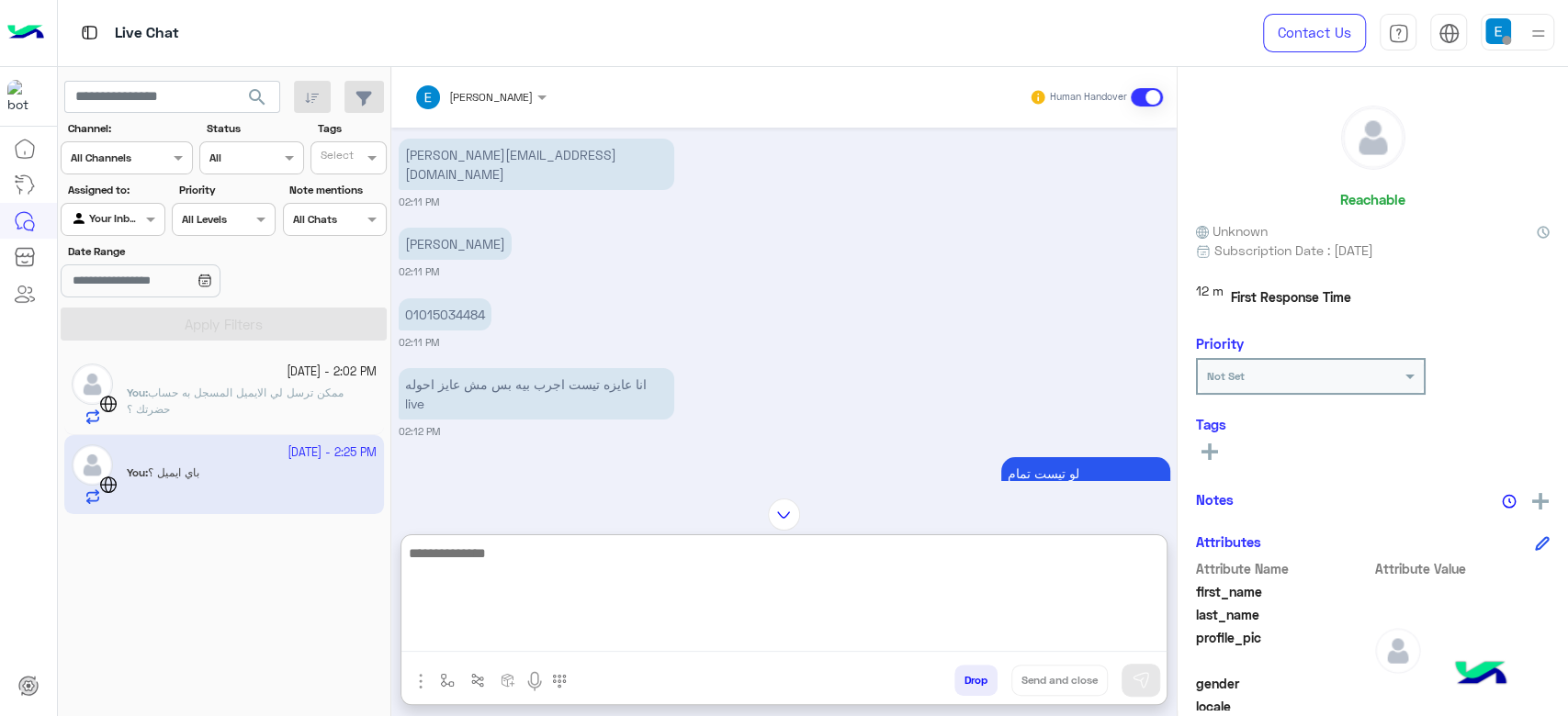
scroll to position [4400, 0]
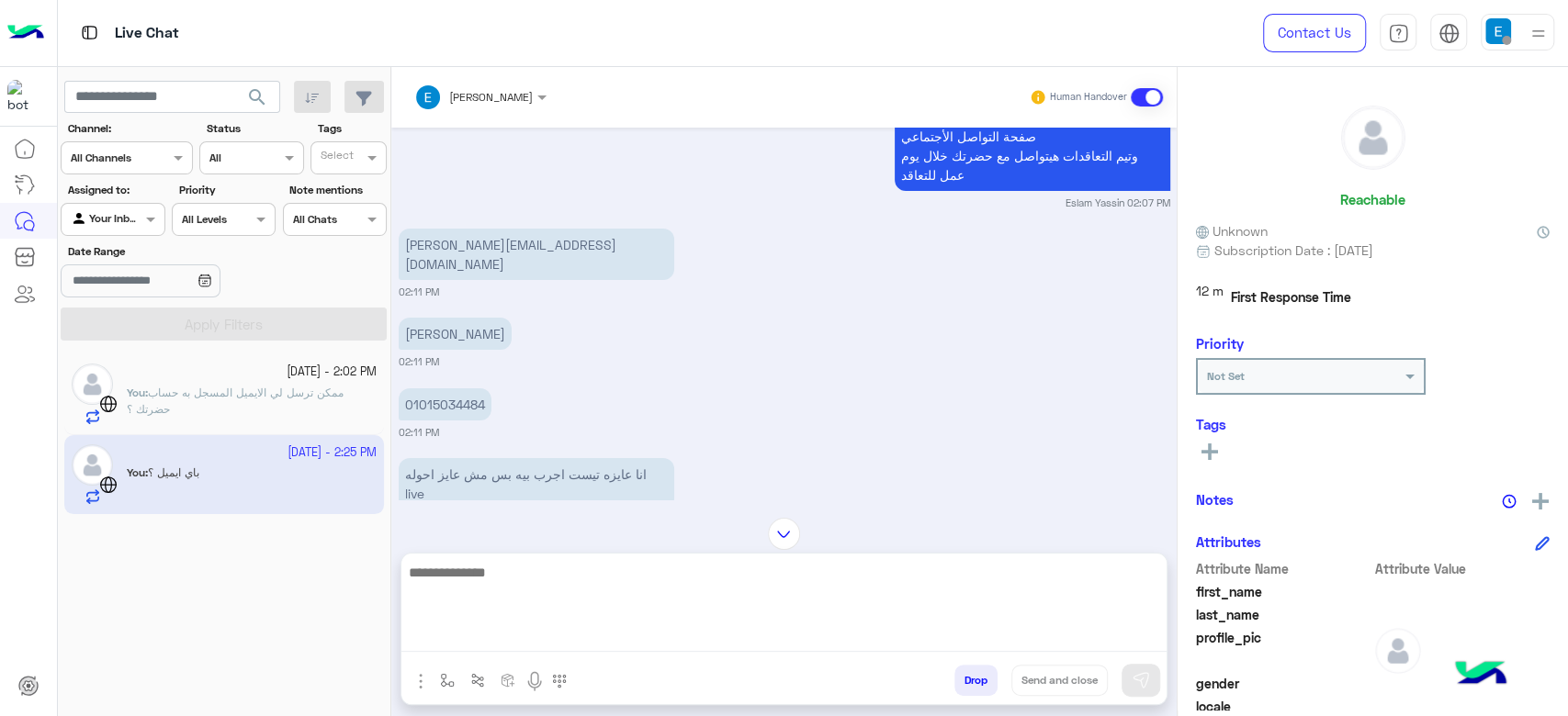
click at [472, 233] on p "mohamed.magedi.backend@gmail.com" at bounding box center [536, 254] width 275 height 51
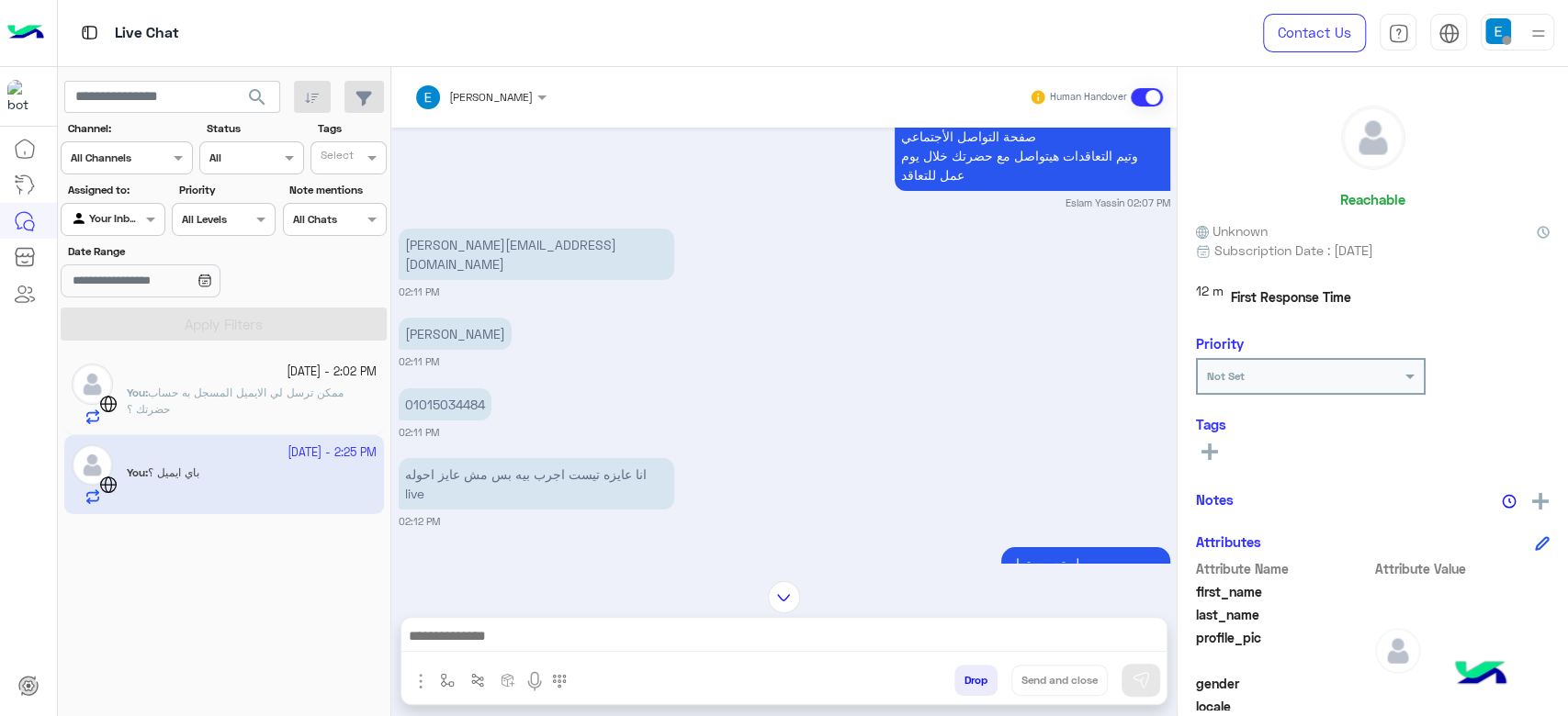
click at [472, 233] on p "mohamed.magedi.backend@gmail.com" at bounding box center [536, 254] width 275 height 51
copy app-message "mohamed.magedi.backend@gmail.com"
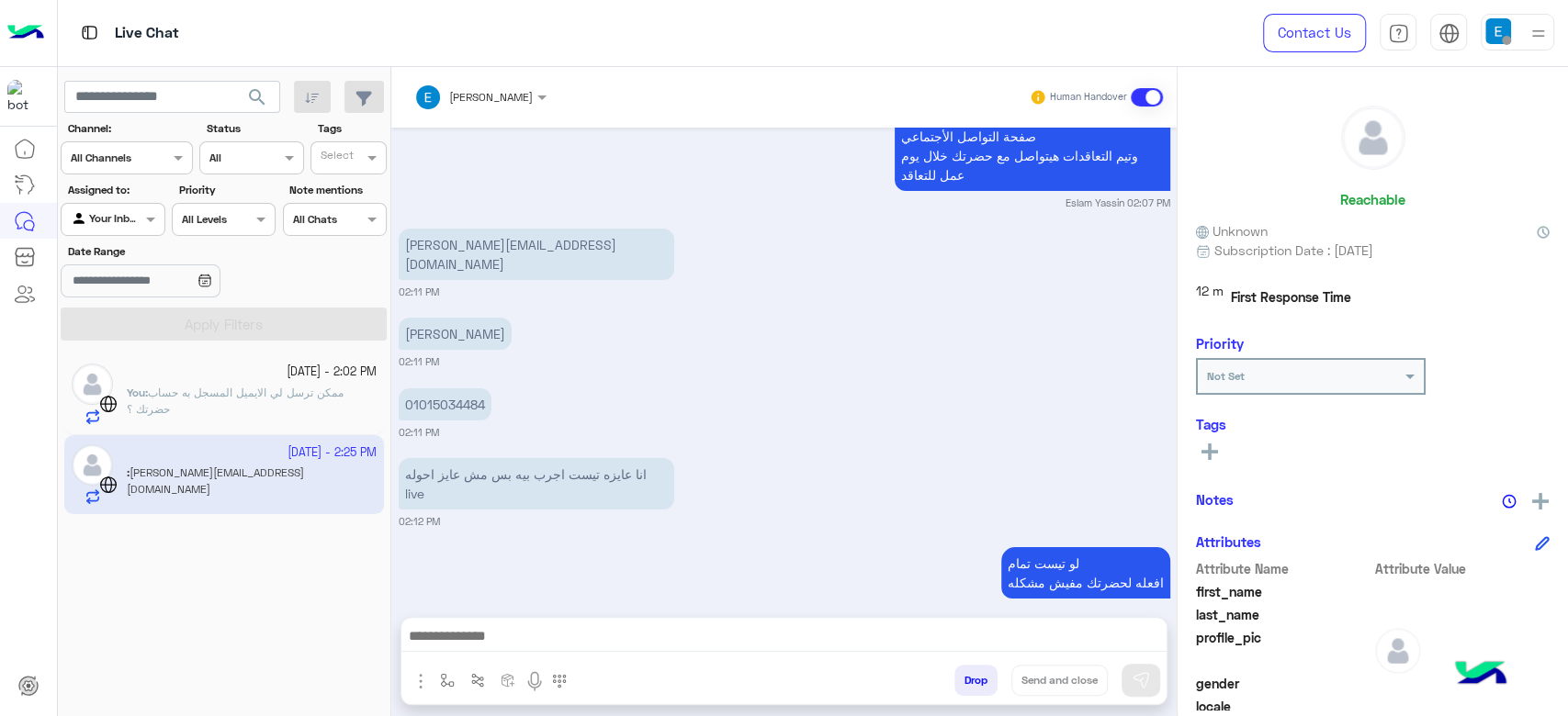
scroll to position [4884, 0]
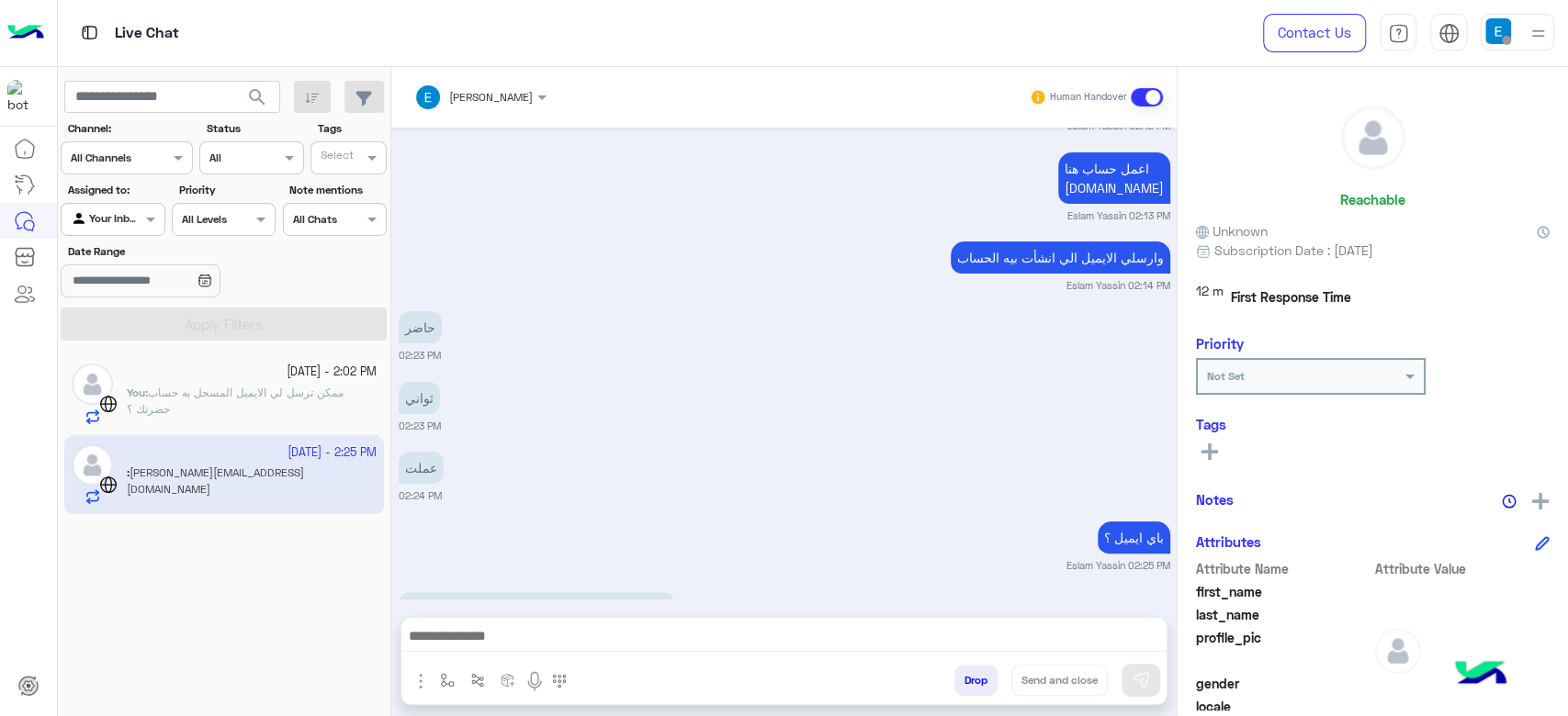
click at [541, 592] on p "mohamed.magedi.backend@gmail.com" at bounding box center [536, 617] width 275 height 51
copy app-message "mohamed.magedi.backend@gmail.com"
click at [839, 307] on div "حاضر 02:23 PM" at bounding box center [784, 334] width 772 height 56
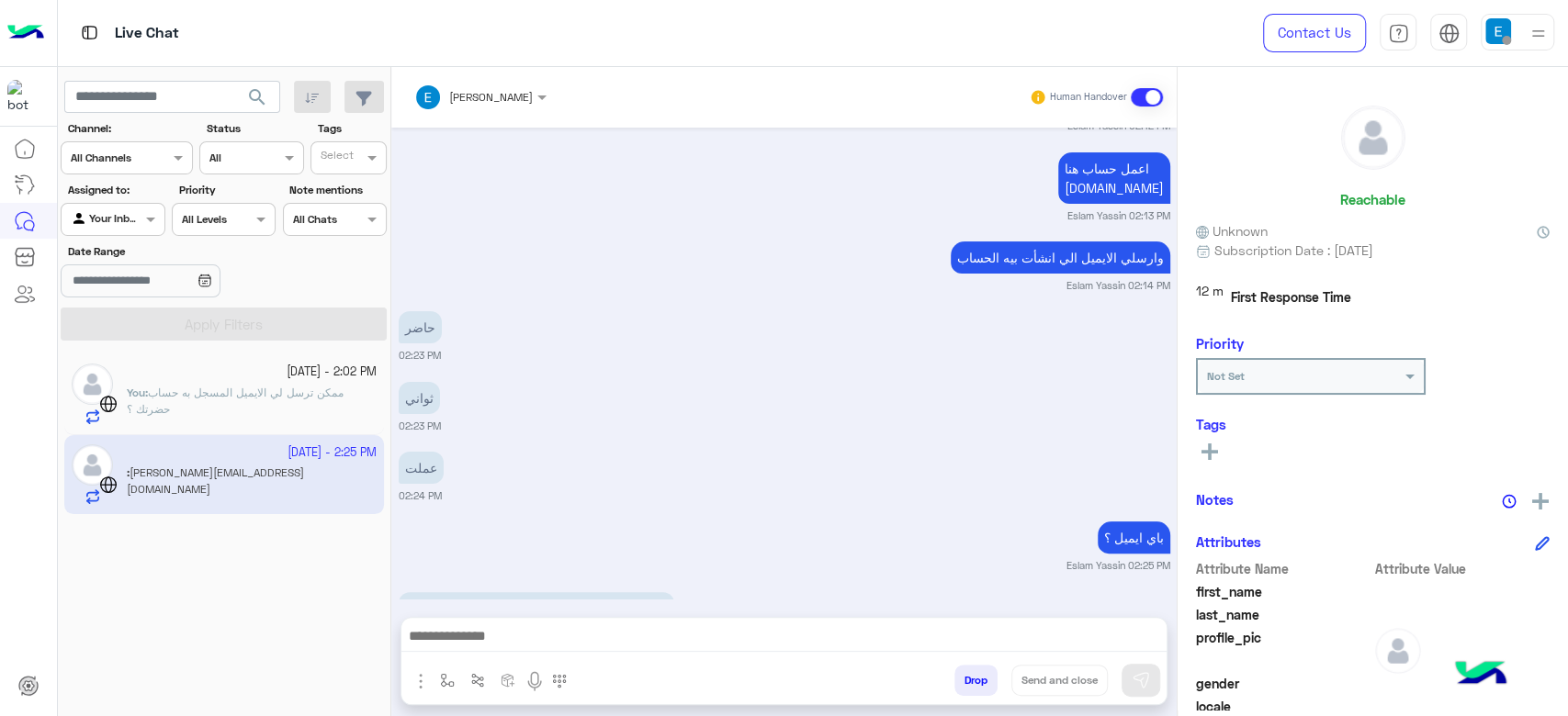
click at [639, 639] on textarea at bounding box center [784, 638] width 765 height 28
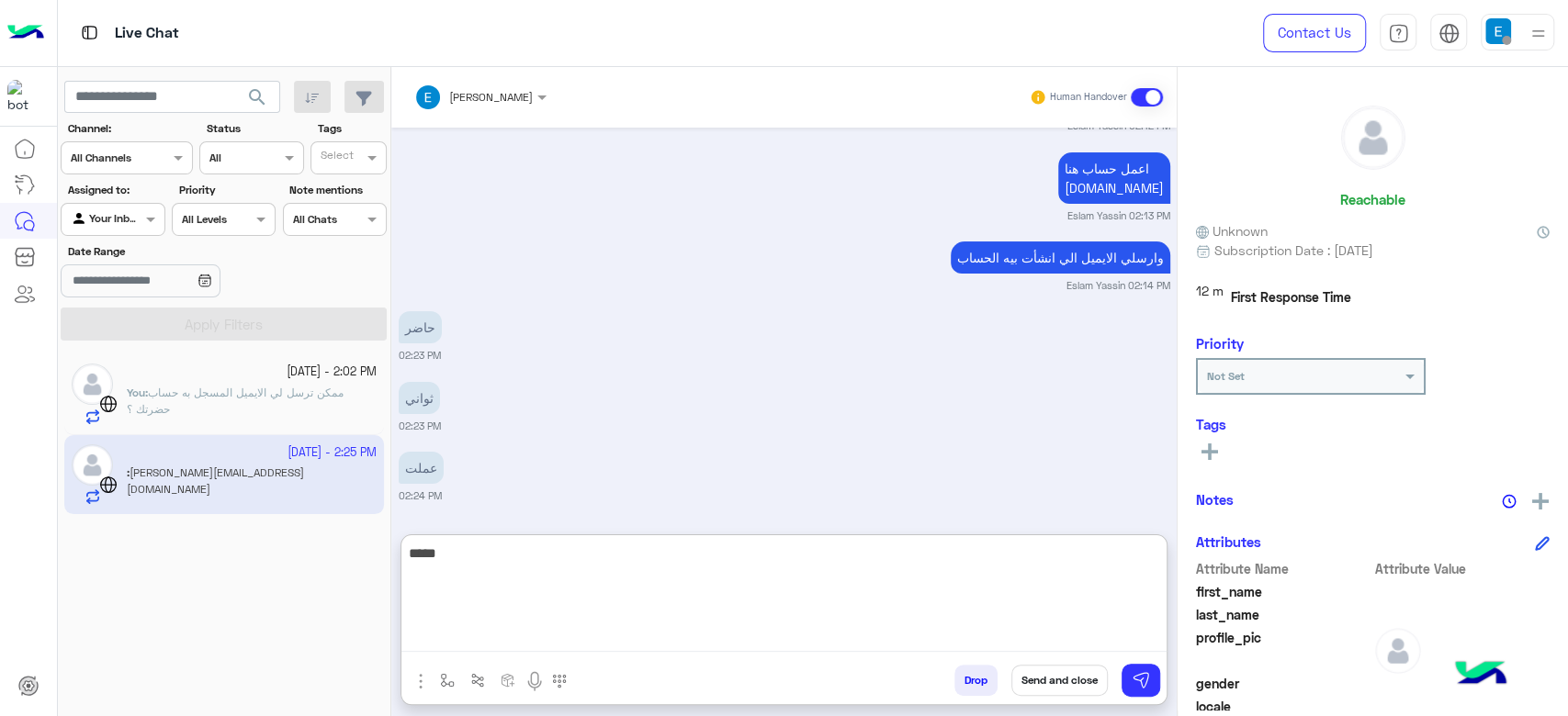
type textarea "*****"
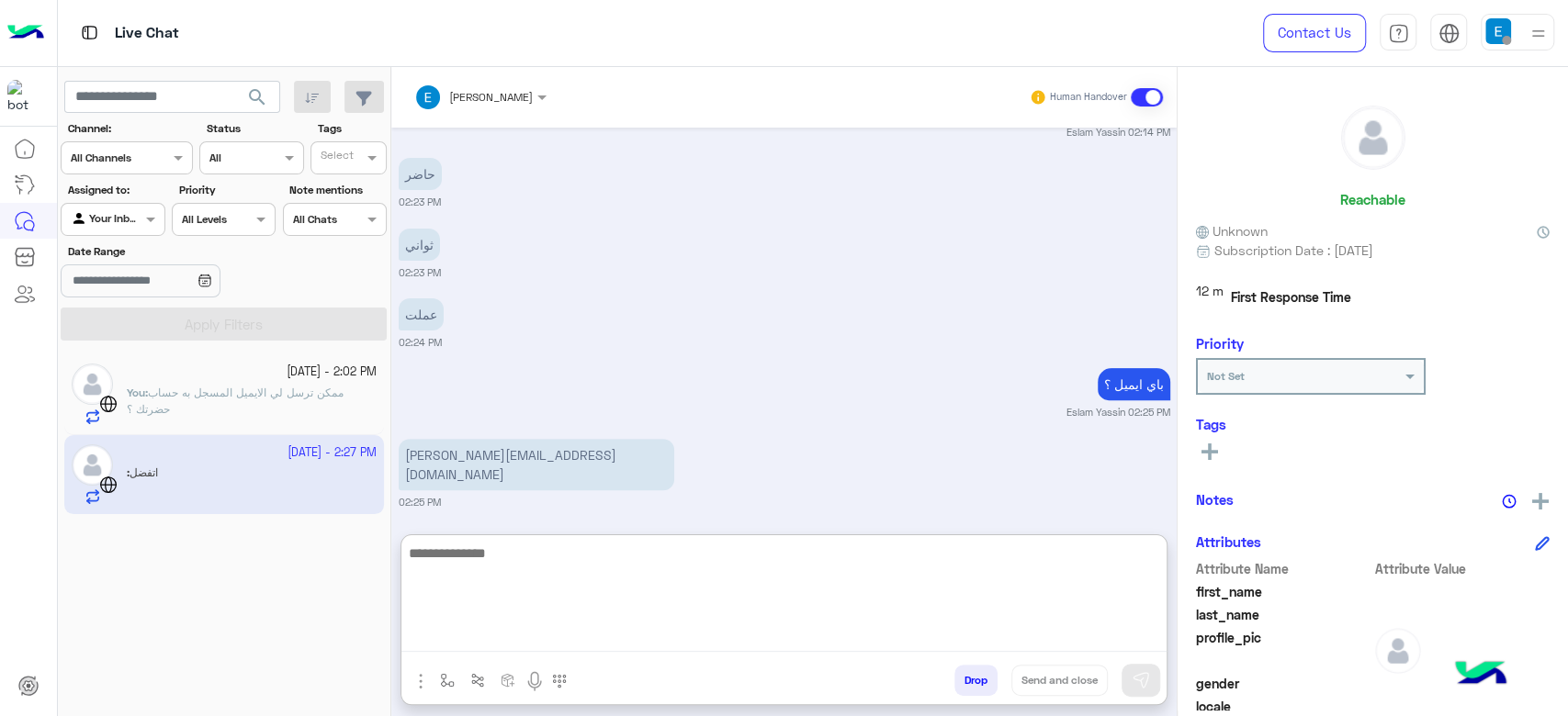
scroll to position [5108, 0]
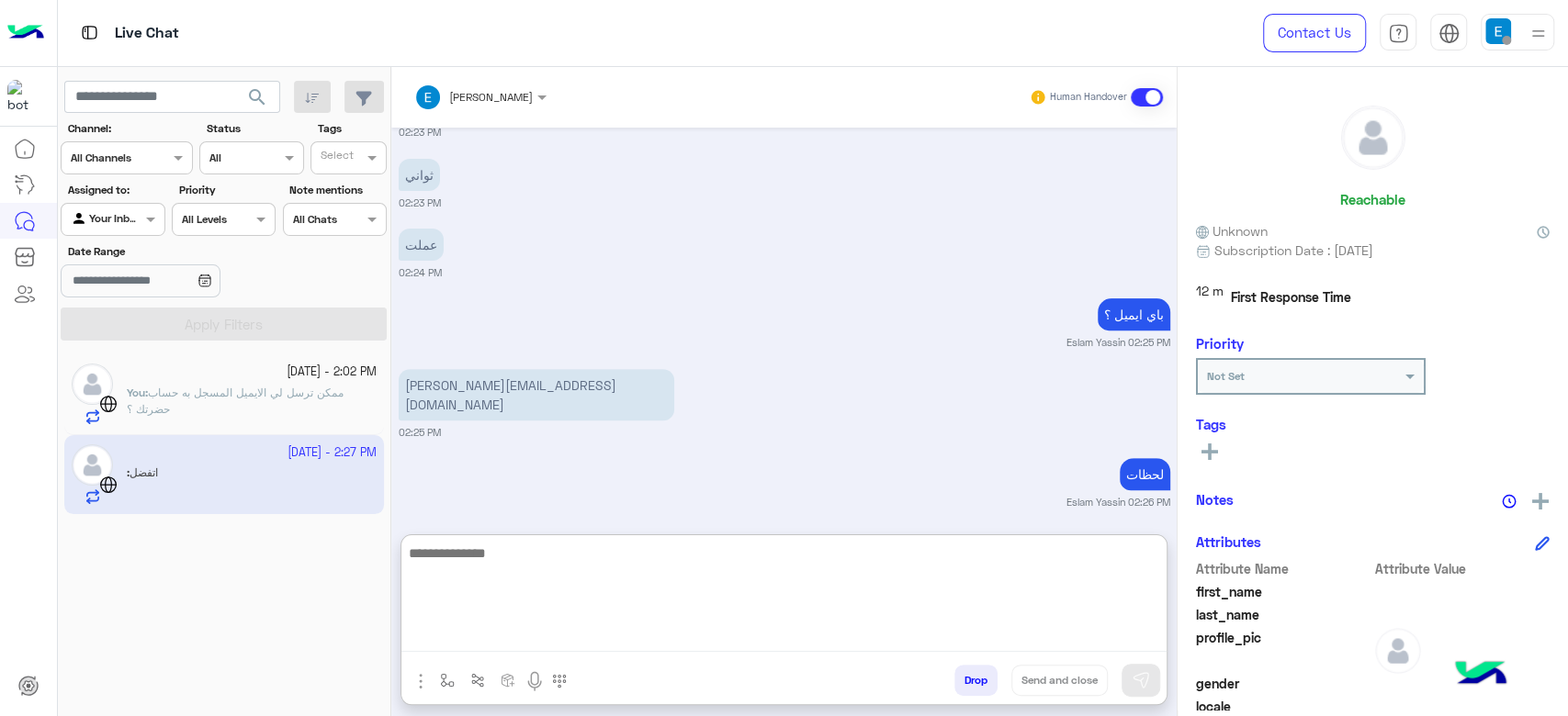
click at [577, 547] on textarea at bounding box center [784, 597] width 765 height 110
type textarea "**********"
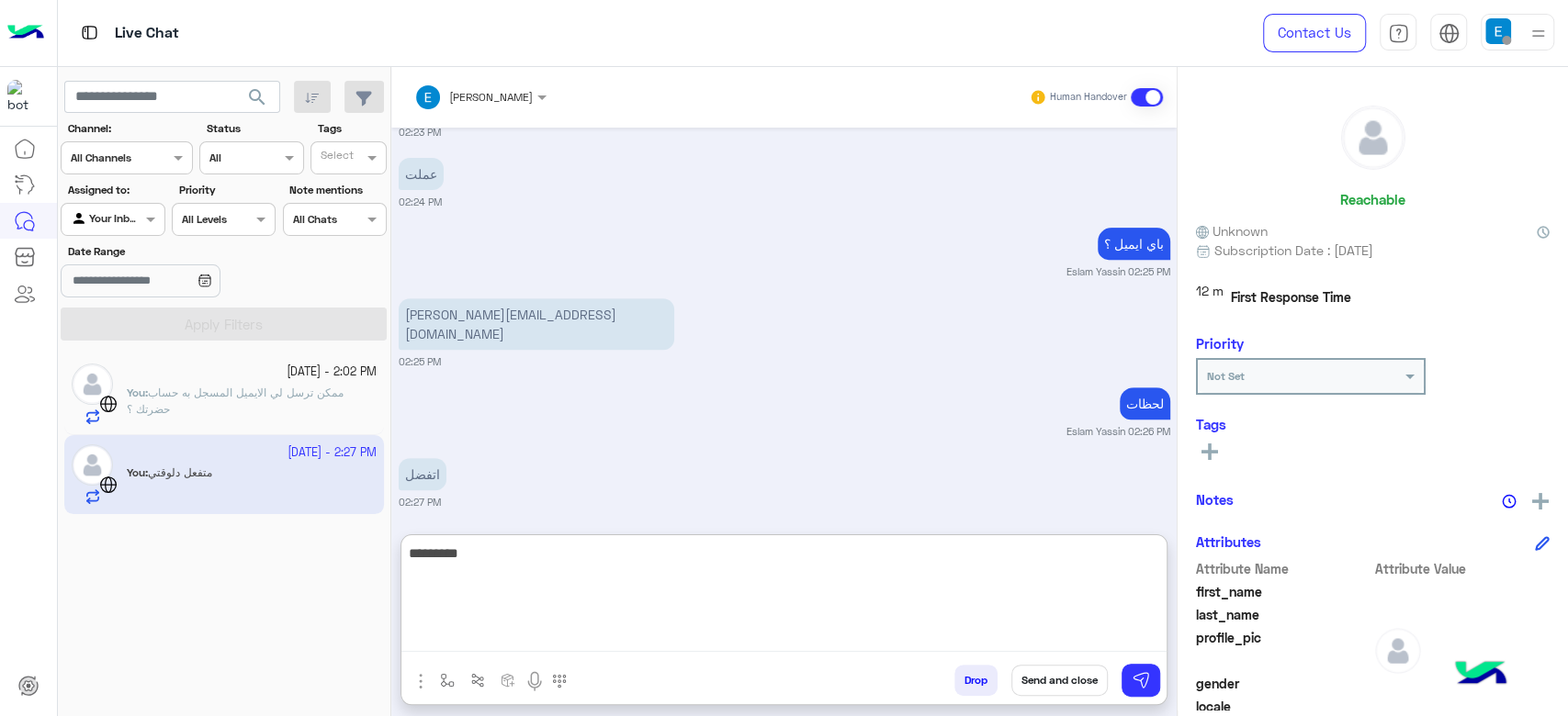
type textarea "*********"
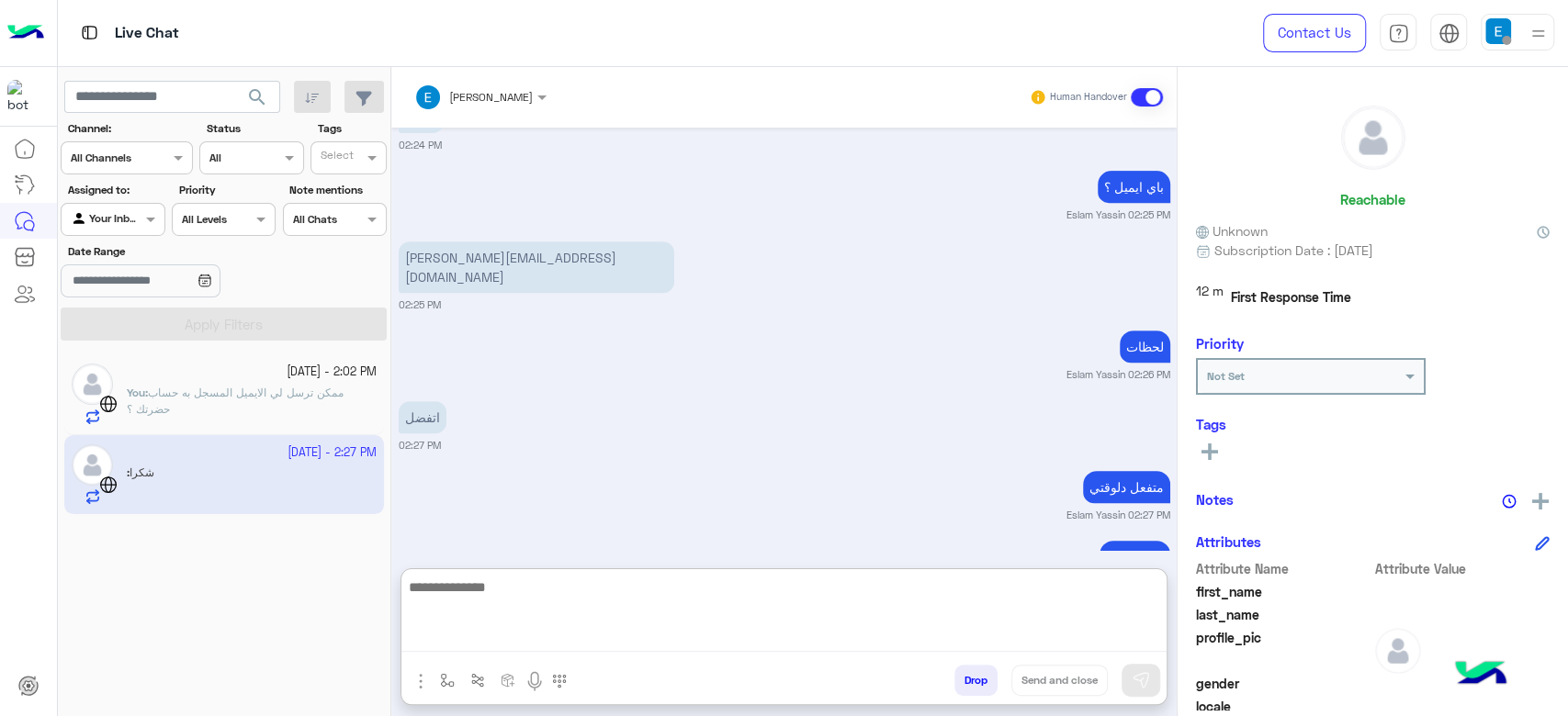
scroll to position [5248, 0]
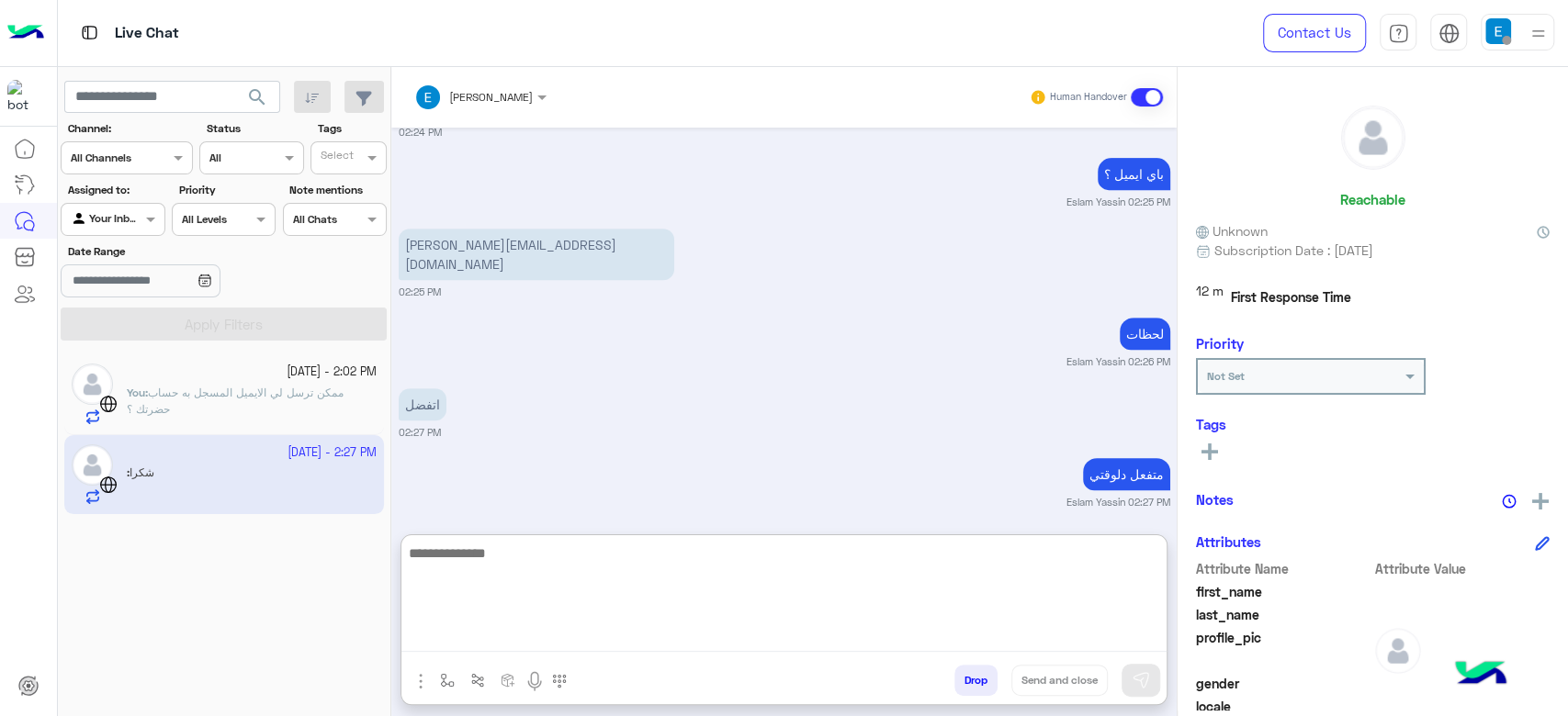
paste textarea "**********"
type textarea "**********"
click at [594, 606] on textarea "**********" at bounding box center [784, 597] width 765 height 110
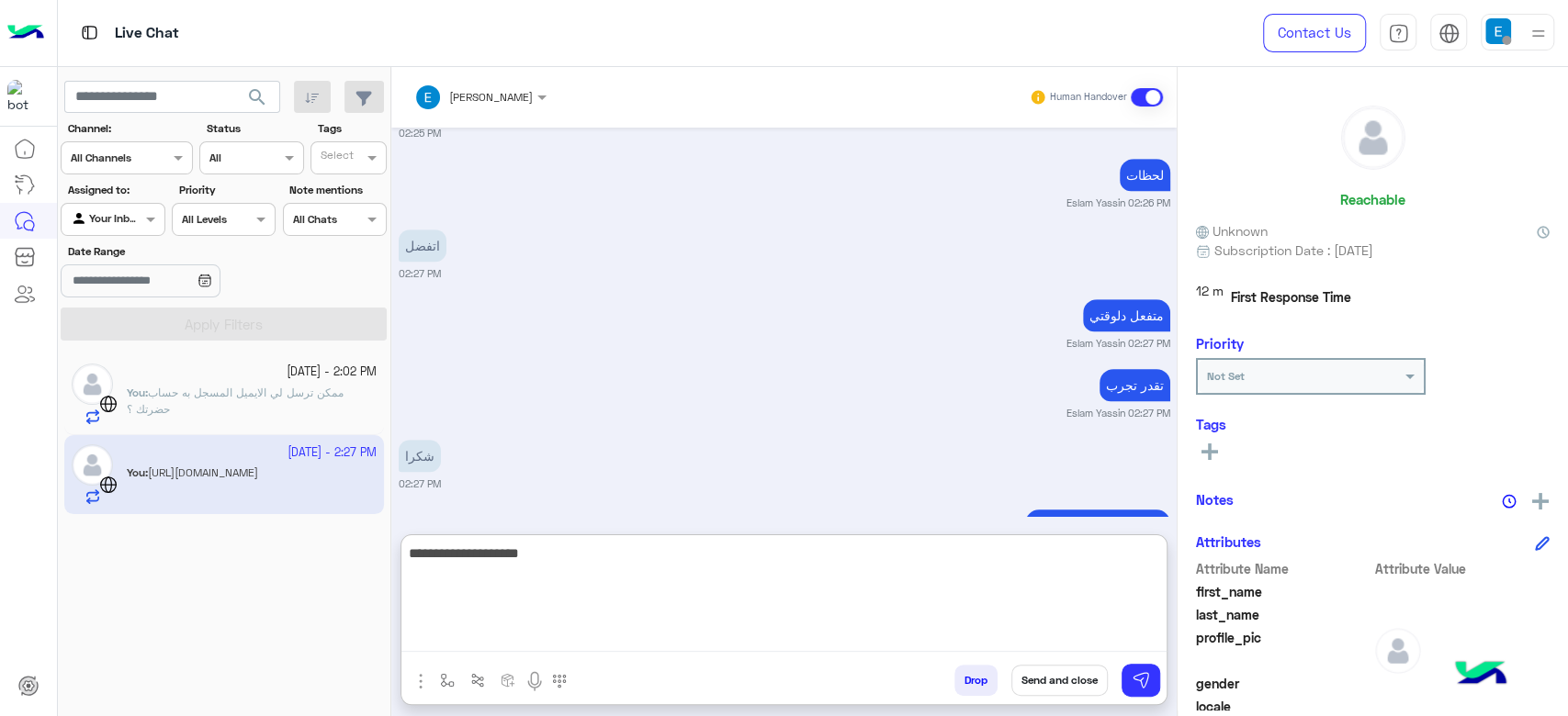
click at [1073, 565] on textarea "**********" at bounding box center [784, 597] width 765 height 110
drag, startPoint x: 1073, startPoint y: 565, endPoint x: 947, endPoint y: 557, distance: 126.3
click at [947, 557] on textarea "**********" at bounding box center [784, 597] width 765 height 110
type textarea "**********"
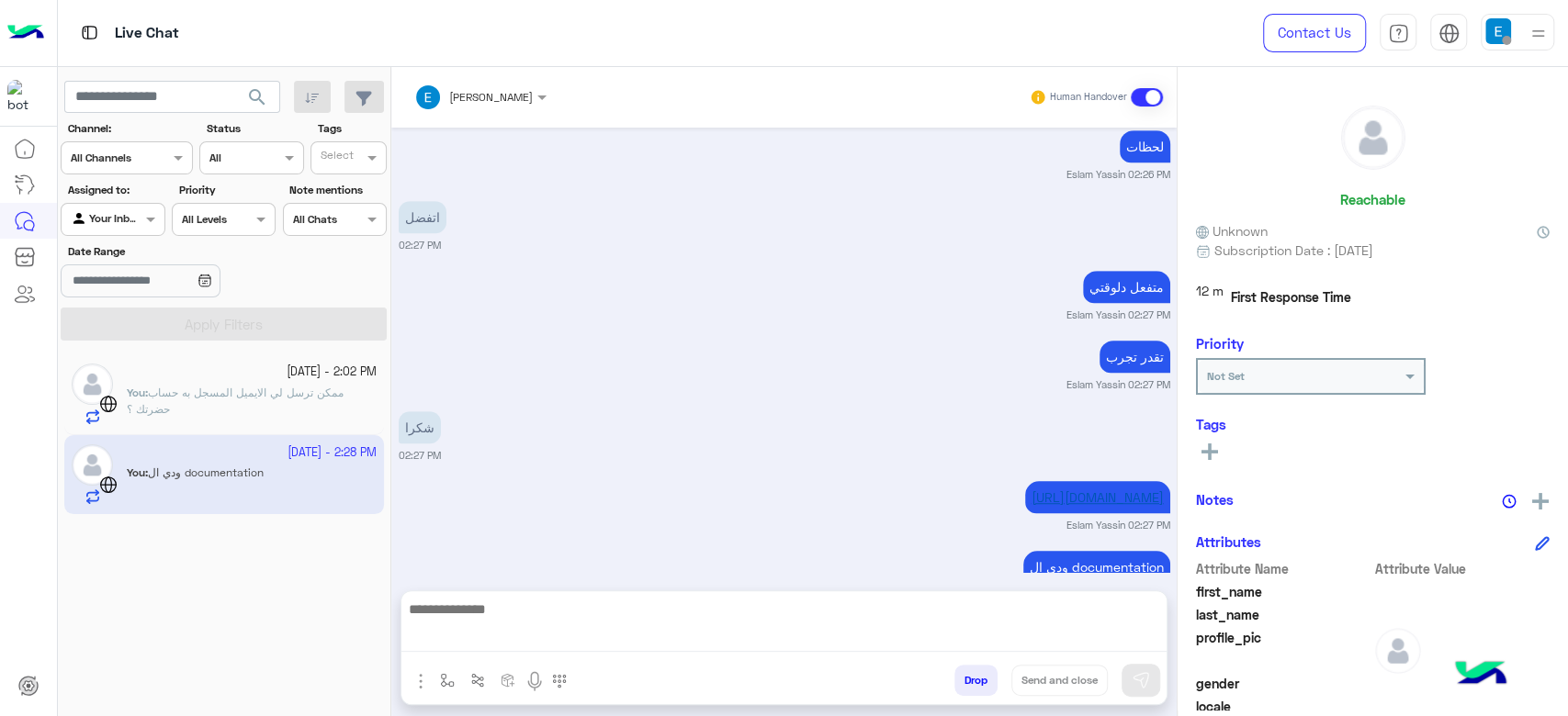
click at [959, 397] on div "Sep 30, 2025 Please enter your Full name And your email: 12:32 PM moahamed magd…" at bounding box center [784, 349] width 785 height 445
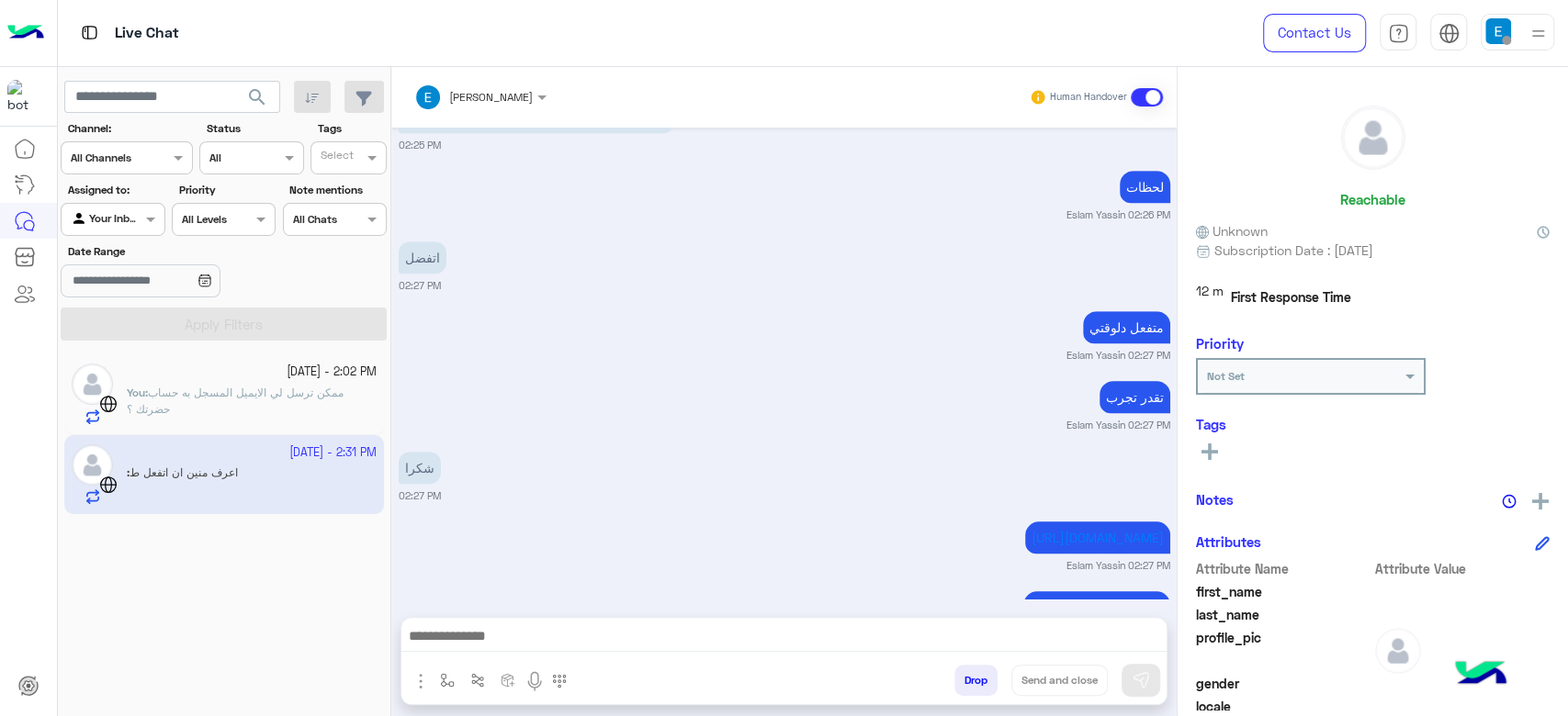
scroll to position [5465, 0]
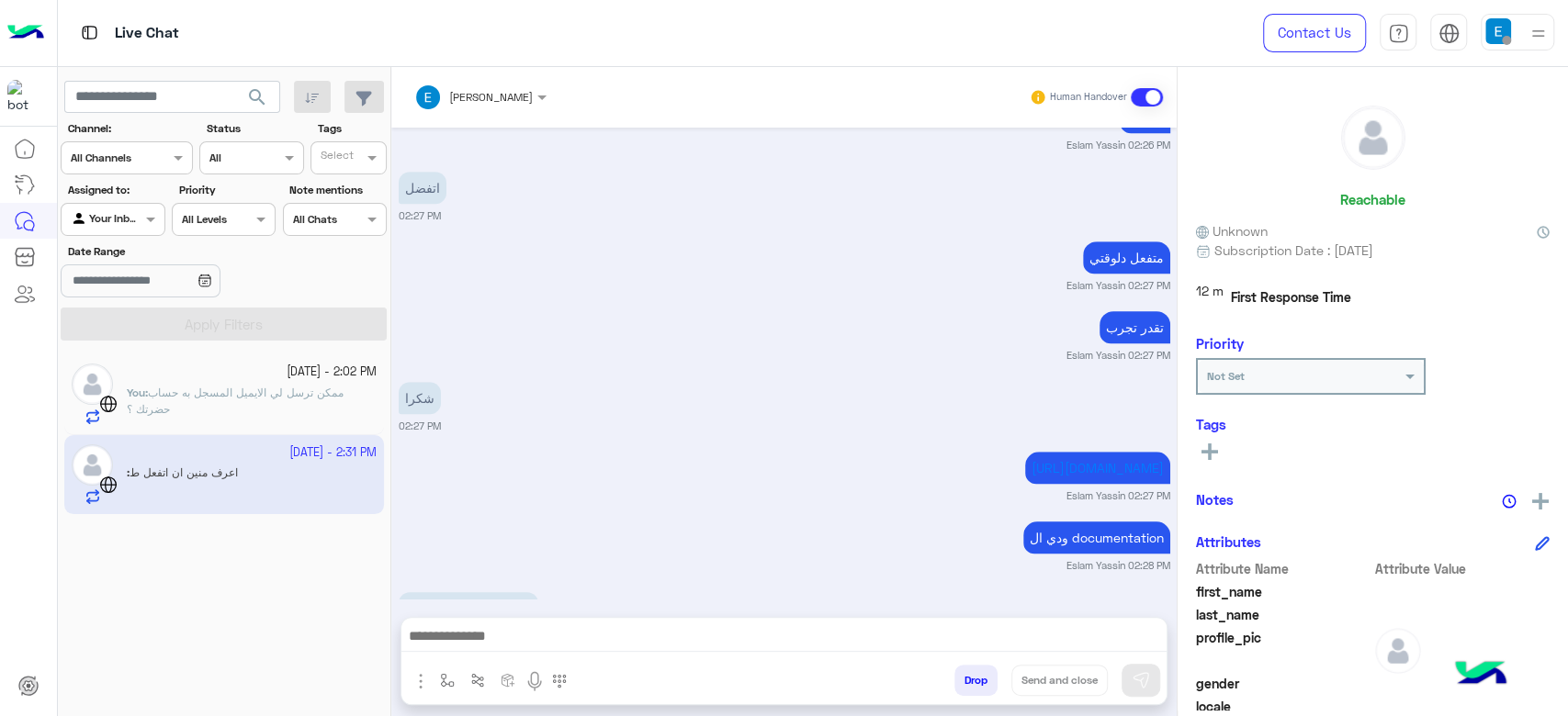
click at [523, 641] on textarea at bounding box center [784, 638] width 765 height 28
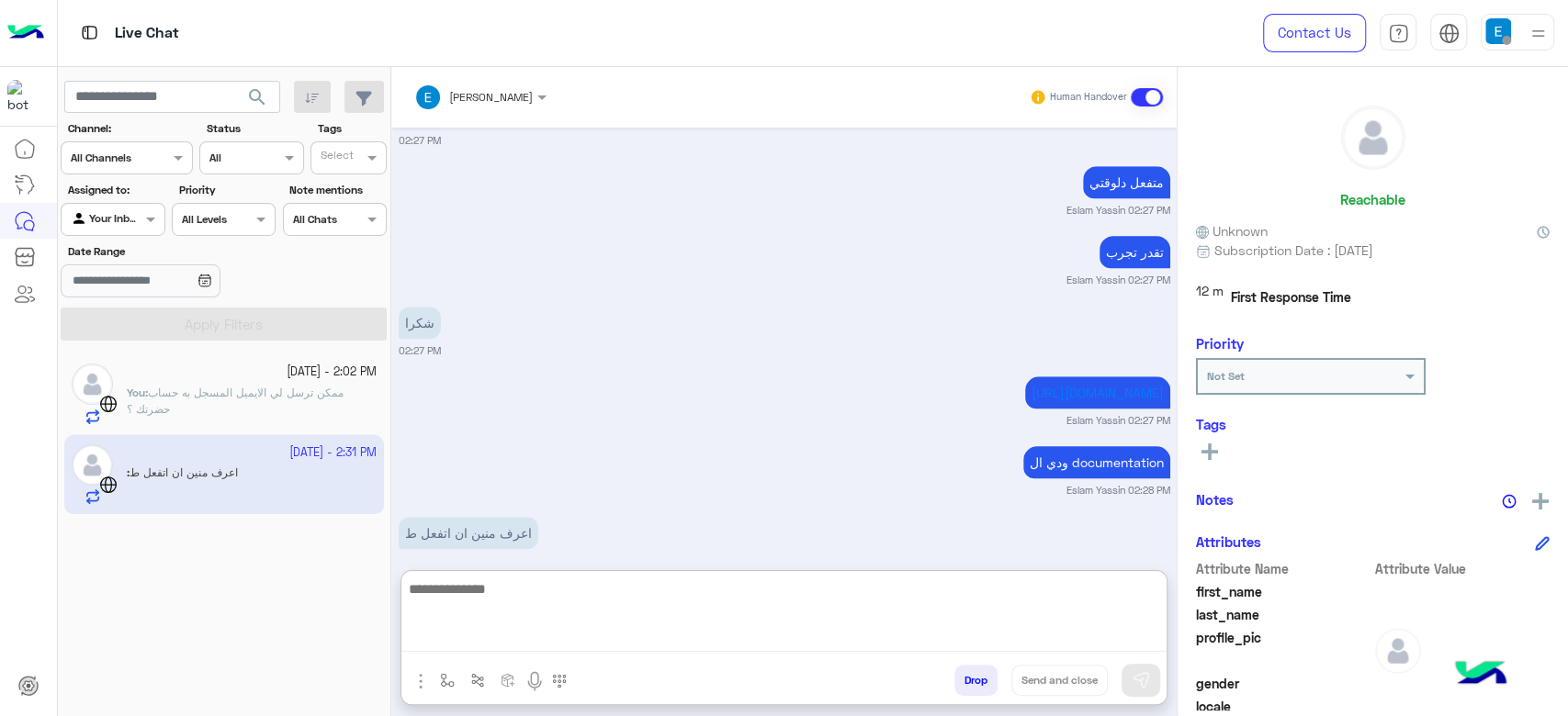
scroll to position [5548, 0]
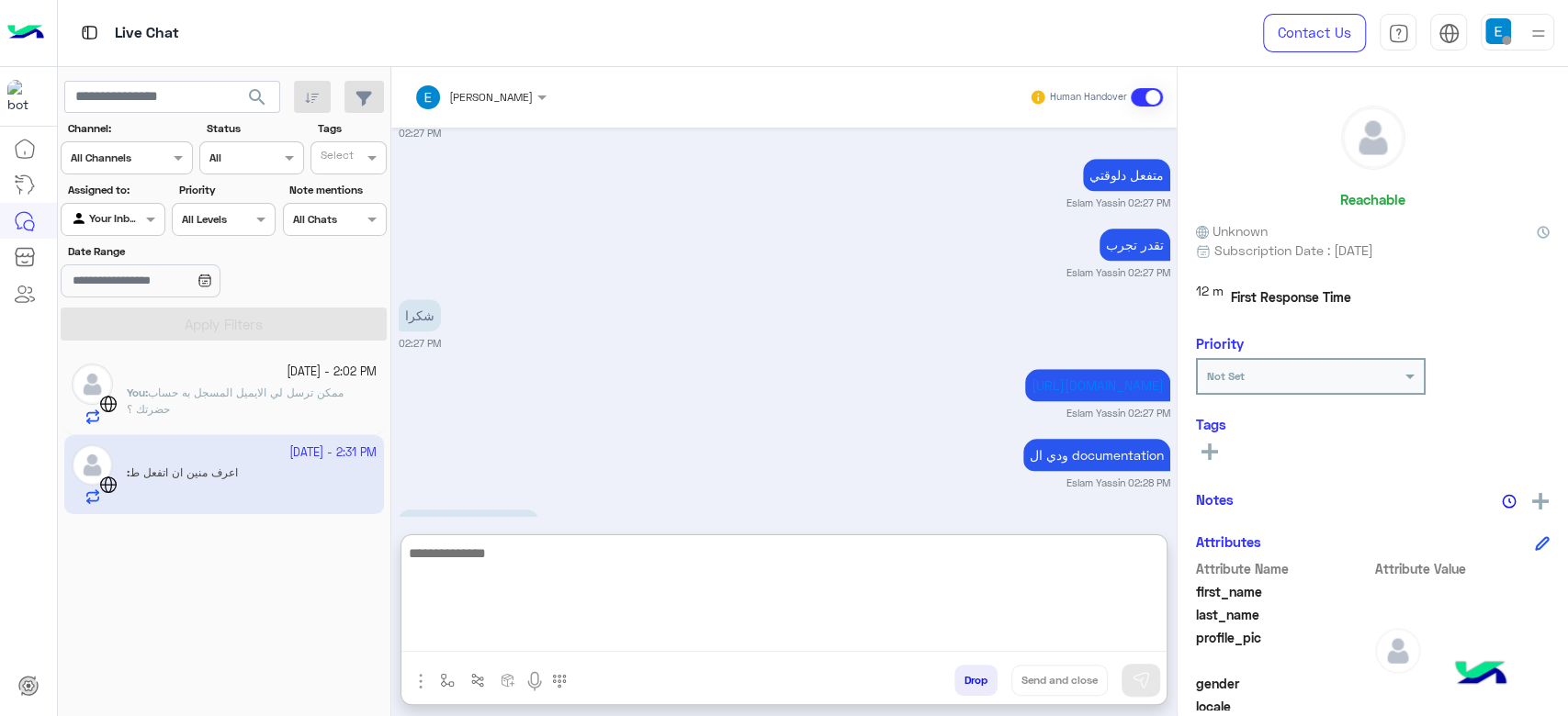
click at [590, 627] on div at bounding box center [784, 600] width 765 height 128
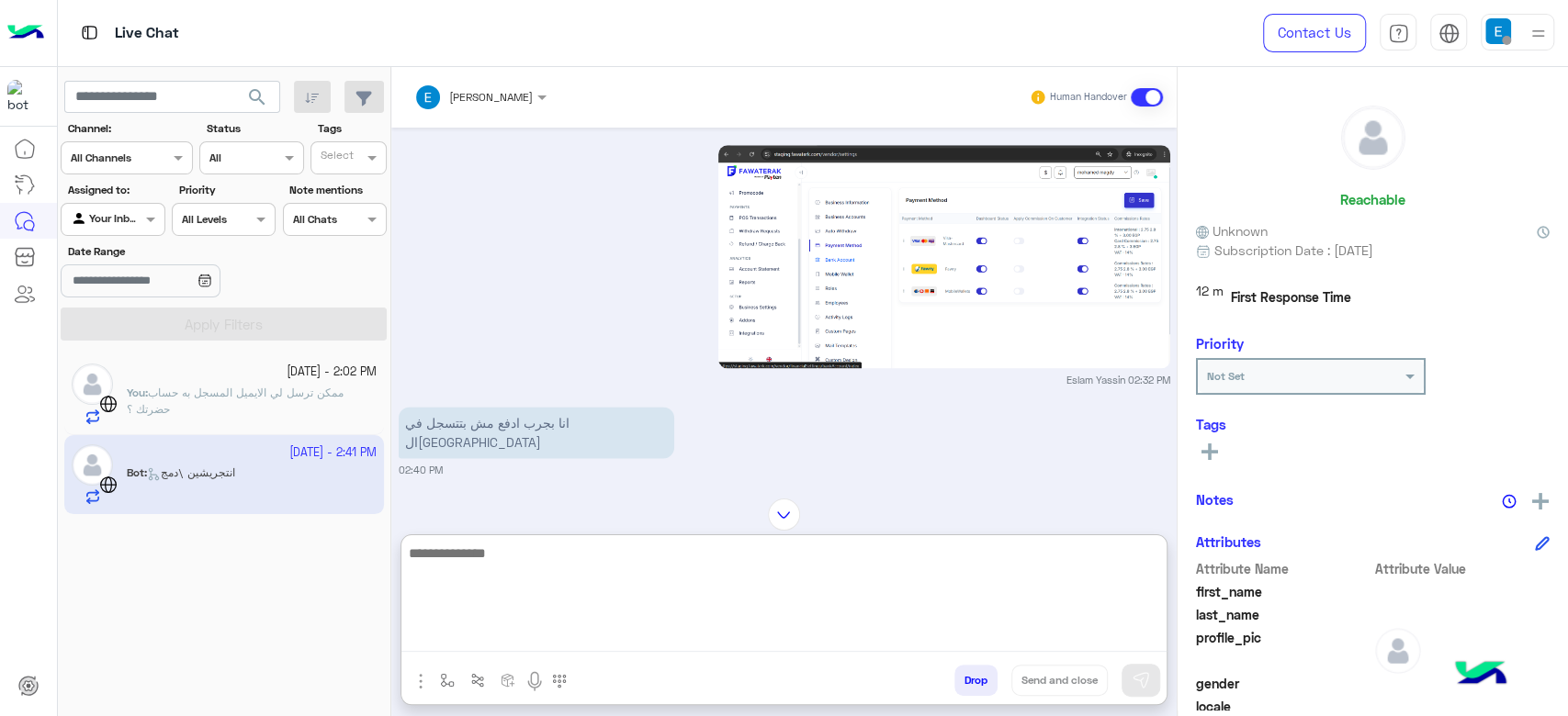
scroll to position [6569, 0]
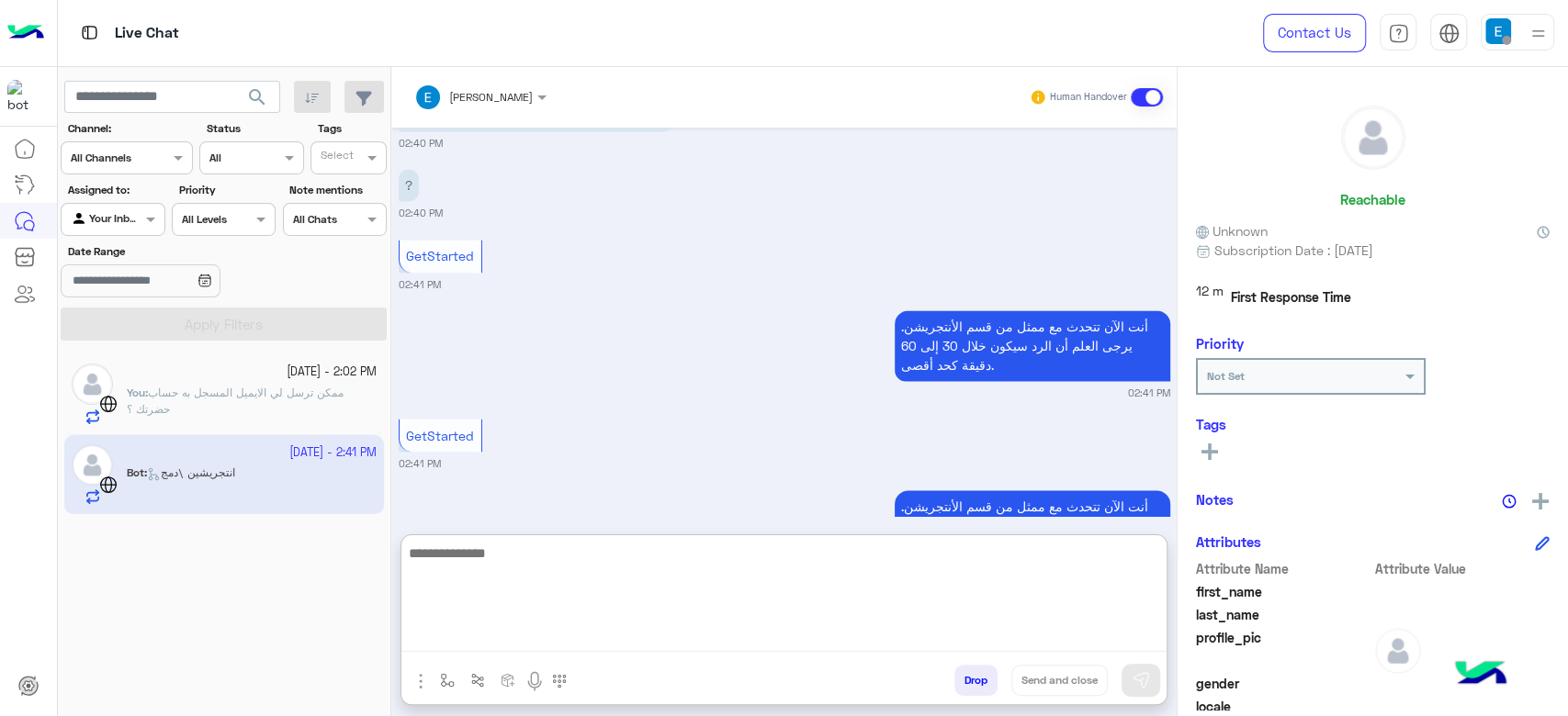
click at [539, 553] on textarea at bounding box center [784, 597] width 765 height 110
type textarea "*"
type textarea "**********"
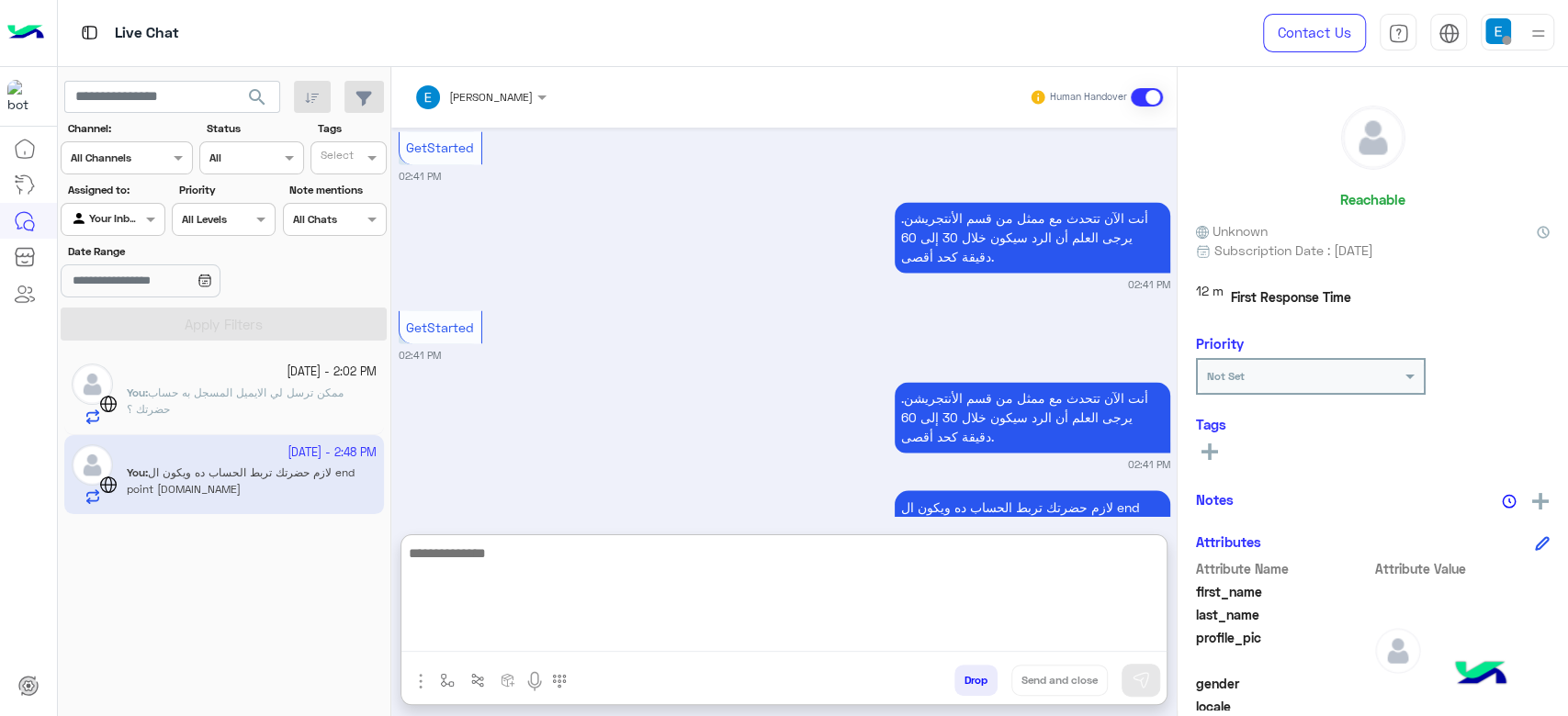
click at [654, 592] on textarea at bounding box center [784, 597] width 765 height 110
paste textarea "**********"
type textarea "**********"
click at [644, 608] on textarea "**********" at bounding box center [784, 597] width 765 height 110
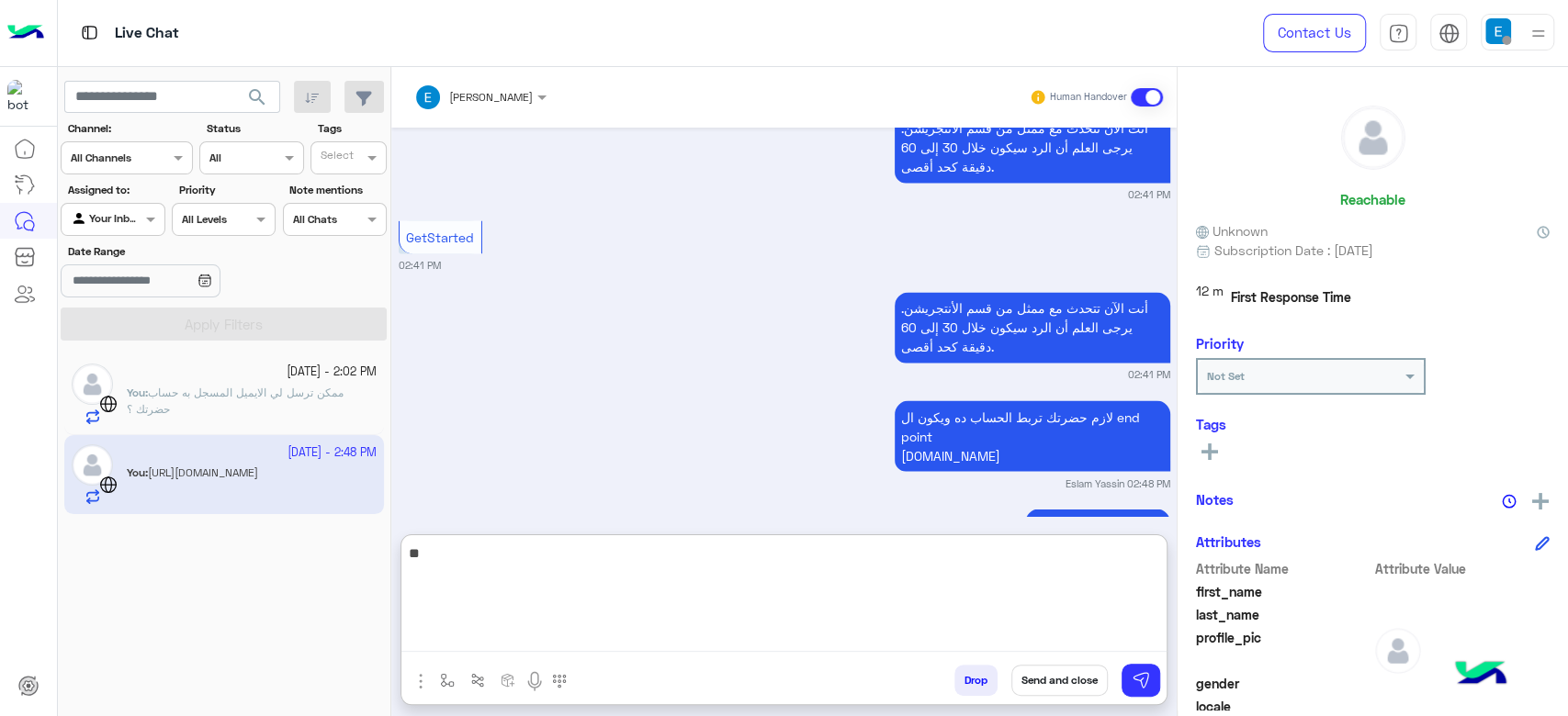
type textarea "*"
type textarea "**********"
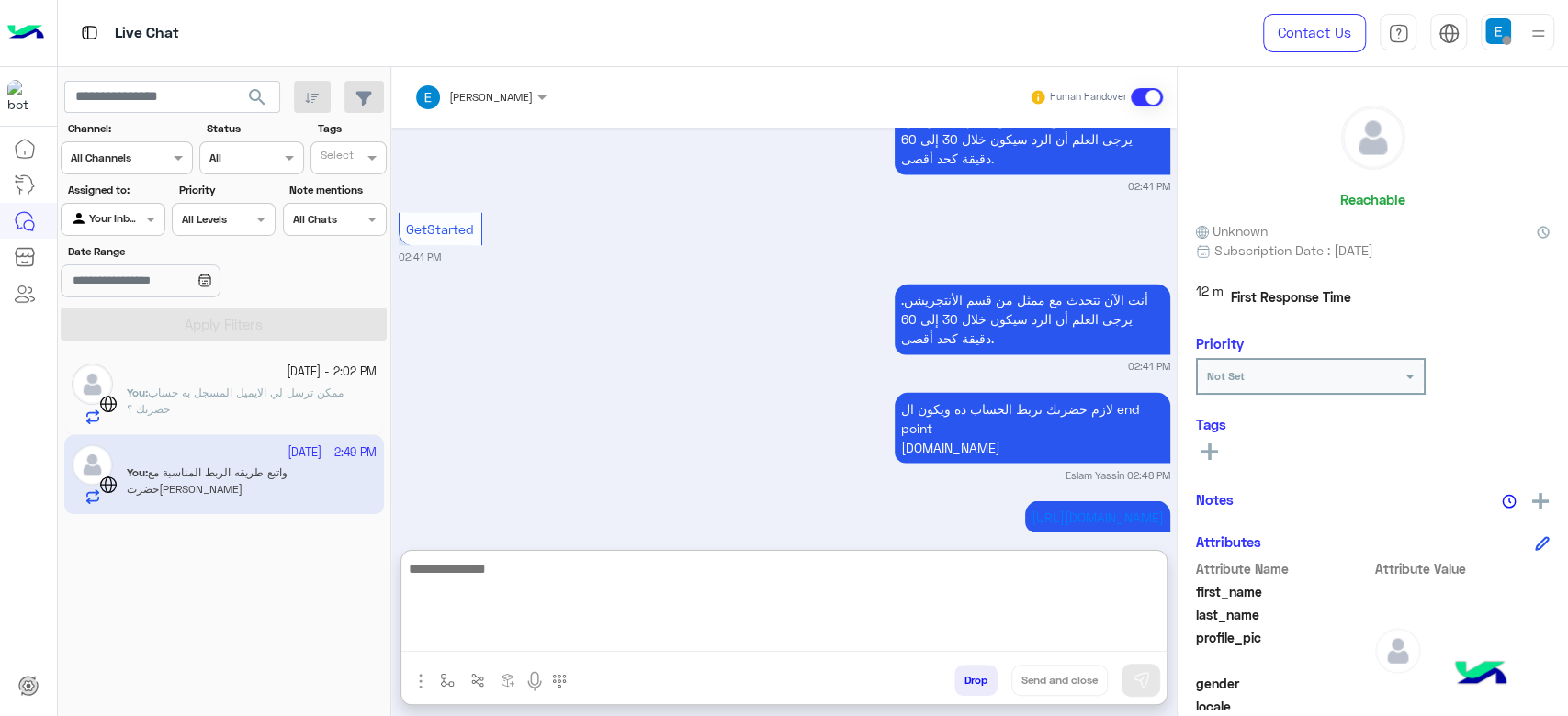
scroll to position [6838, 0]
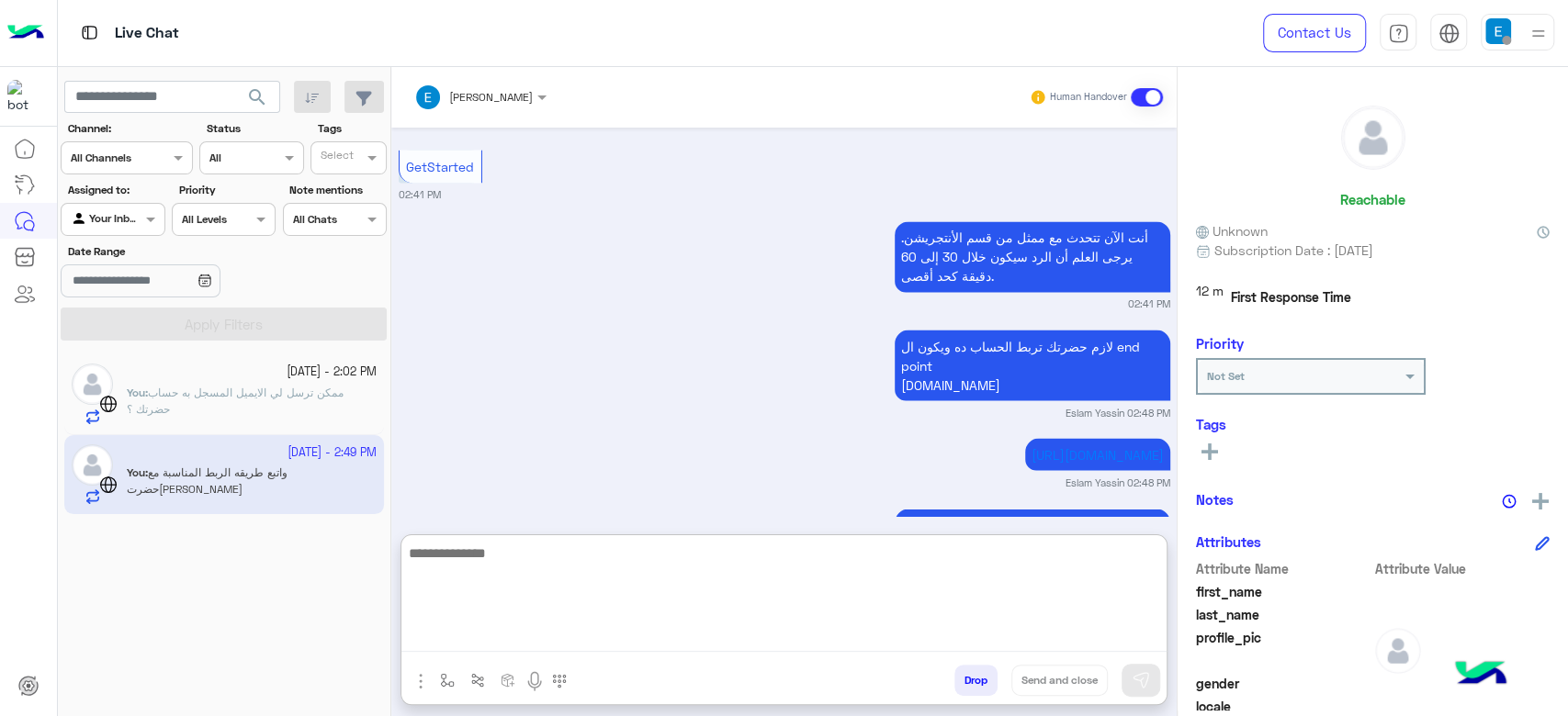
click at [239, 393] on span "ممكن ترسل لي الايميل المسجل به حساب حضرتك ؟" at bounding box center [235, 400] width 217 height 31
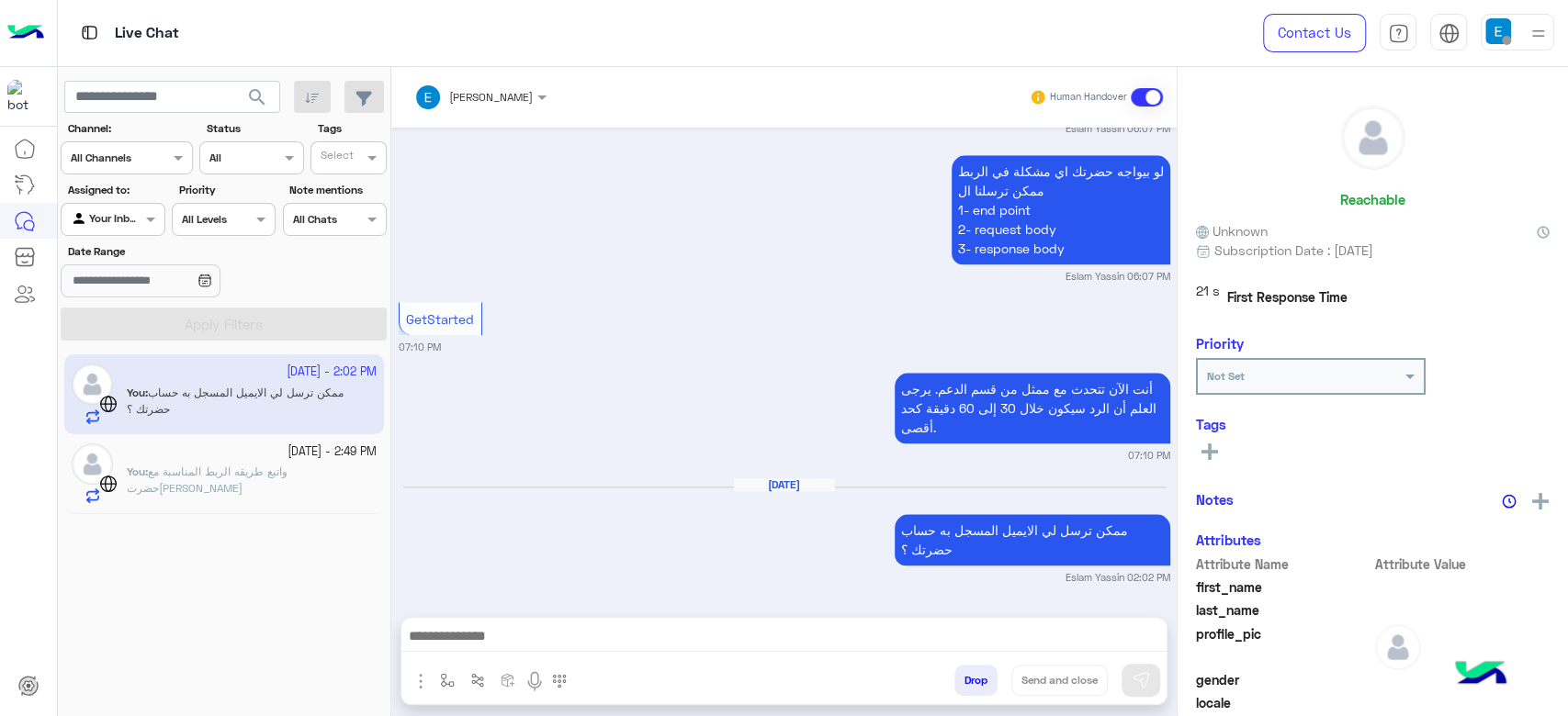
scroll to position [1228, 0]
click at [251, 468] on span "واتبع طريقه الربط المناسبة مع حضرتك" at bounding box center [206, 479] width 161 height 31
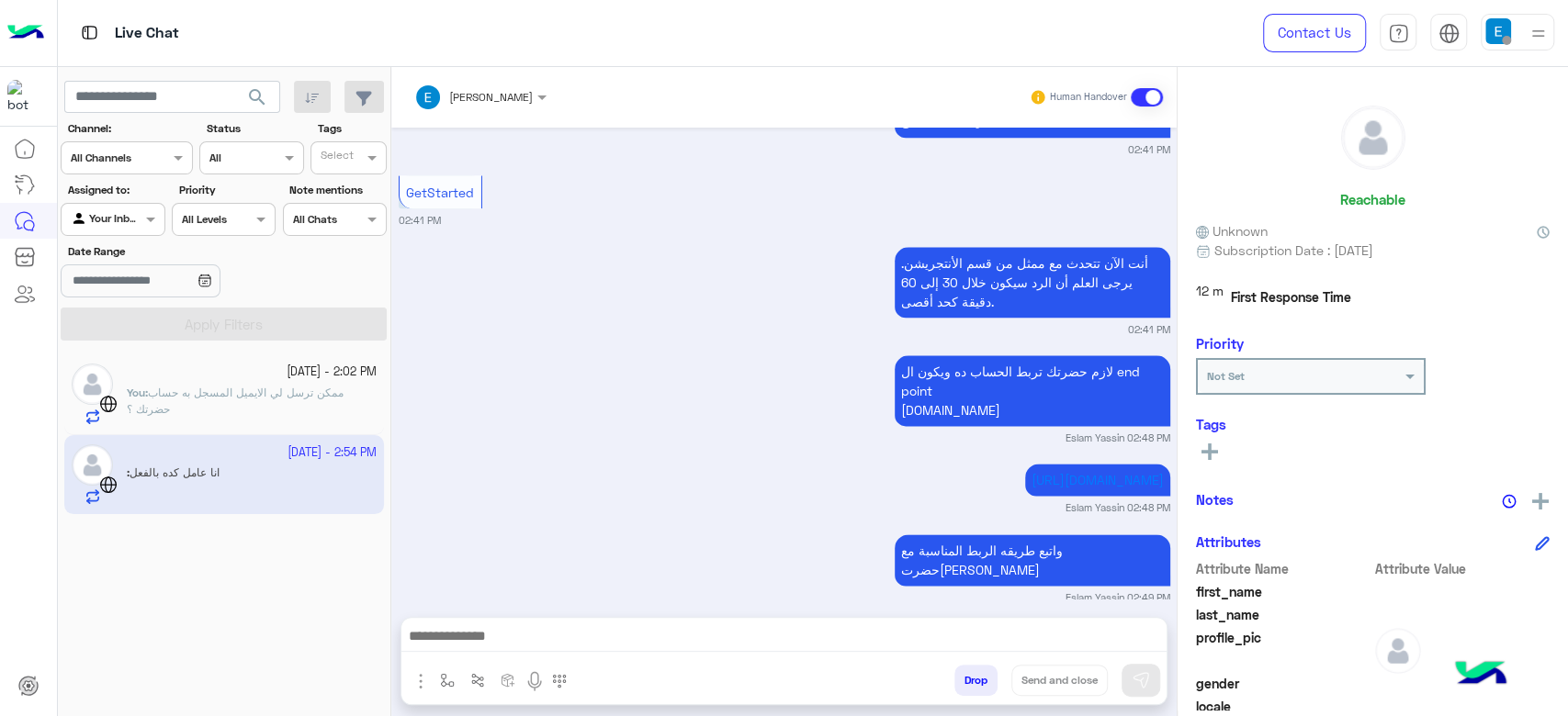
scroll to position [1571, 0]
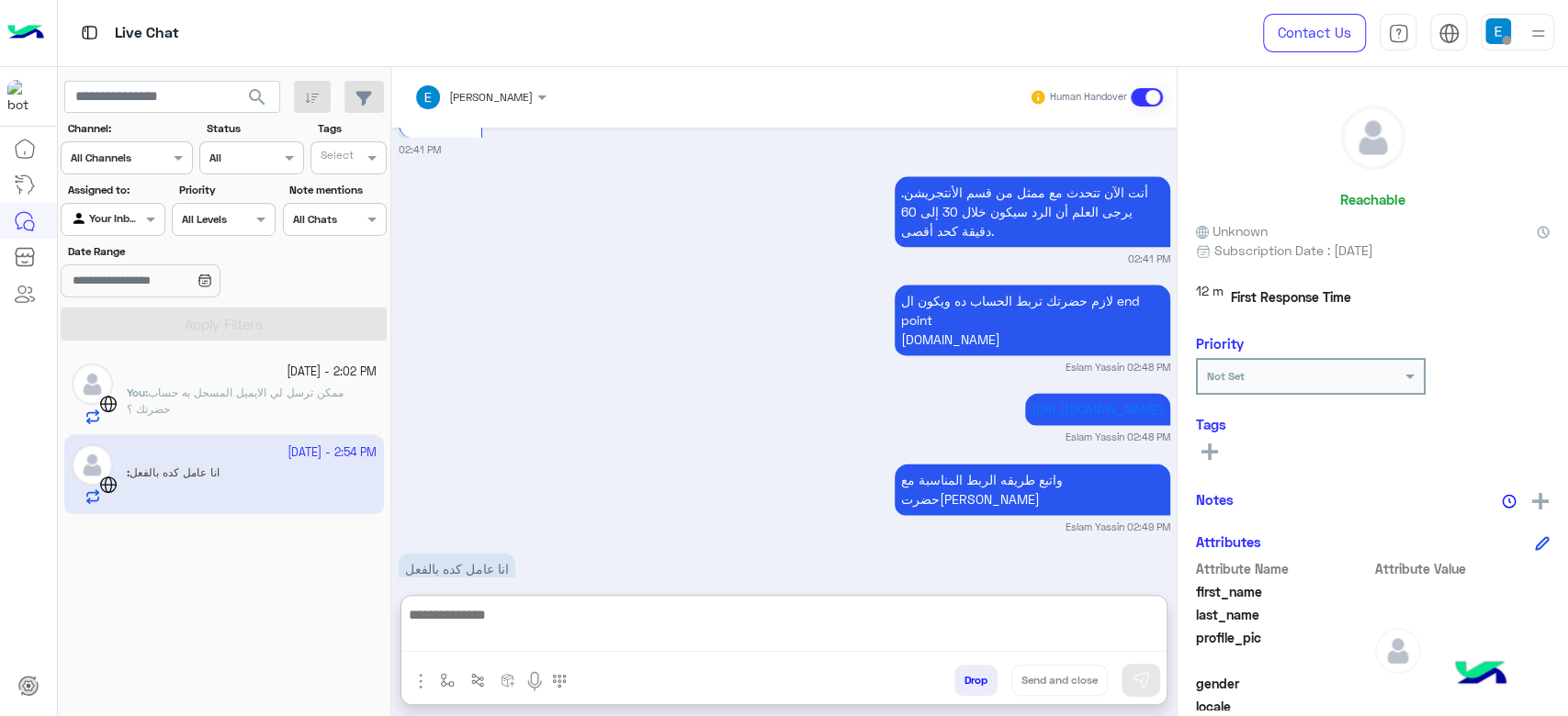
click at [662, 635] on textarea at bounding box center [784, 627] width 765 height 48
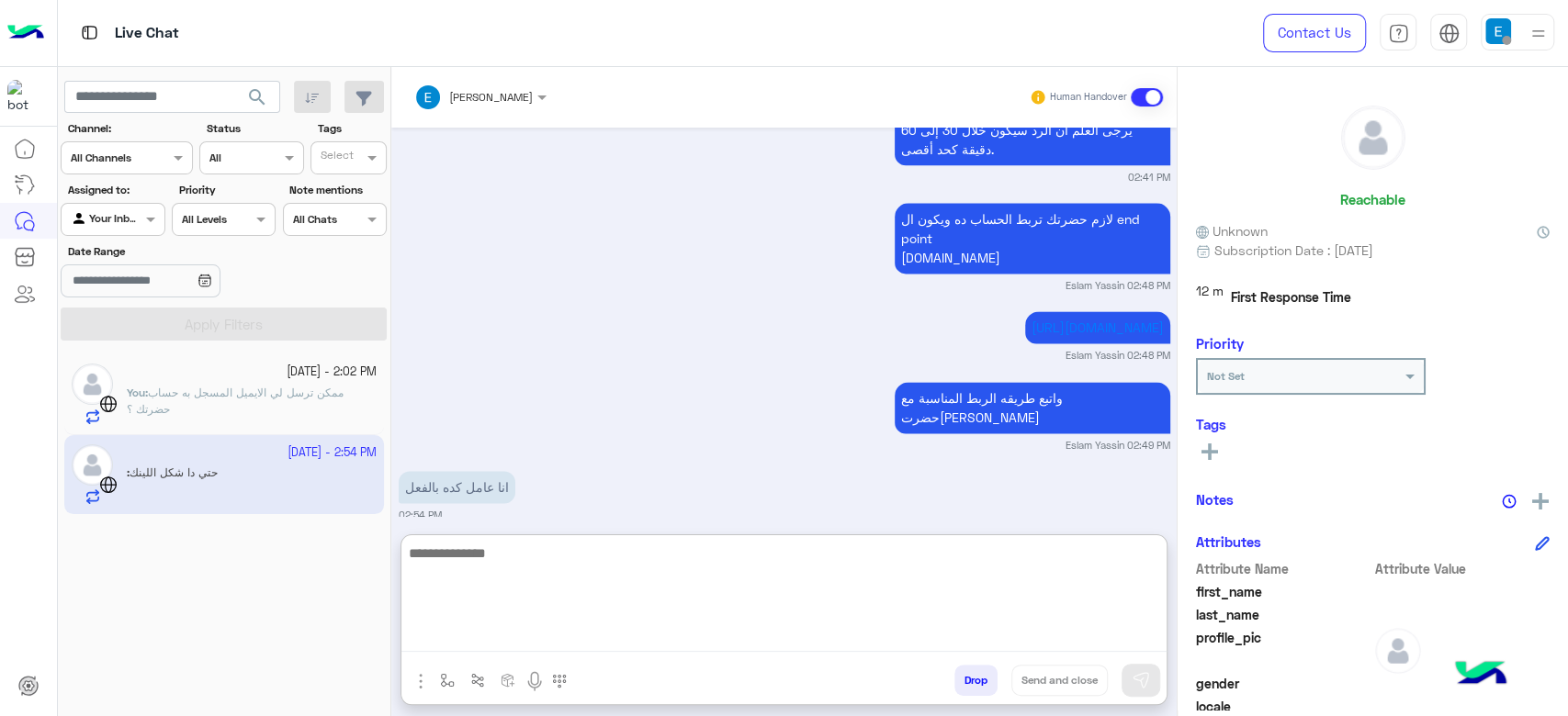
scroll to position [1723, 0]
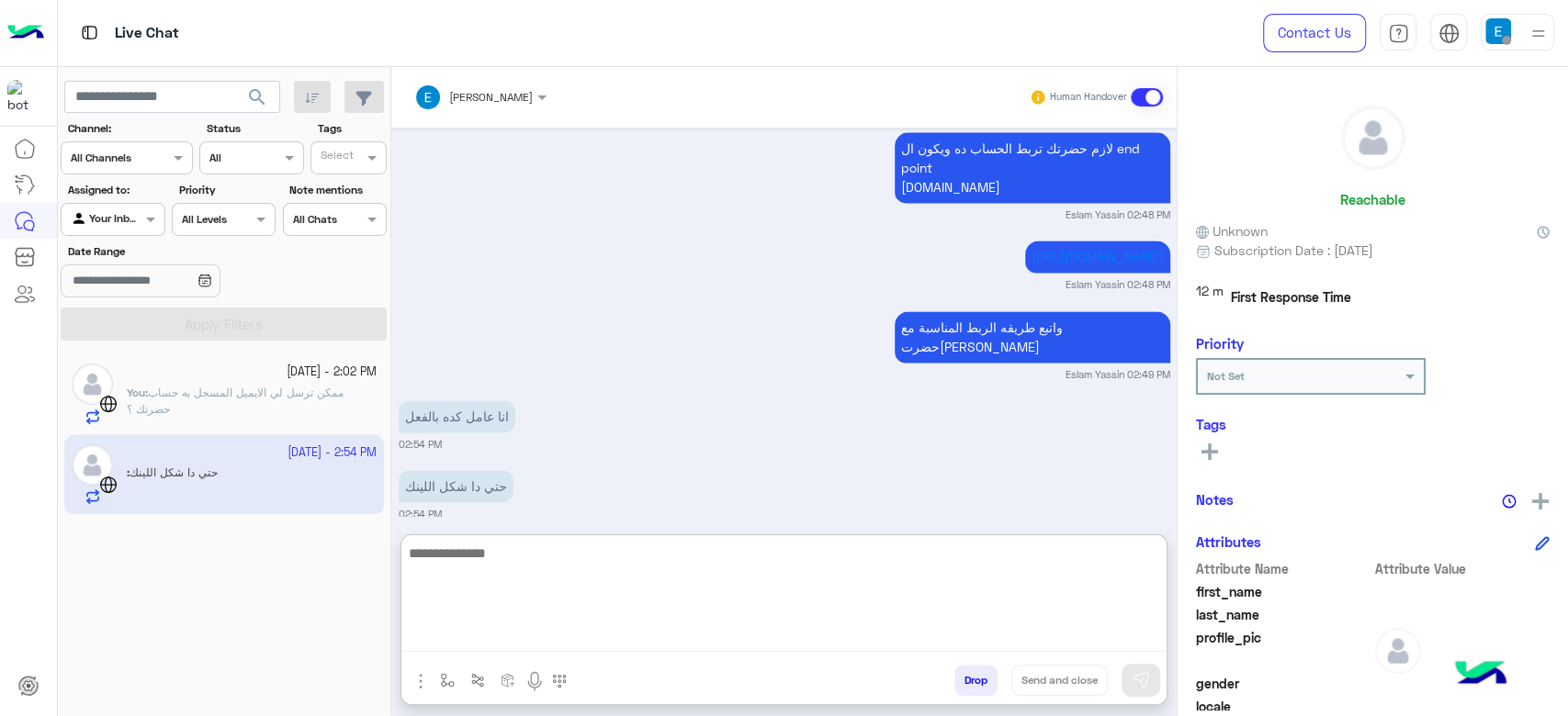
click at [544, 569] on textarea at bounding box center [784, 597] width 765 height 110
click at [554, 591] on textarea at bounding box center [784, 597] width 765 height 110
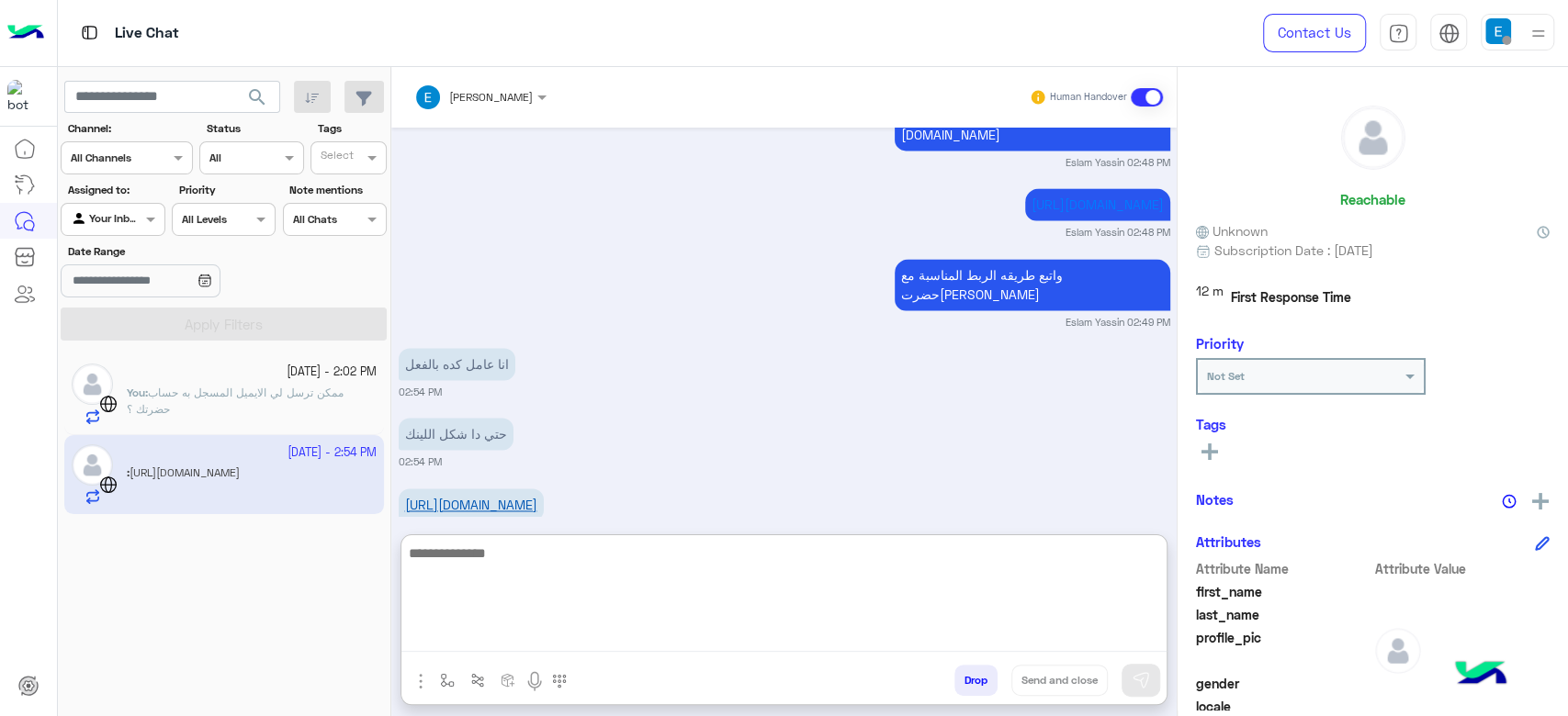
click at [512, 459] on div "Sep 30, 2025 mohamed.magedi.backend@gmail.com 02:25 PM لحظات Eslam Yassin 02:26…" at bounding box center [784, 322] width 785 height 389
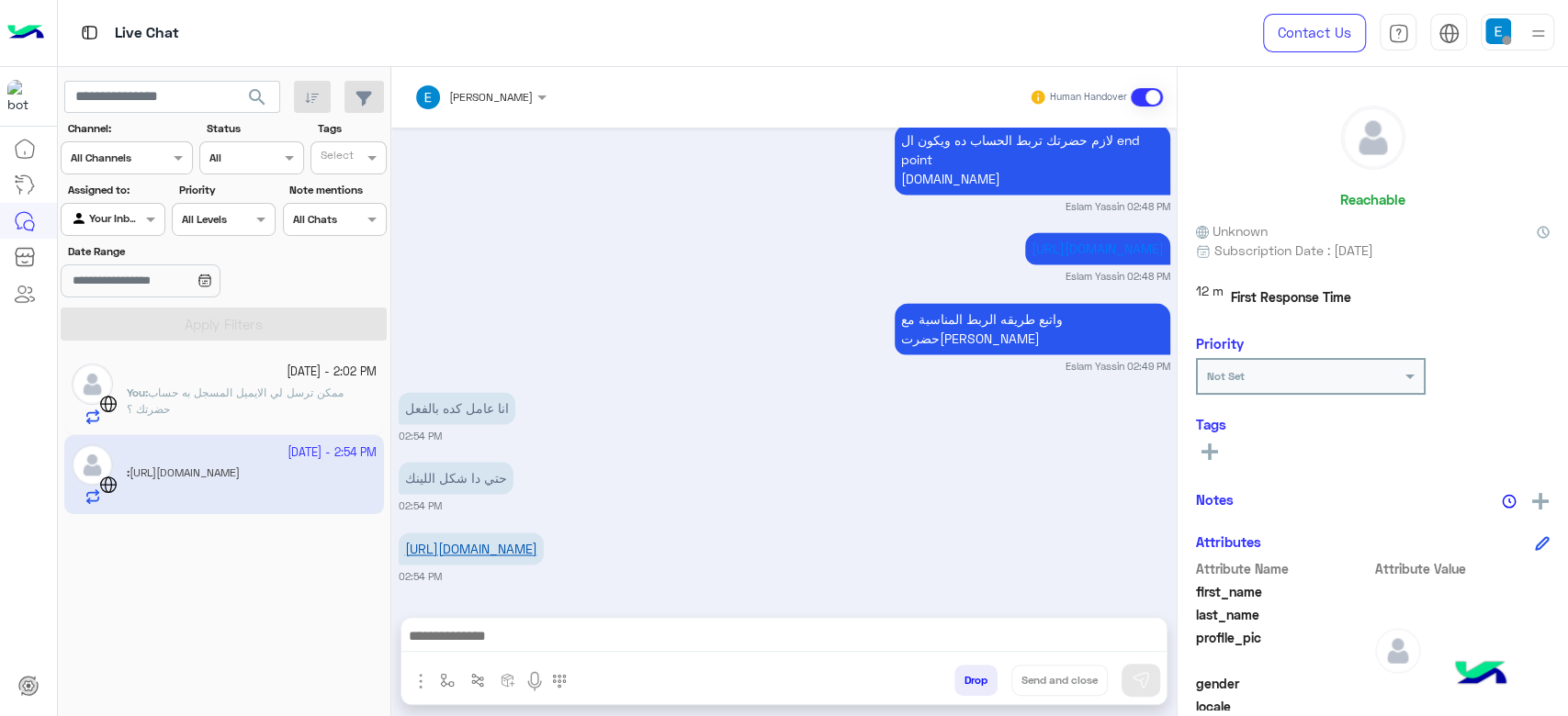
scroll to position [1731, 0]
click at [509, 550] on link "https://staging.fawaterk.com/invoice/1074695/SetDW5pAAV1dsHC" at bounding box center [472, 549] width 132 height 16
click at [595, 627] on textarea at bounding box center [784, 638] width 765 height 28
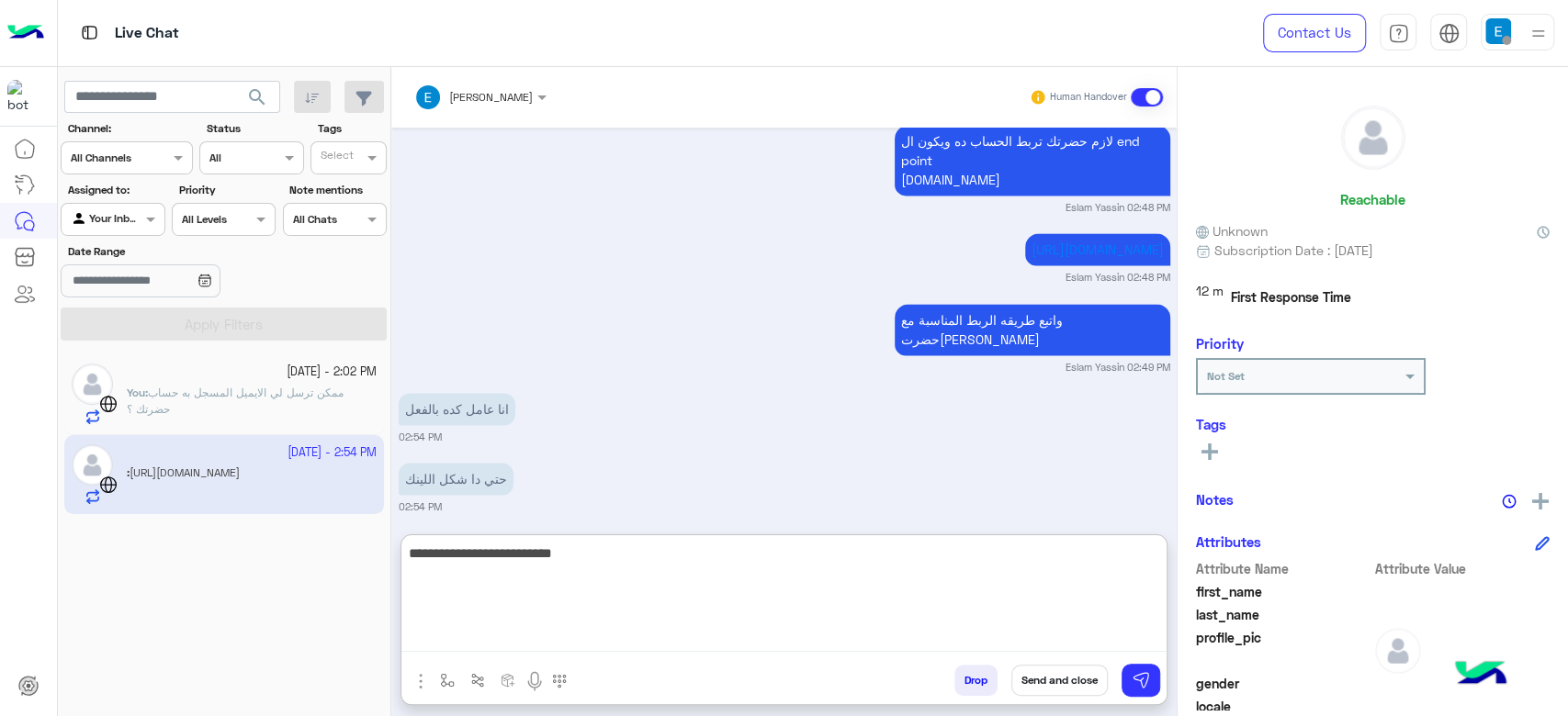
type textarea "**********"
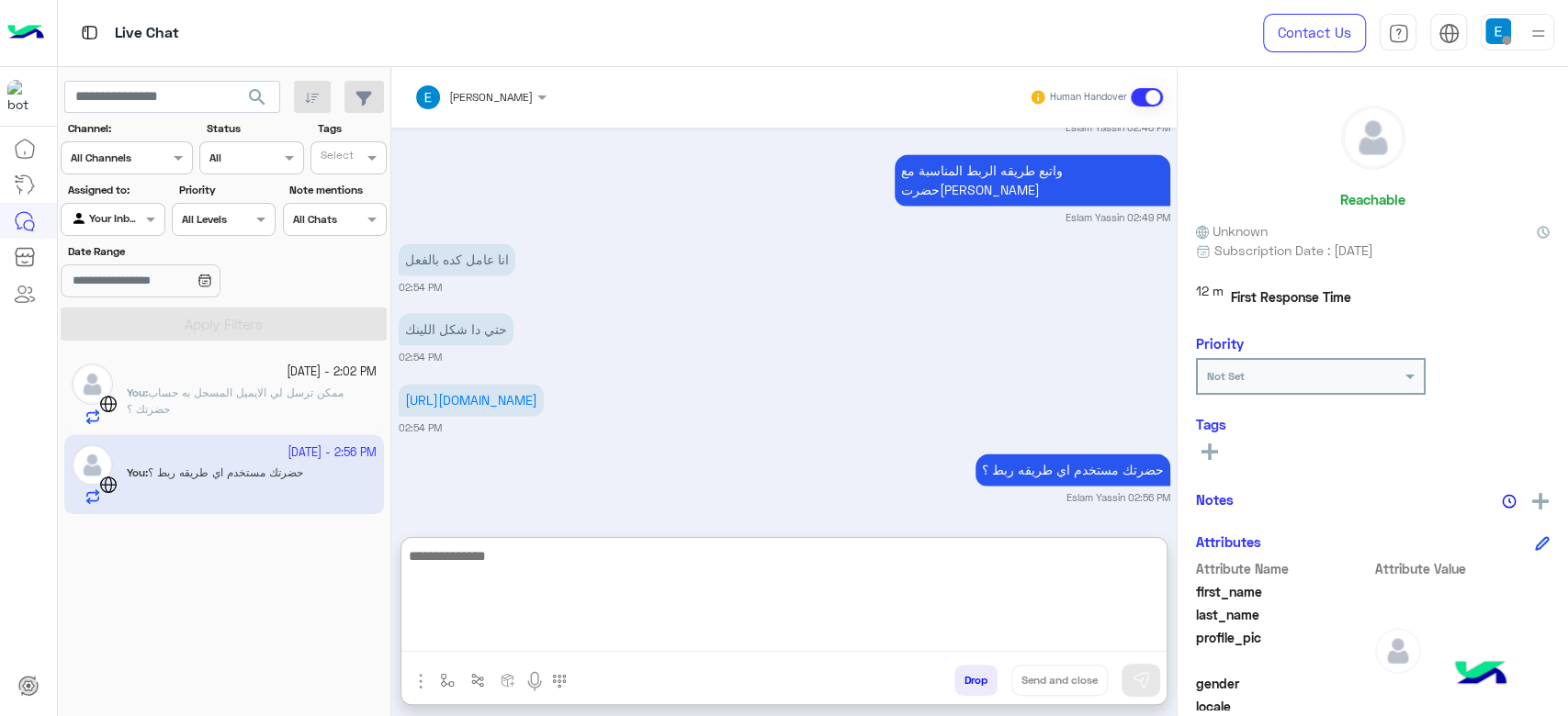
scroll to position [1883, 0]
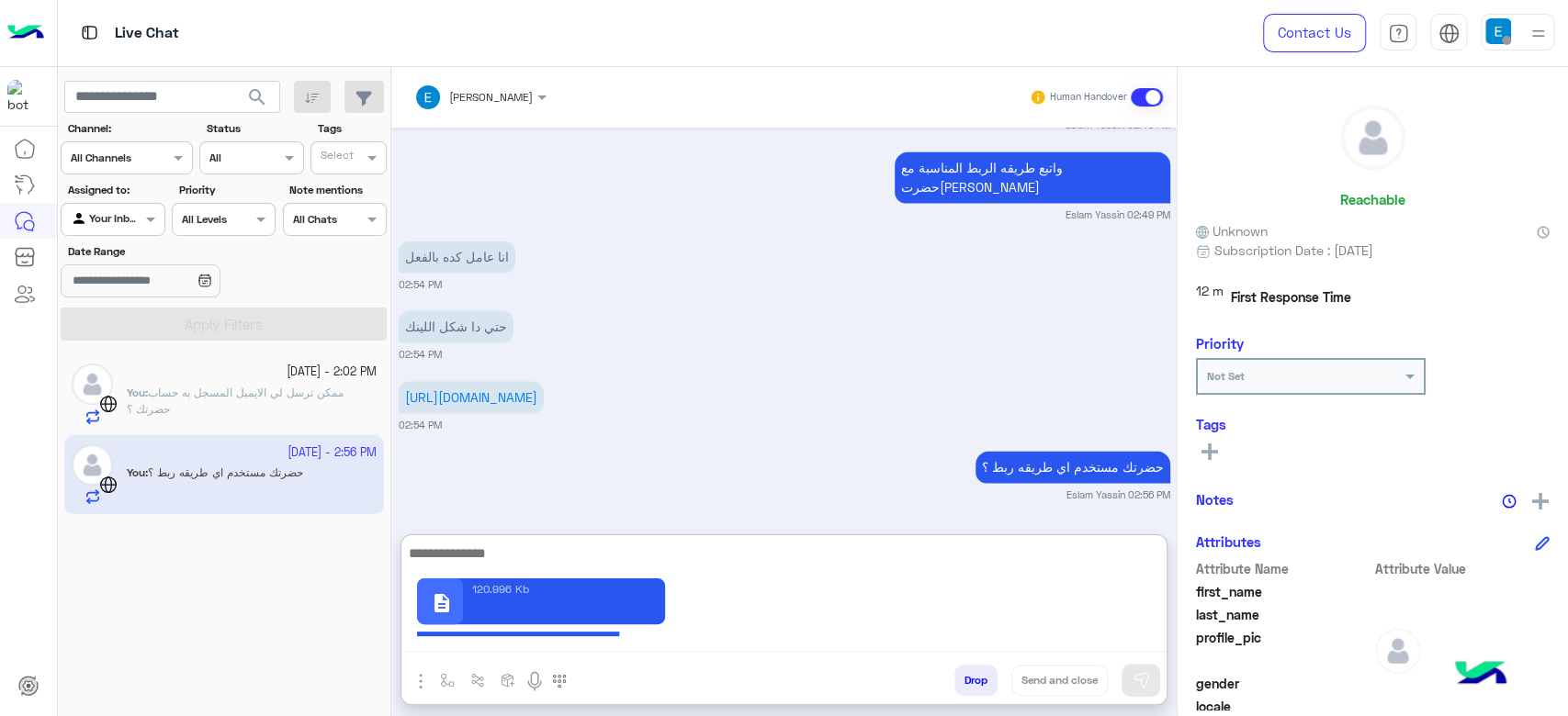
click at [552, 599] on div "description 120.996 Kb" at bounding box center [784, 600] width 765 height 128
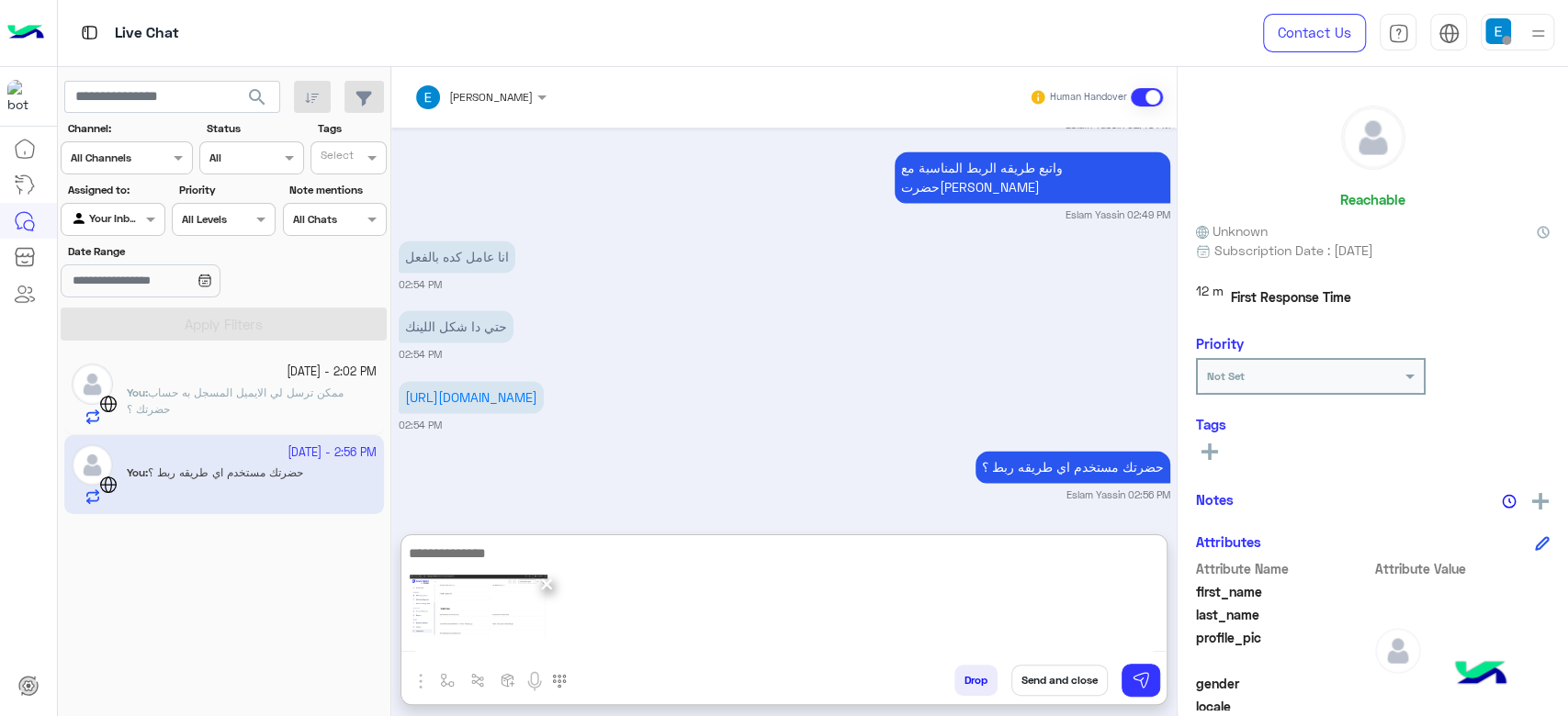
click at [476, 551] on textarea at bounding box center [784, 597] width 765 height 110
click at [592, 610] on textarea at bounding box center [784, 597] width 765 height 110
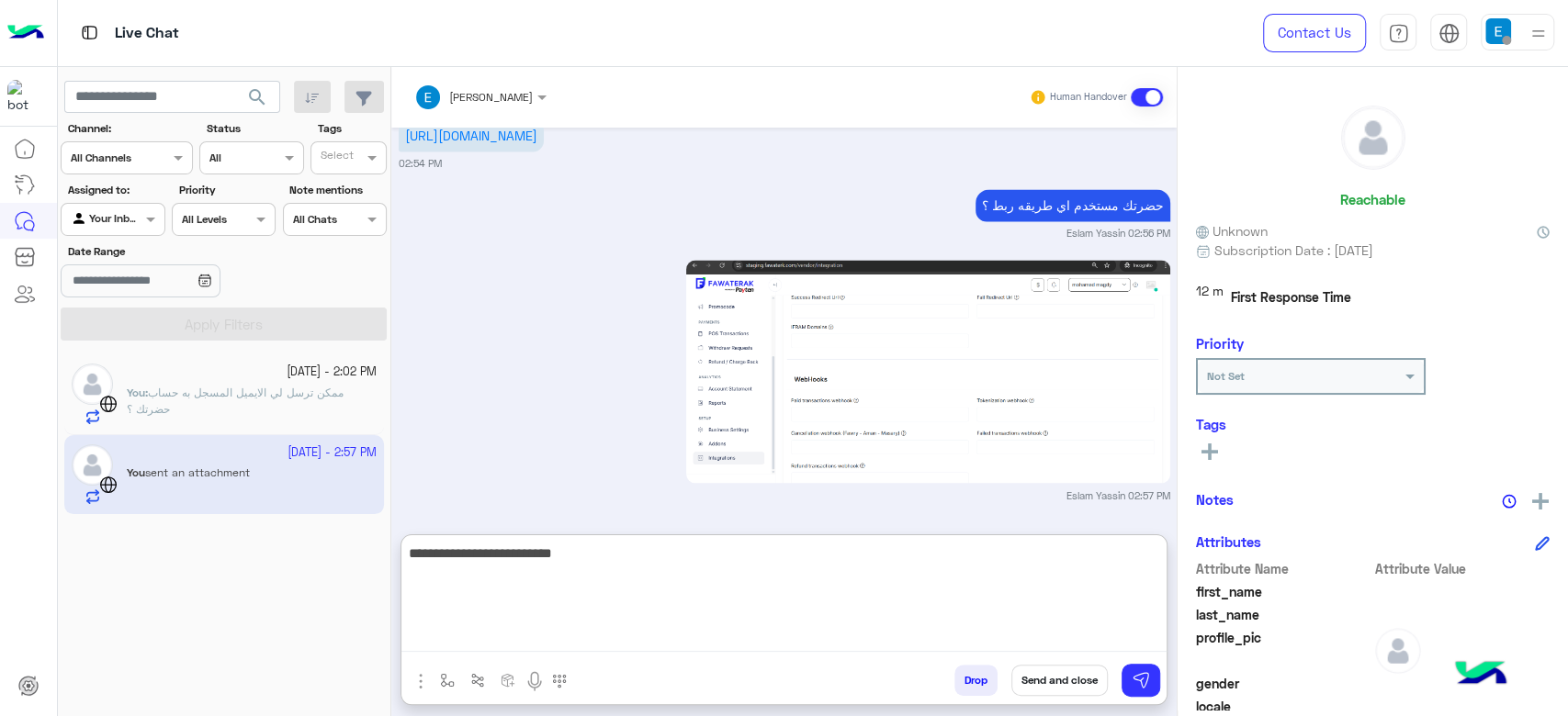
type textarea "**********"
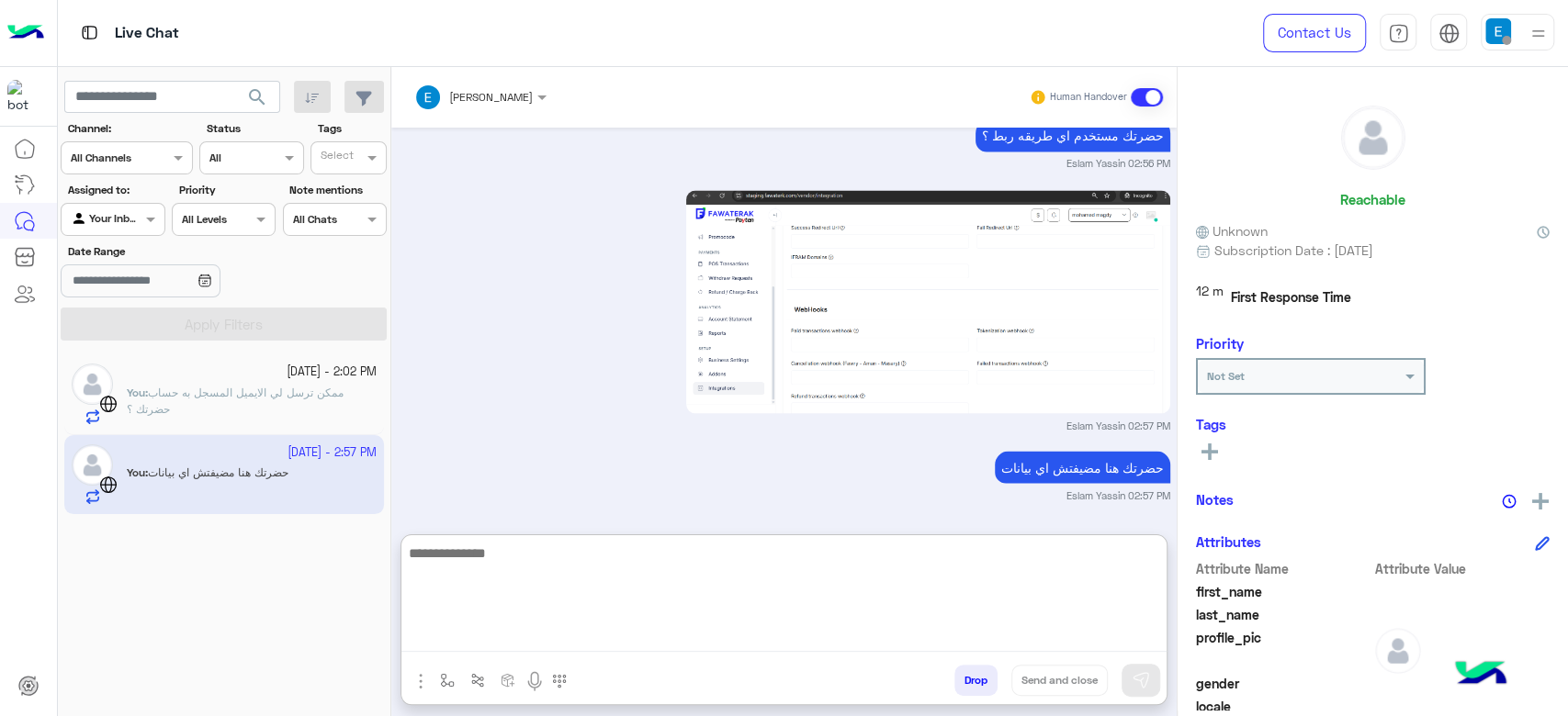
click at [574, 605] on textarea at bounding box center [784, 597] width 765 height 110
type textarea "*"
click at [583, 562] on textarea at bounding box center [784, 597] width 765 height 110
paste textarea "**********"
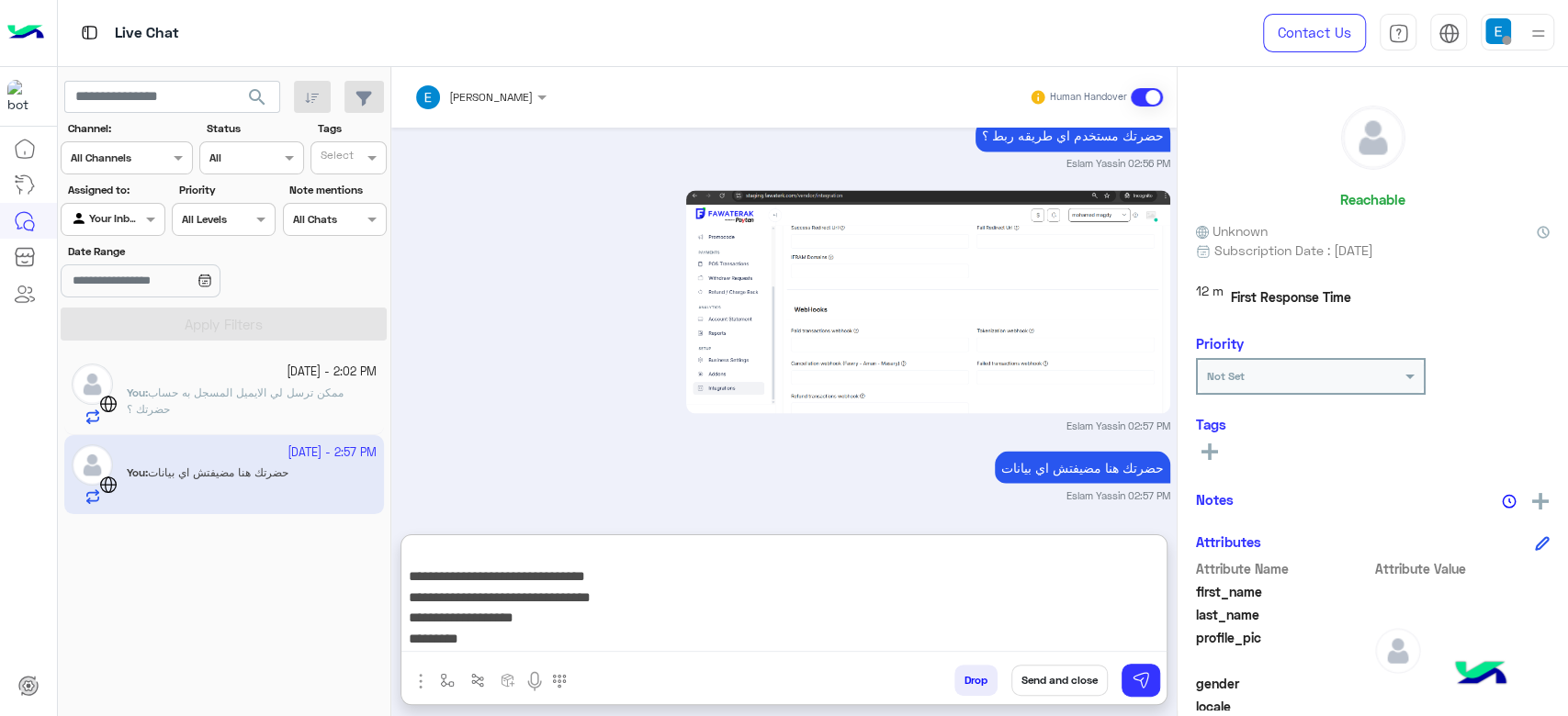
scroll to position [0, 0]
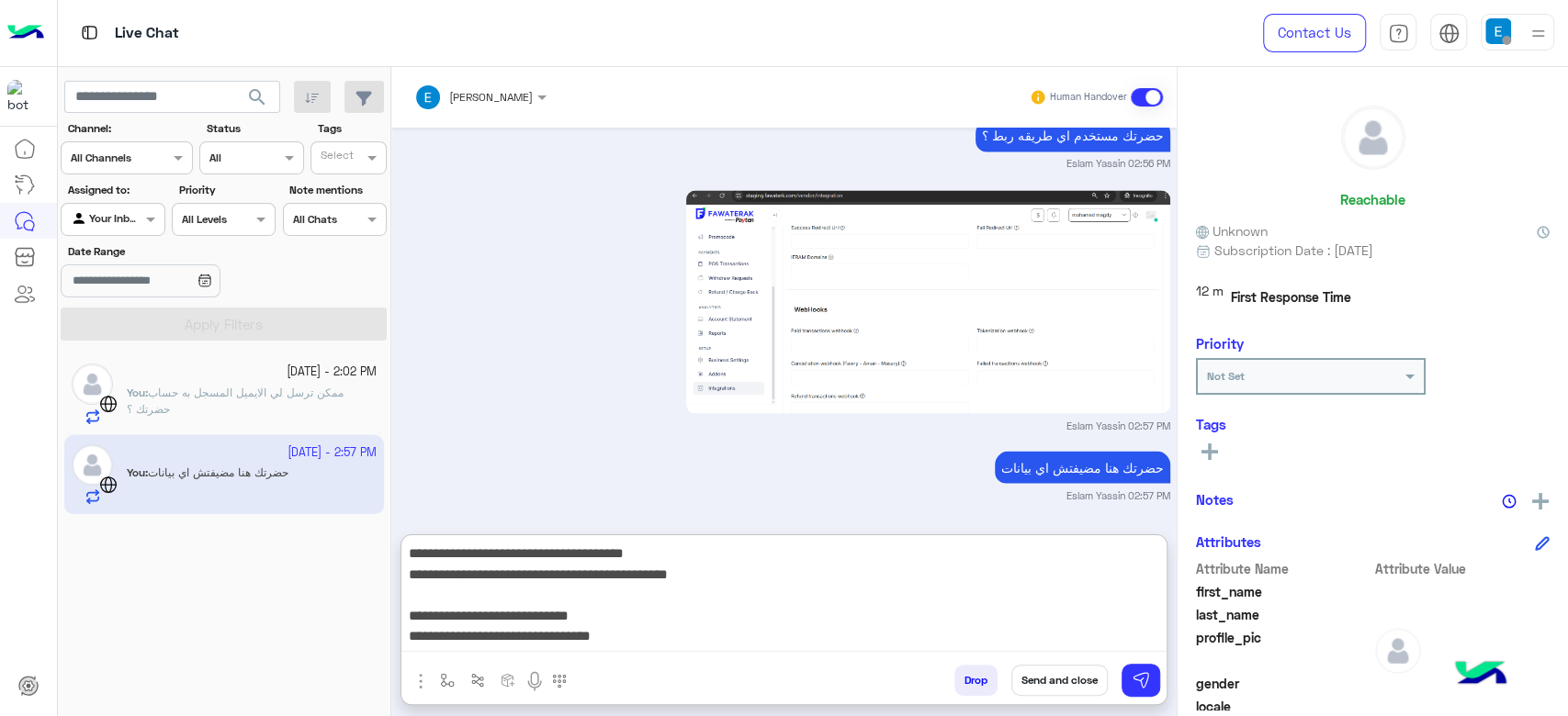
type textarea "**********"
